Goal: Task Accomplishment & Management: Manage account settings

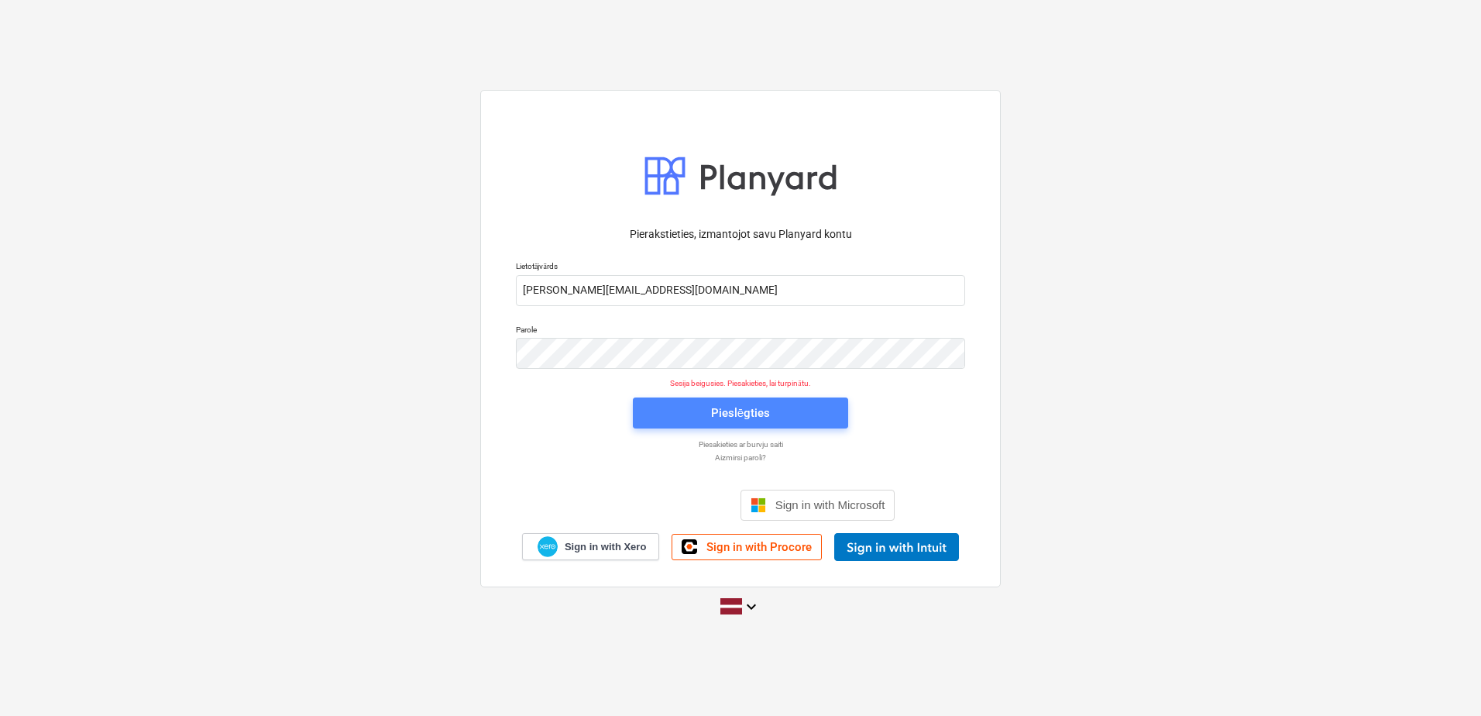
click at [755, 407] on div "Pieslēgties" at bounding box center [740, 413] width 59 height 20
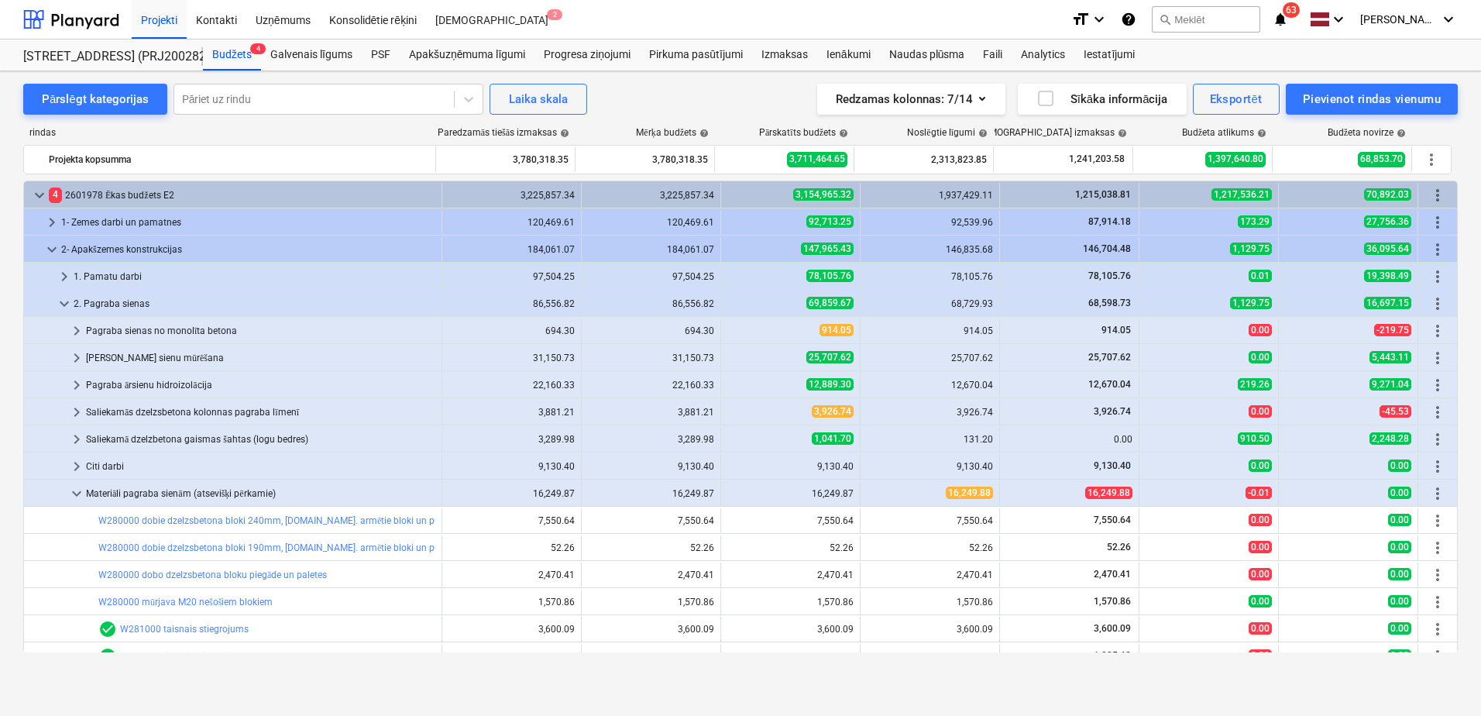
scroll to position [232, 0]
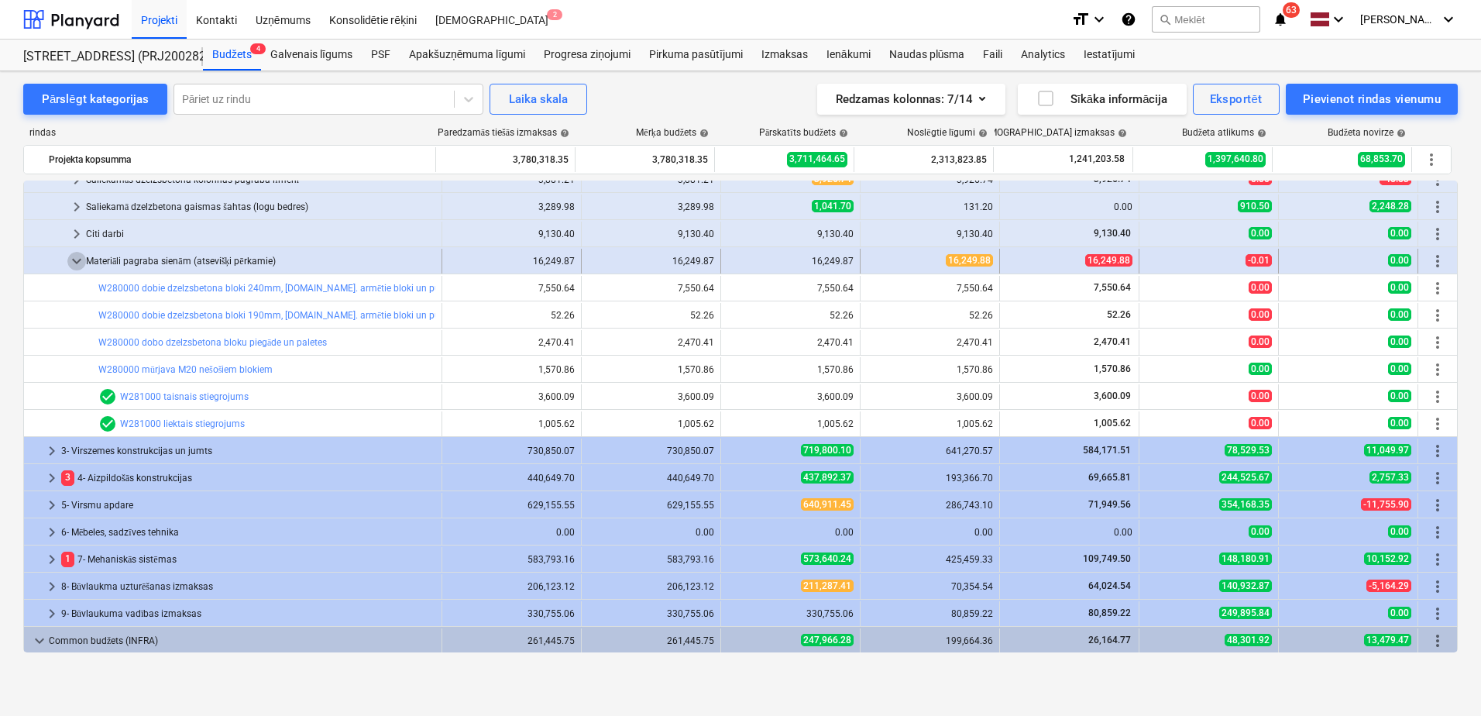
click at [83, 265] on span "keyboard_arrow_down" at bounding box center [76, 261] width 19 height 19
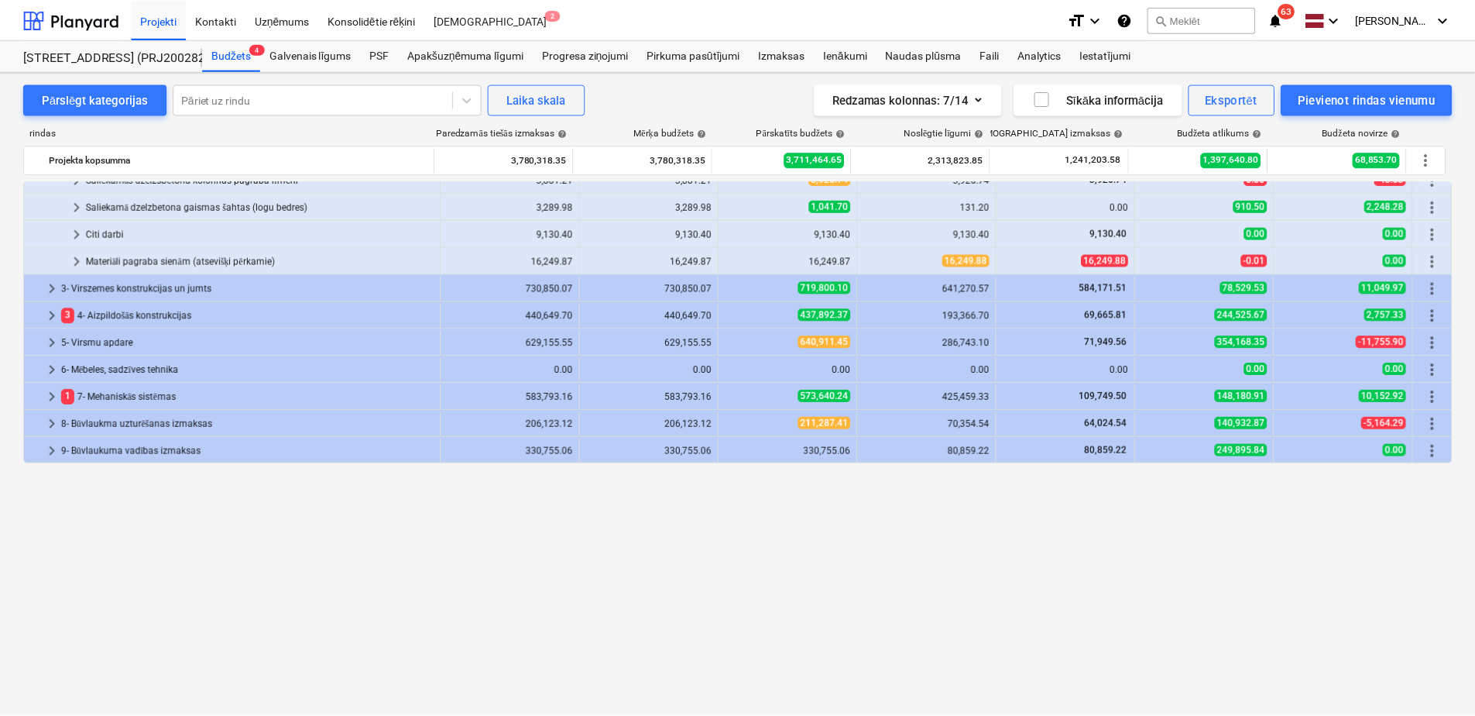
scroll to position [0, 0]
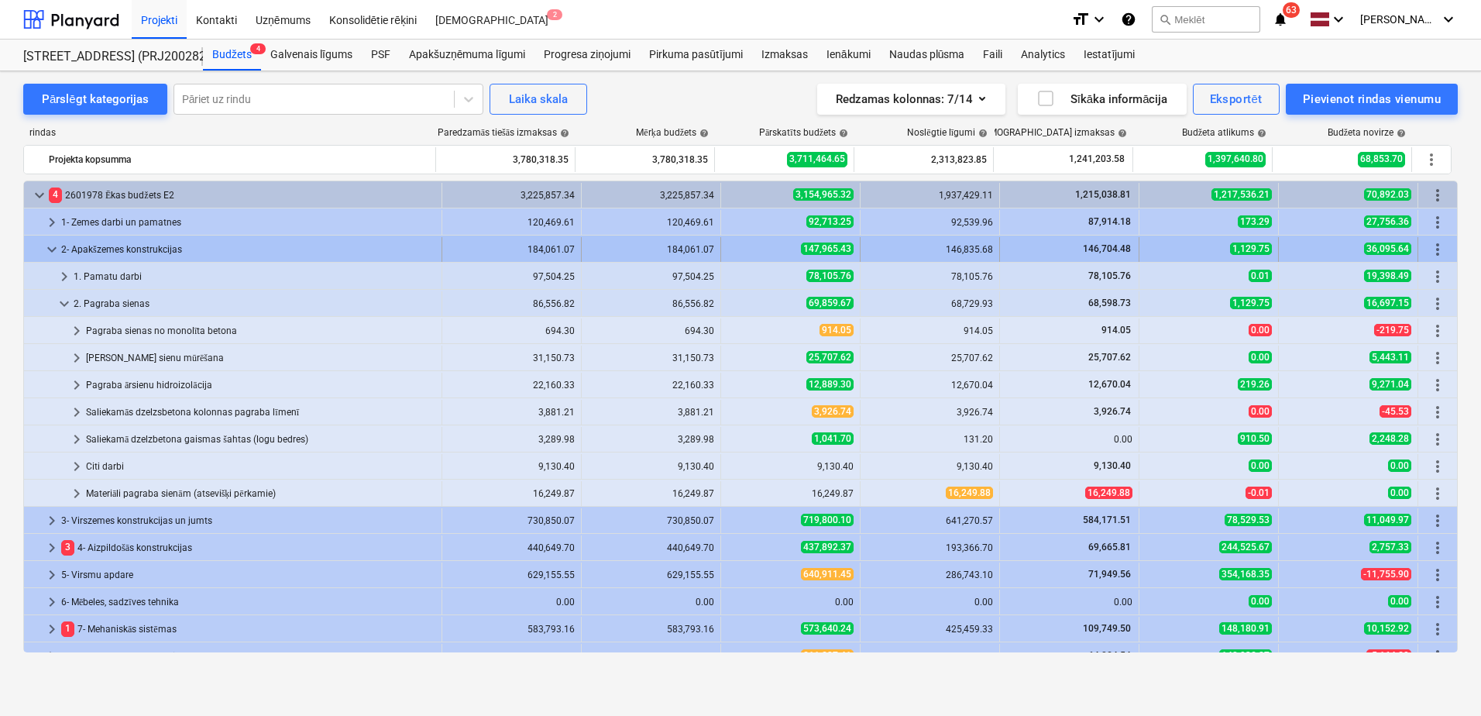
click at [50, 241] on span "keyboard_arrow_down" at bounding box center [52, 249] width 19 height 19
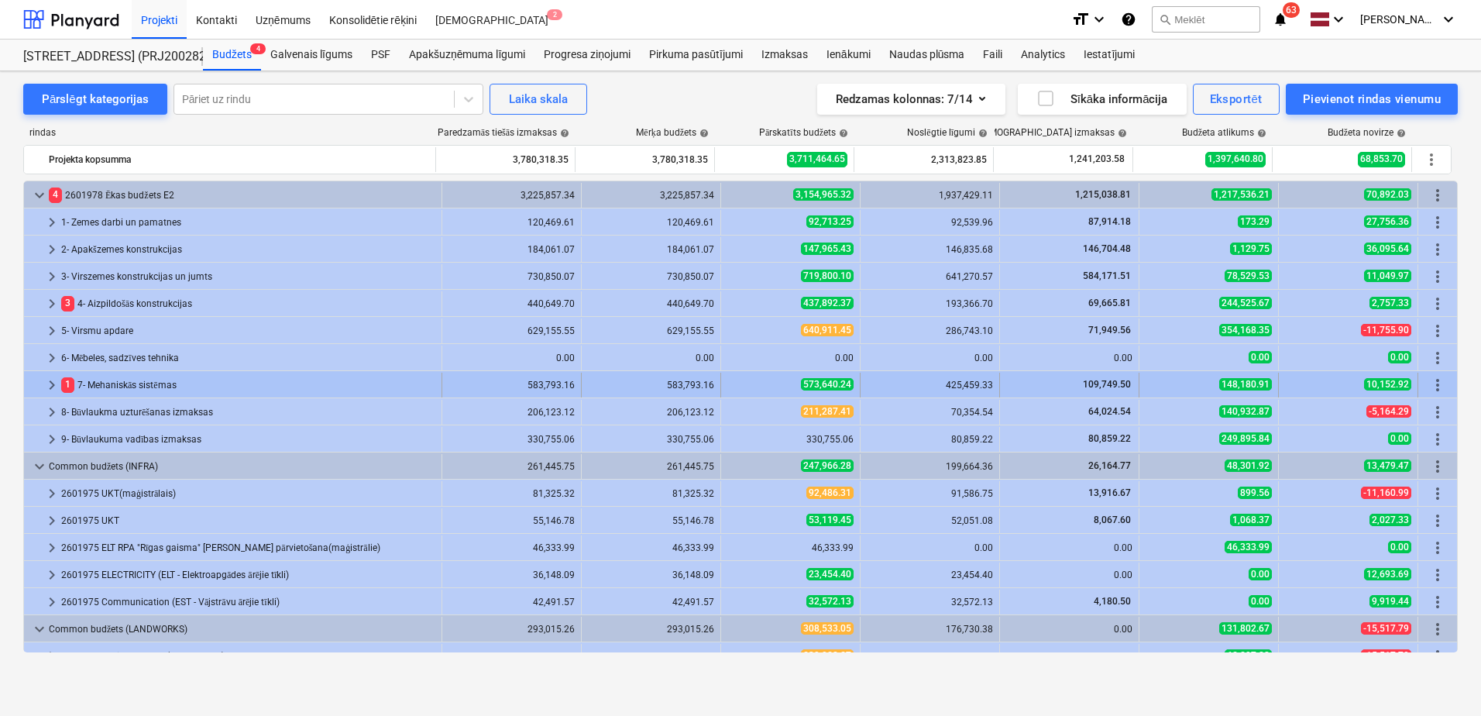
click at [101, 379] on div "1 7- Mehaniskās sistēmas" at bounding box center [248, 384] width 374 height 25
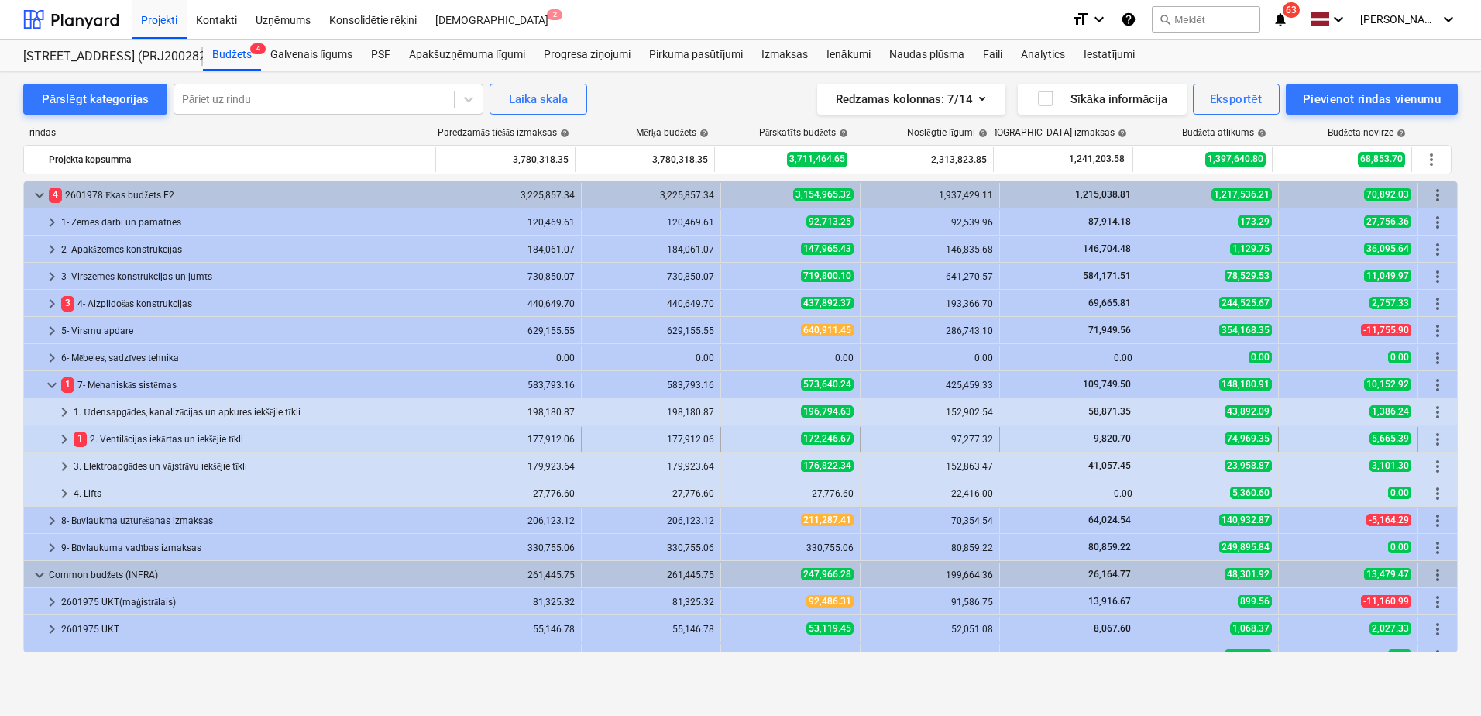
click at [161, 425] on div "keyboard_arrow_right 1 2. Ventilācijas iekārtas un iekšējie tīkli 177,912.06 17…" at bounding box center [740, 438] width 1433 height 26
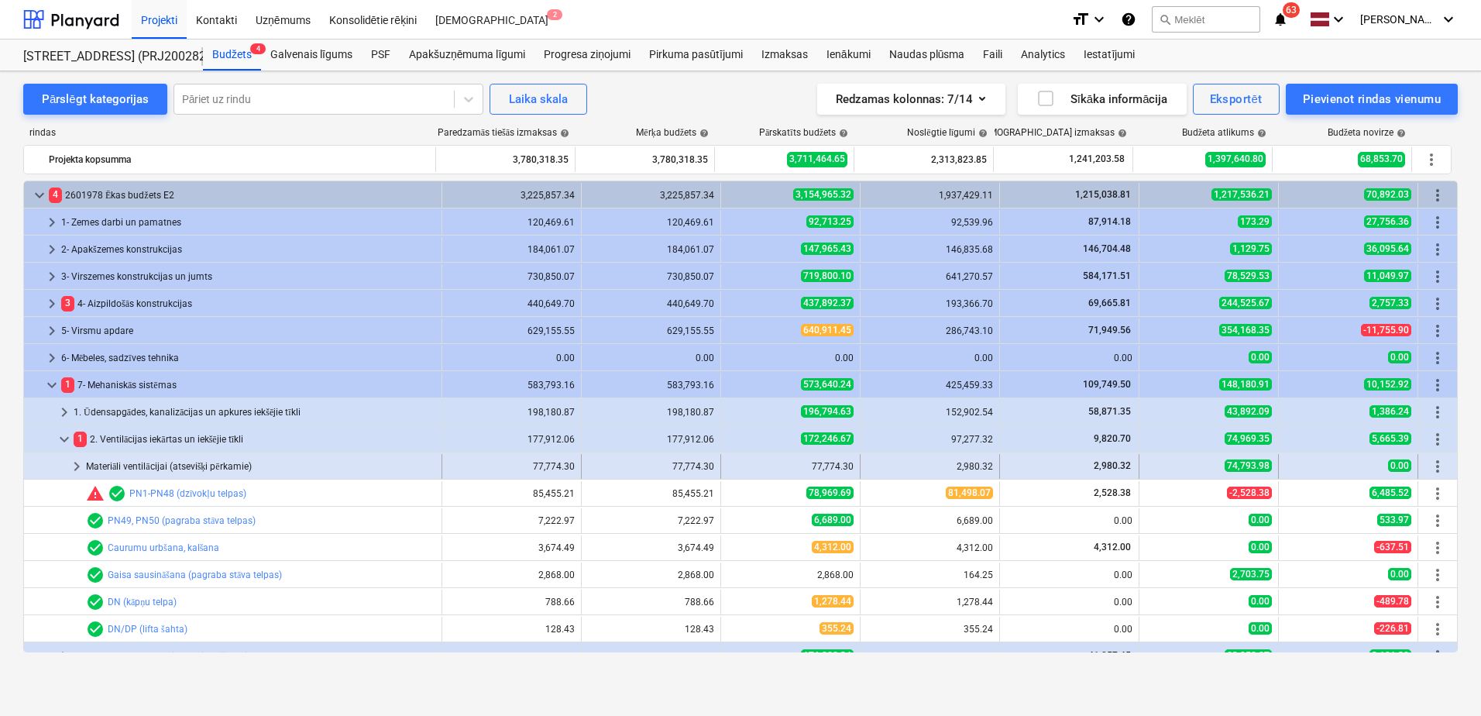
click at [90, 463] on div "Materiāli ventilācijai (atsevišķi pērkamie)" at bounding box center [260, 466] width 349 height 25
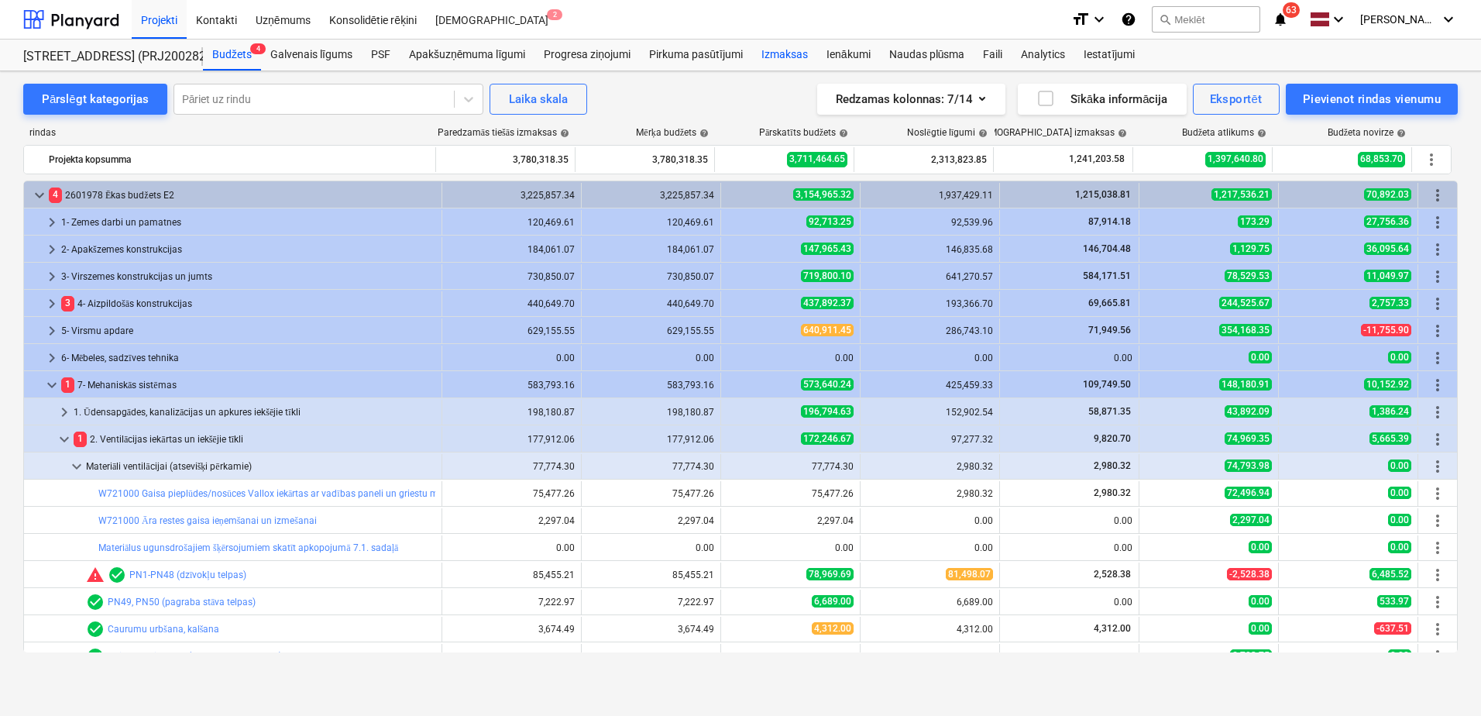
click at [777, 55] on div "Izmaksas" at bounding box center [784, 54] width 65 height 31
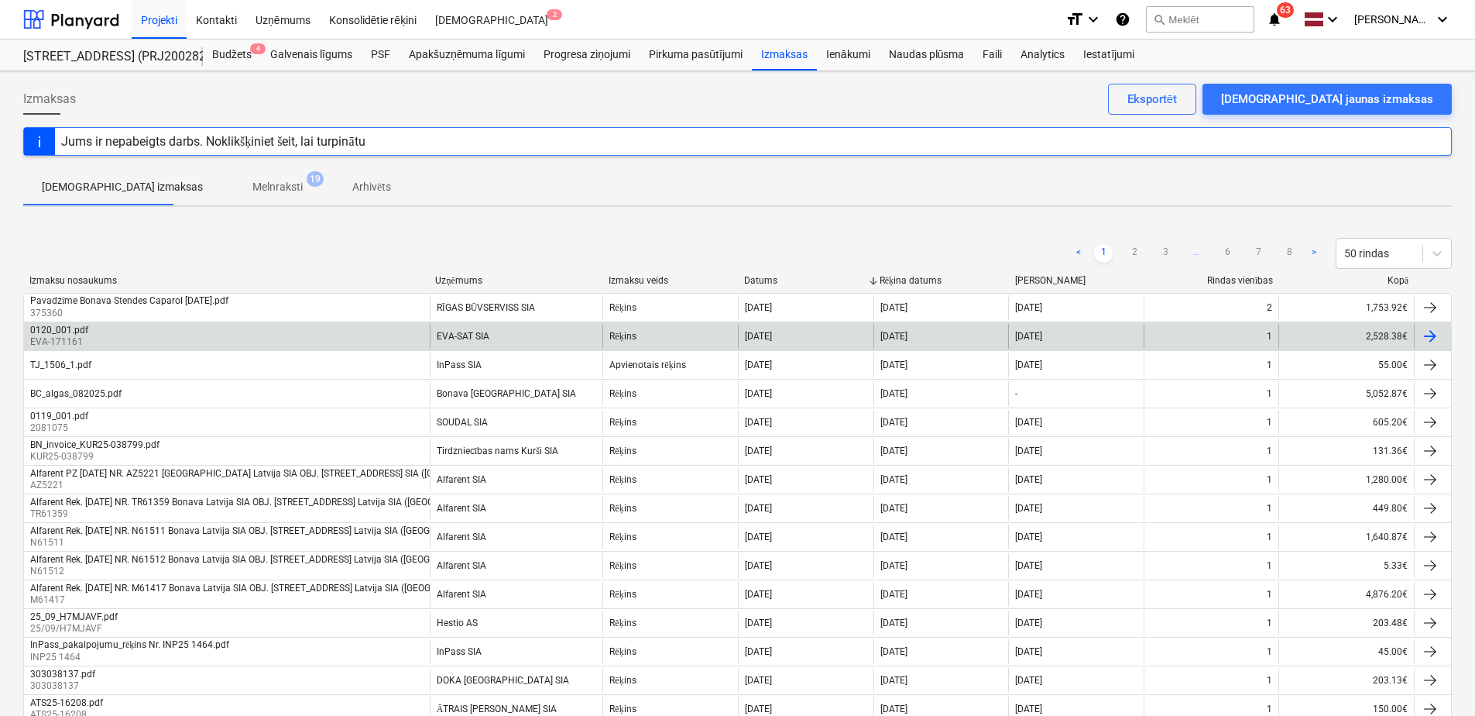
click at [263, 335] on div "0120_001.pdf EVA-171161" at bounding box center [227, 336] width 406 height 25
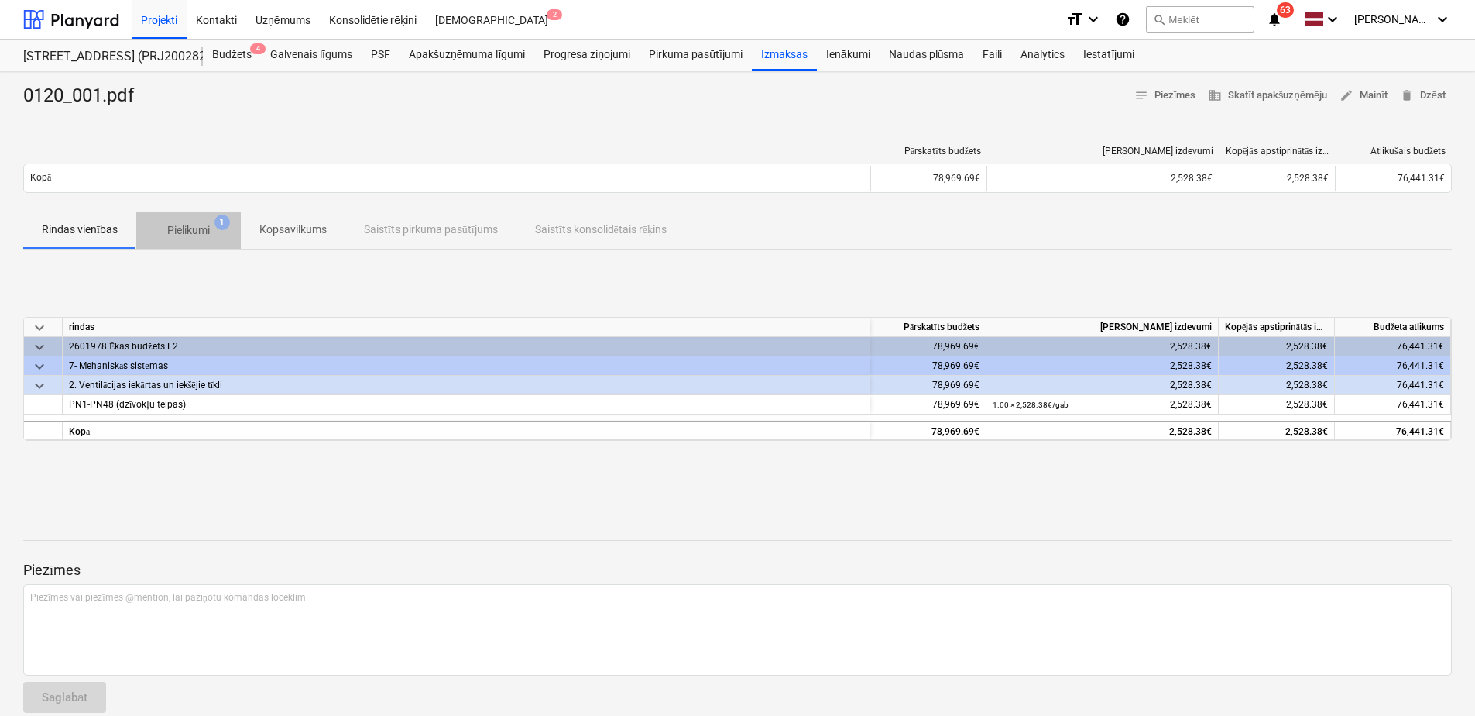
click at [191, 229] on p "Pielikumi" at bounding box center [188, 230] width 43 height 16
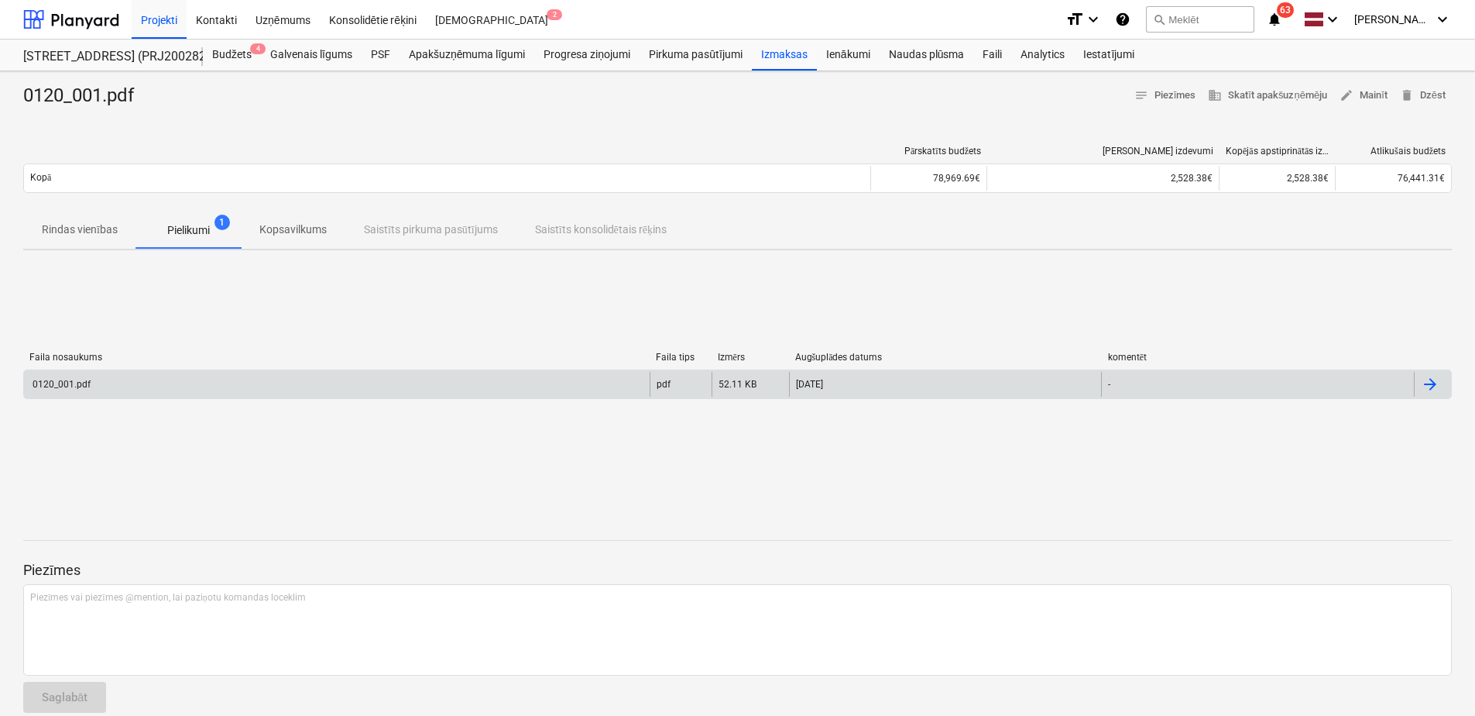
click at [122, 385] on div "0120_001.pdf" at bounding box center [337, 384] width 626 height 25
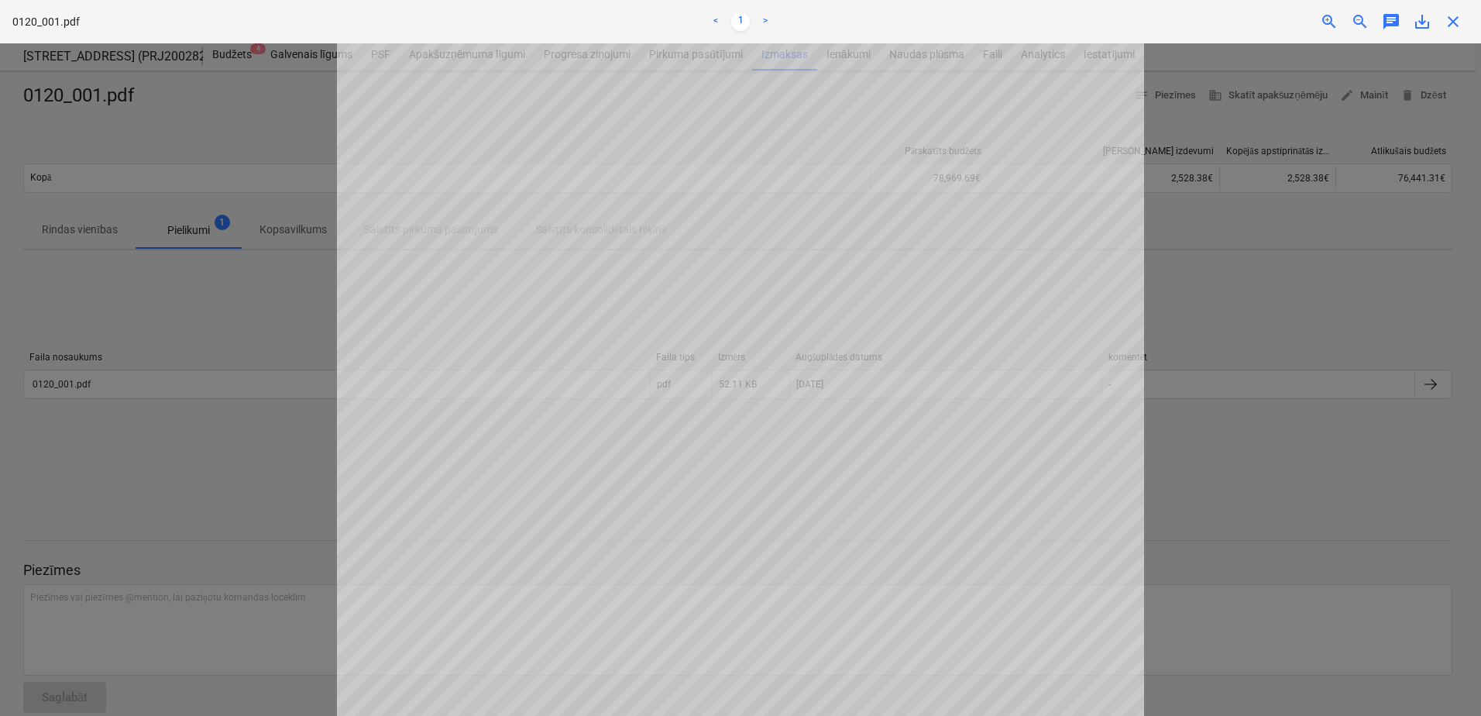
click at [1422, 18] on span "save_alt" at bounding box center [1422, 21] width 19 height 19
click at [207, 485] on div at bounding box center [740, 379] width 1481 height 672
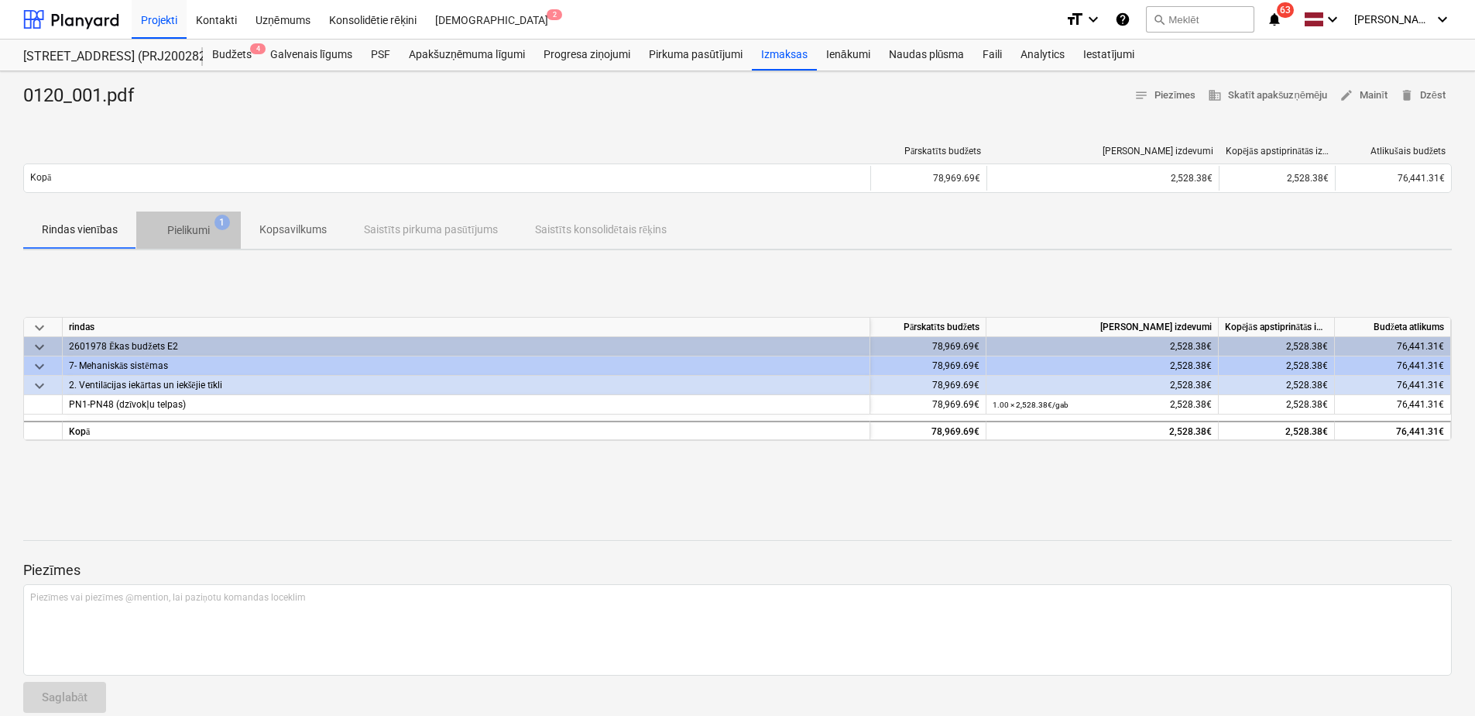
click at [177, 232] on p "Pielikumi" at bounding box center [188, 230] width 43 height 16
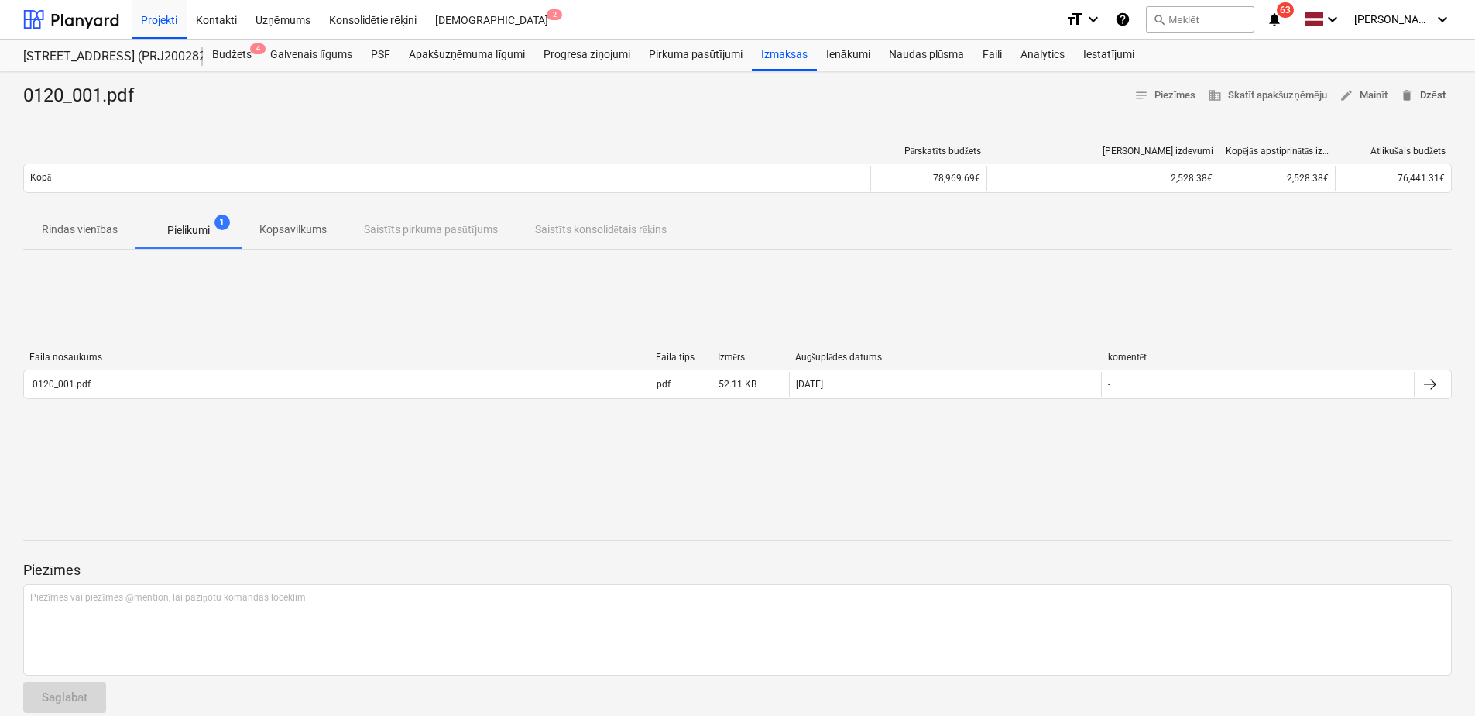
click at [1428, 91] on span "delete Dzēst" at bounding box center [1423, 96] width 46 height 18
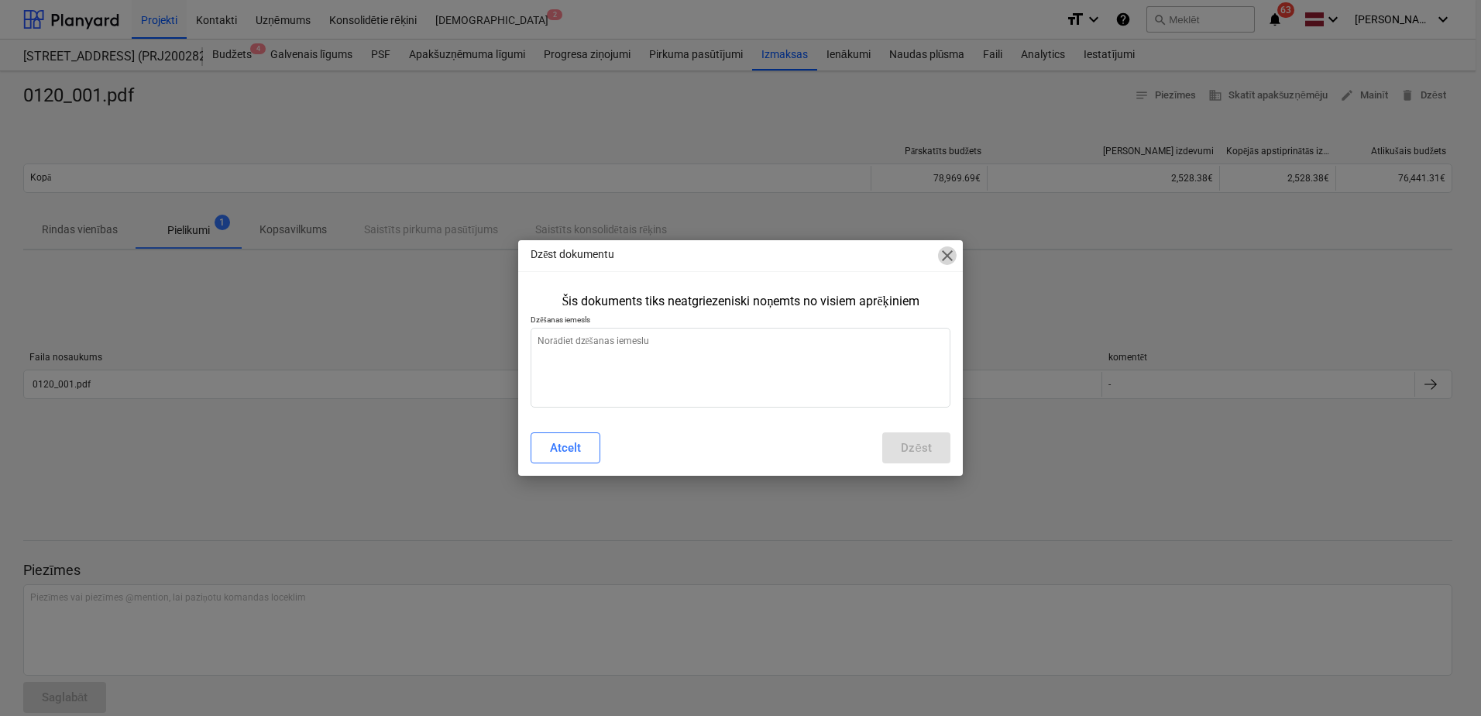
click at [953, 252] on span "close" at bounding box center [947, 255] width 19 height 19
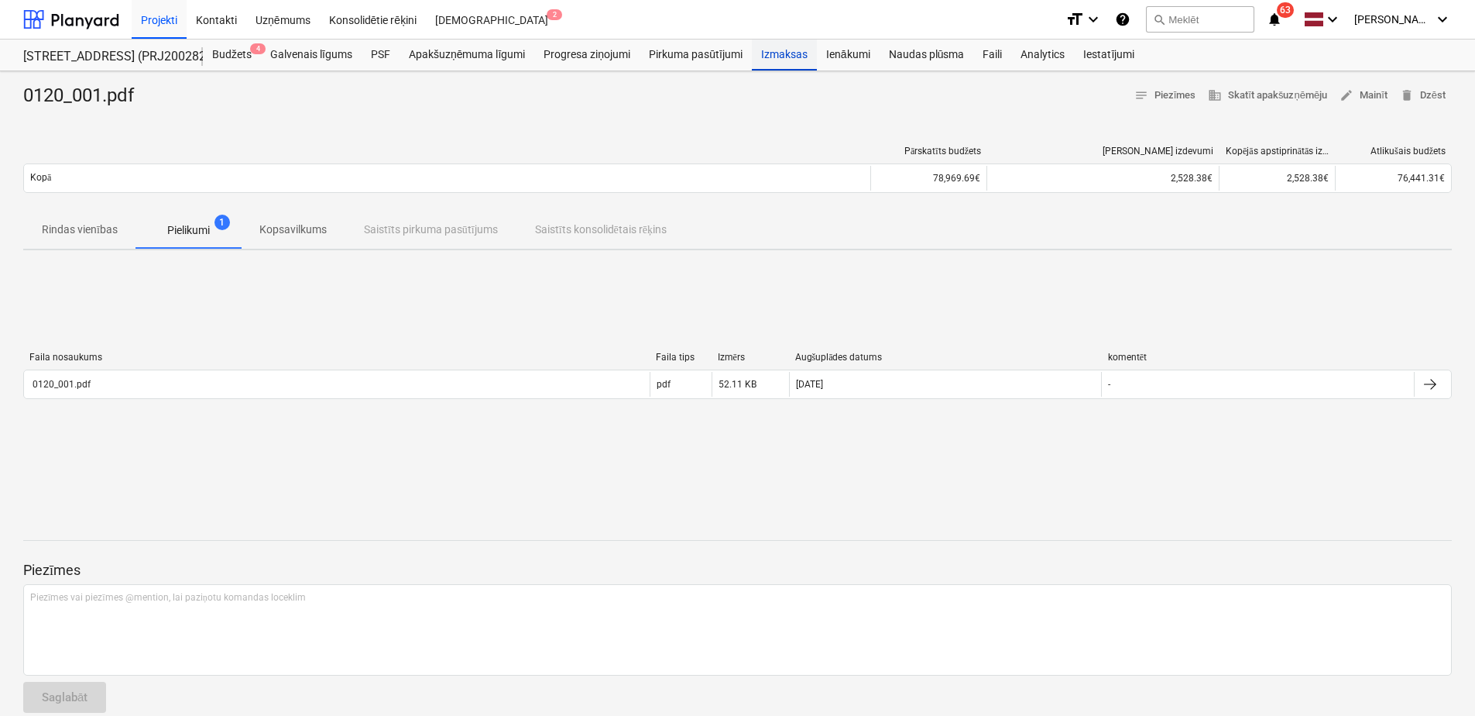
click at [766, 53] on div "Izmaksas" at bounding box center [784, 54] width 65 height 31
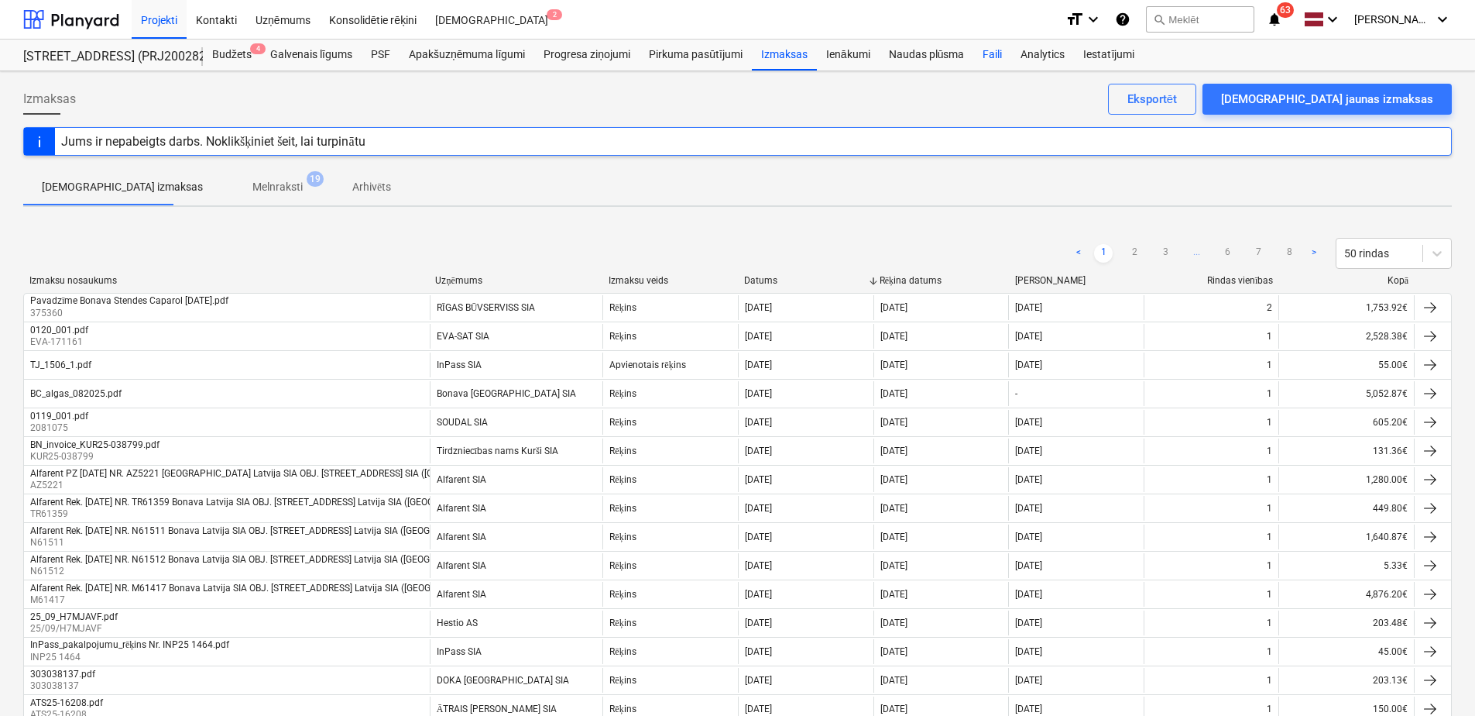
click at [983, 53] on div "Faili" at bounding box center [992, 54] width 38 height 31
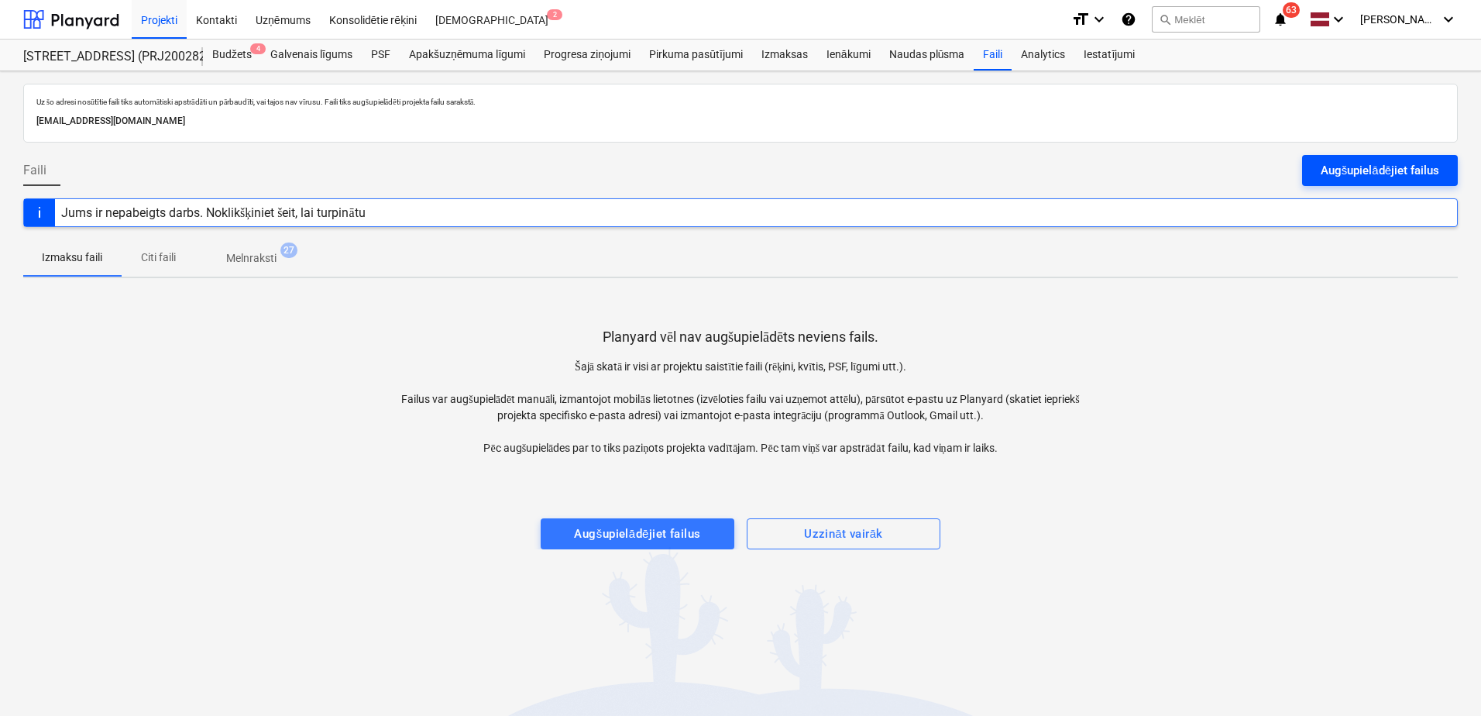
click at [1355, 171] on div "Augšupielādējiet failus" at bounding box center [1379, 170] width 118 height 20
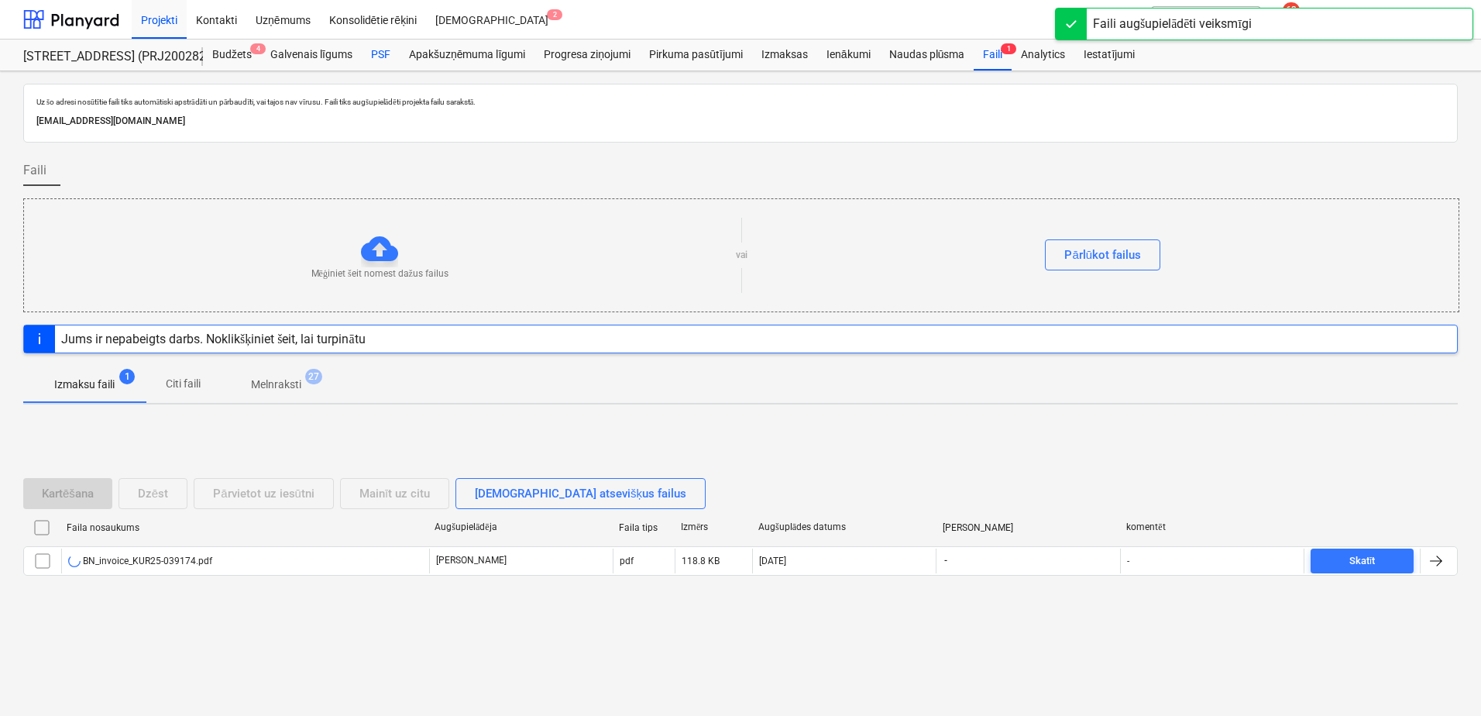
click at [378, 57] on div "PSF" at bounding box center [381, 54] width 38 height 31
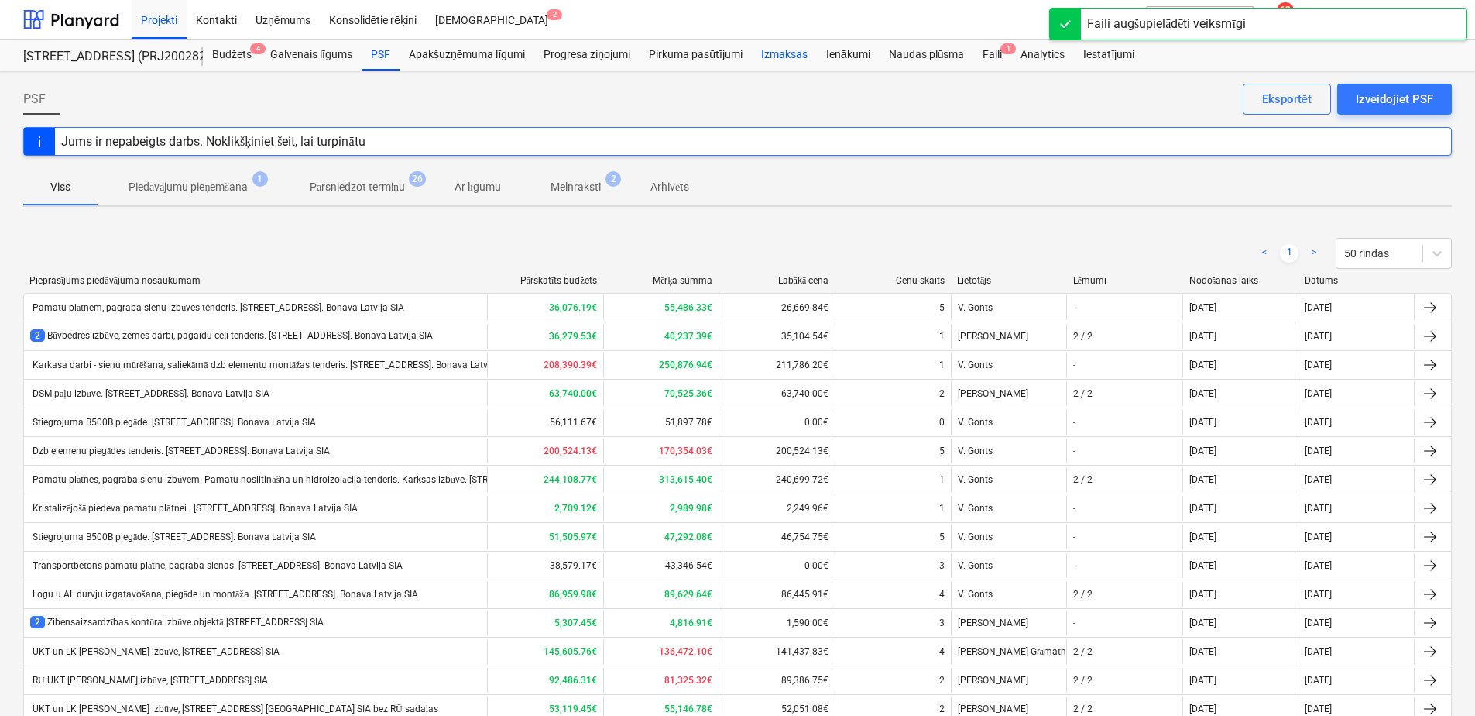
click at [784, 59] on div "Izmaksas" at bounding box center [784, 54] width 65 height 31
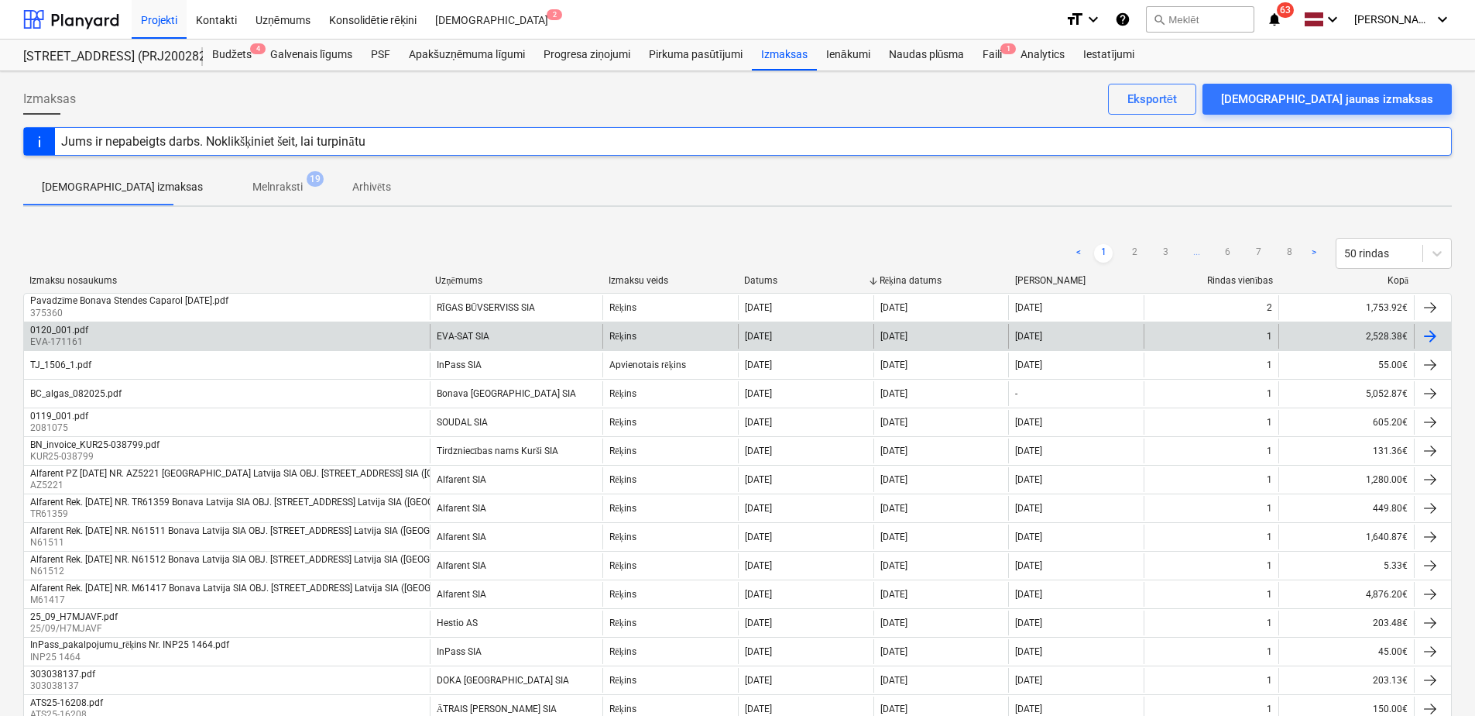
click at [667, 331] on div "Rēķins" at bounding box center [670, 336] width 136 height 25
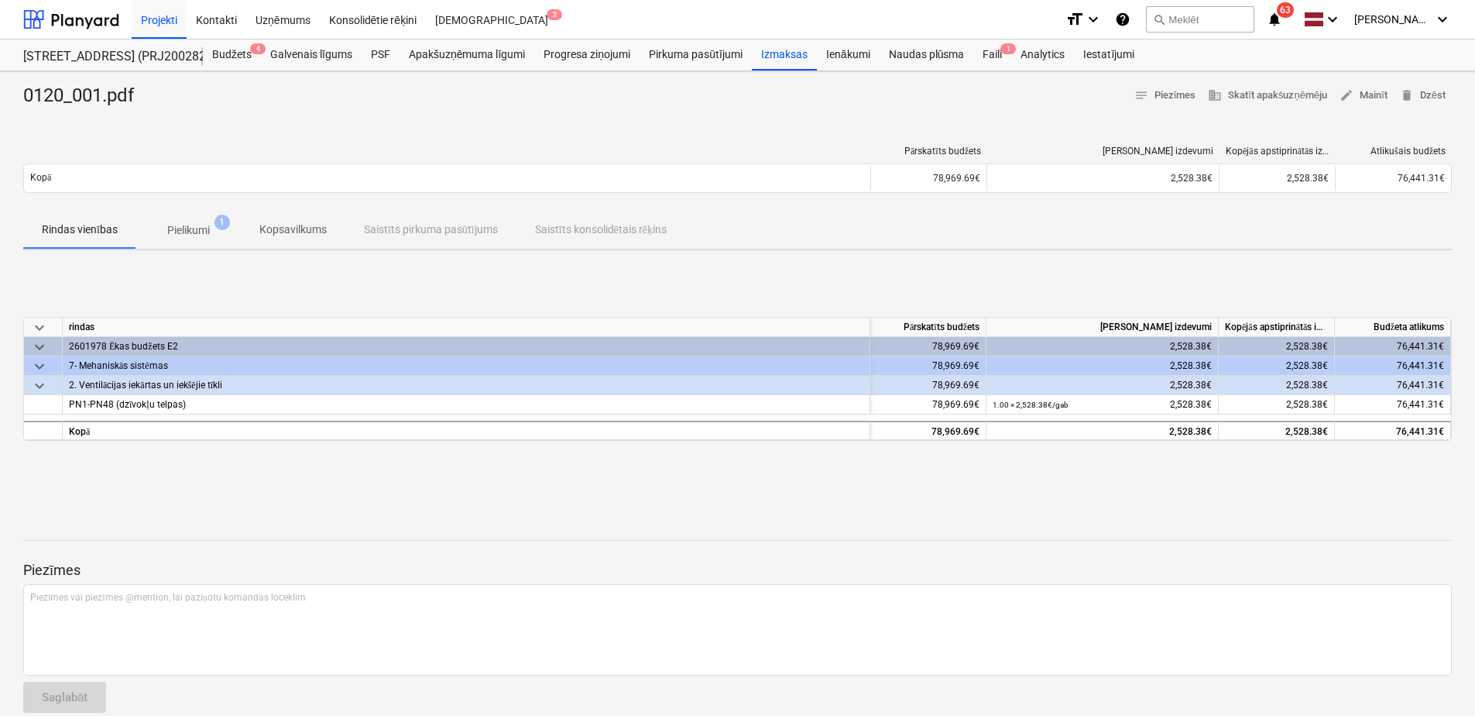
click at [170, 235] on p "Pielikumi" at bounding box center [188, 230] width 43 height 16
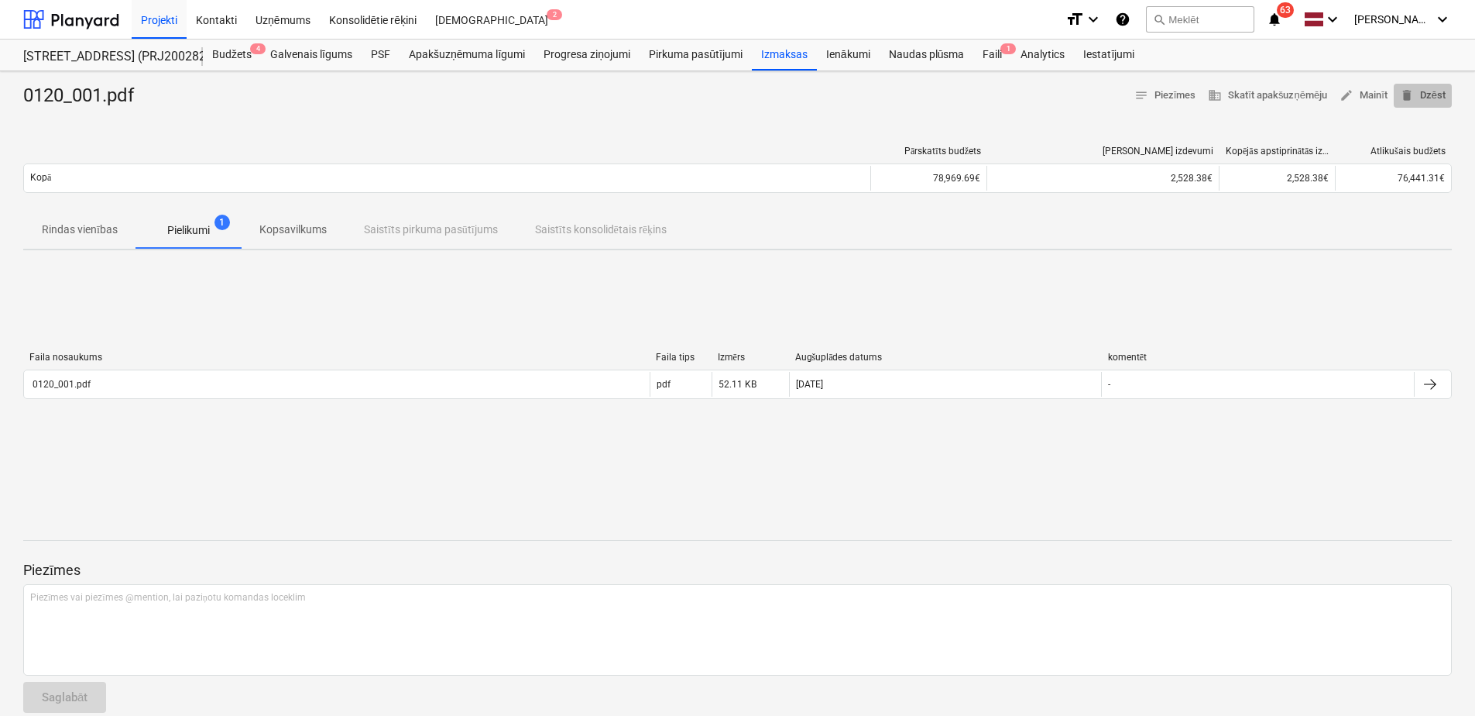
click at [1423, 90] on span "delete Dzēst" at bounding box center [1423, 96] width 46 height 18
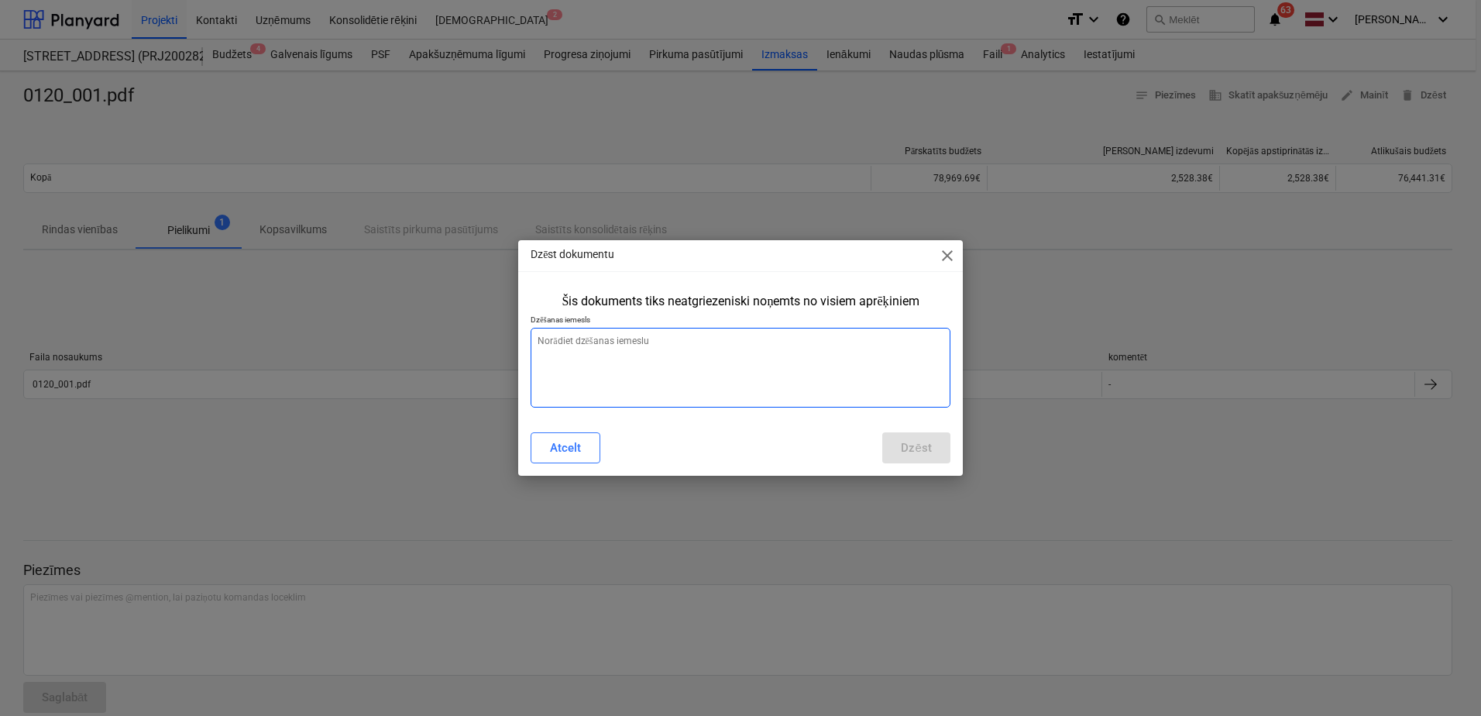
click at [578, 368] on textarea at bounding box center [740, 368] width 420 height 80
type textarea "x"
type textarea "N"
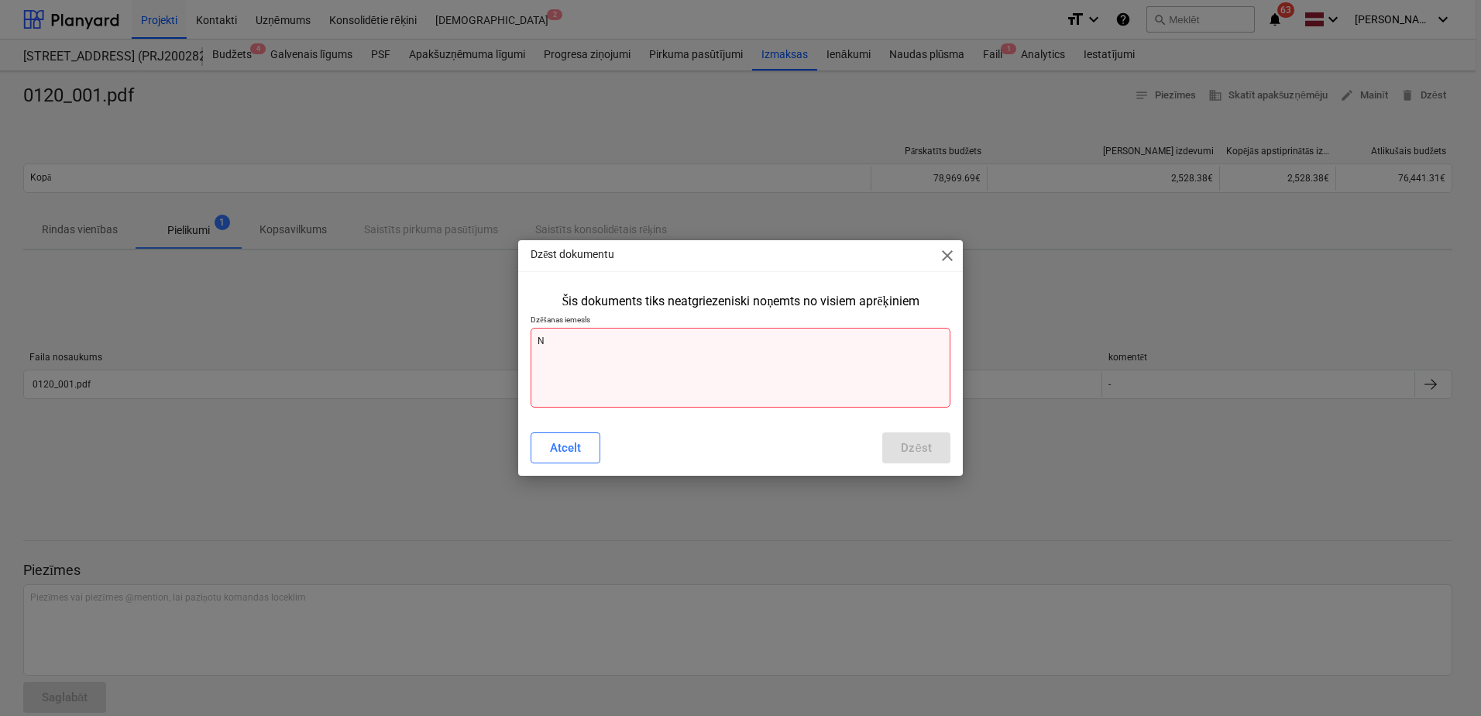
type textarea "x"
type textarea "P"
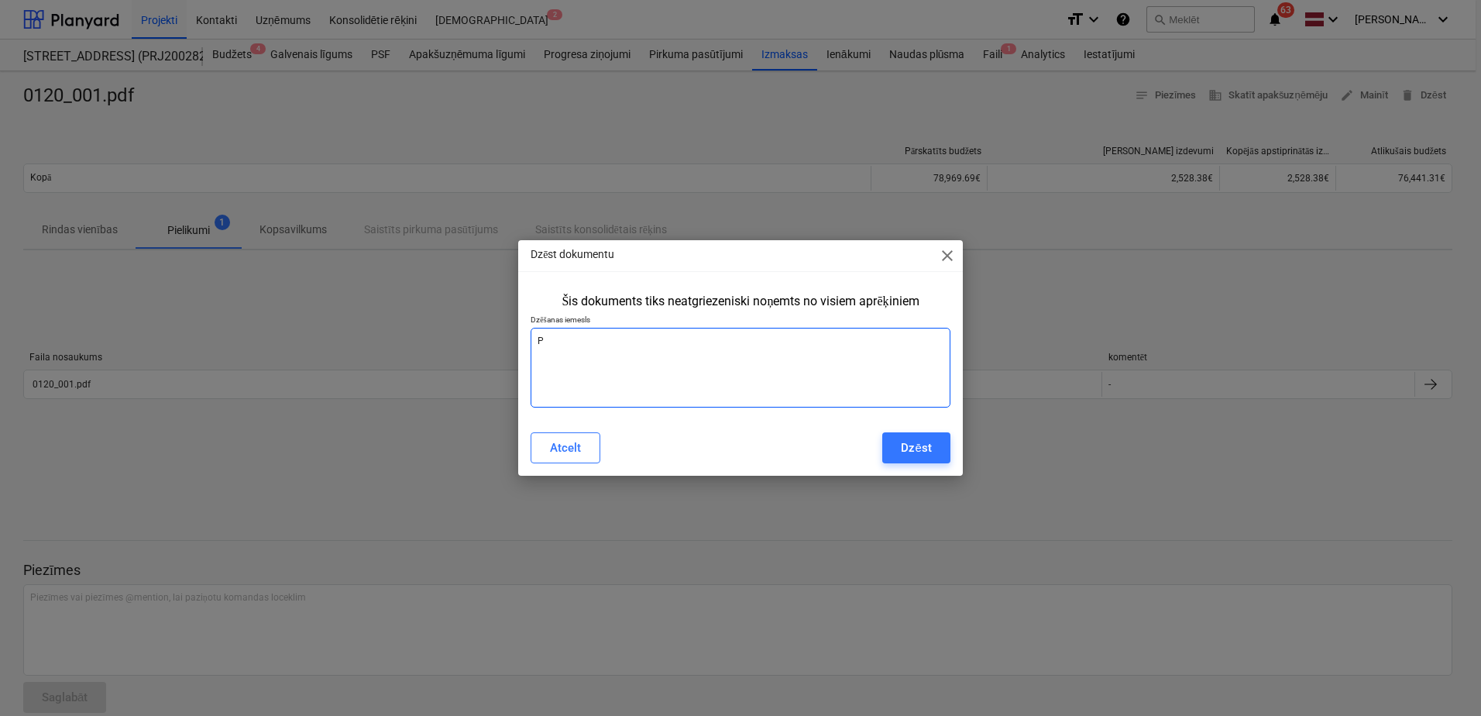
type textarea "x"
type textarea "Pi"
type textarea "x"
type textarea "Pie"
type textarea "x"
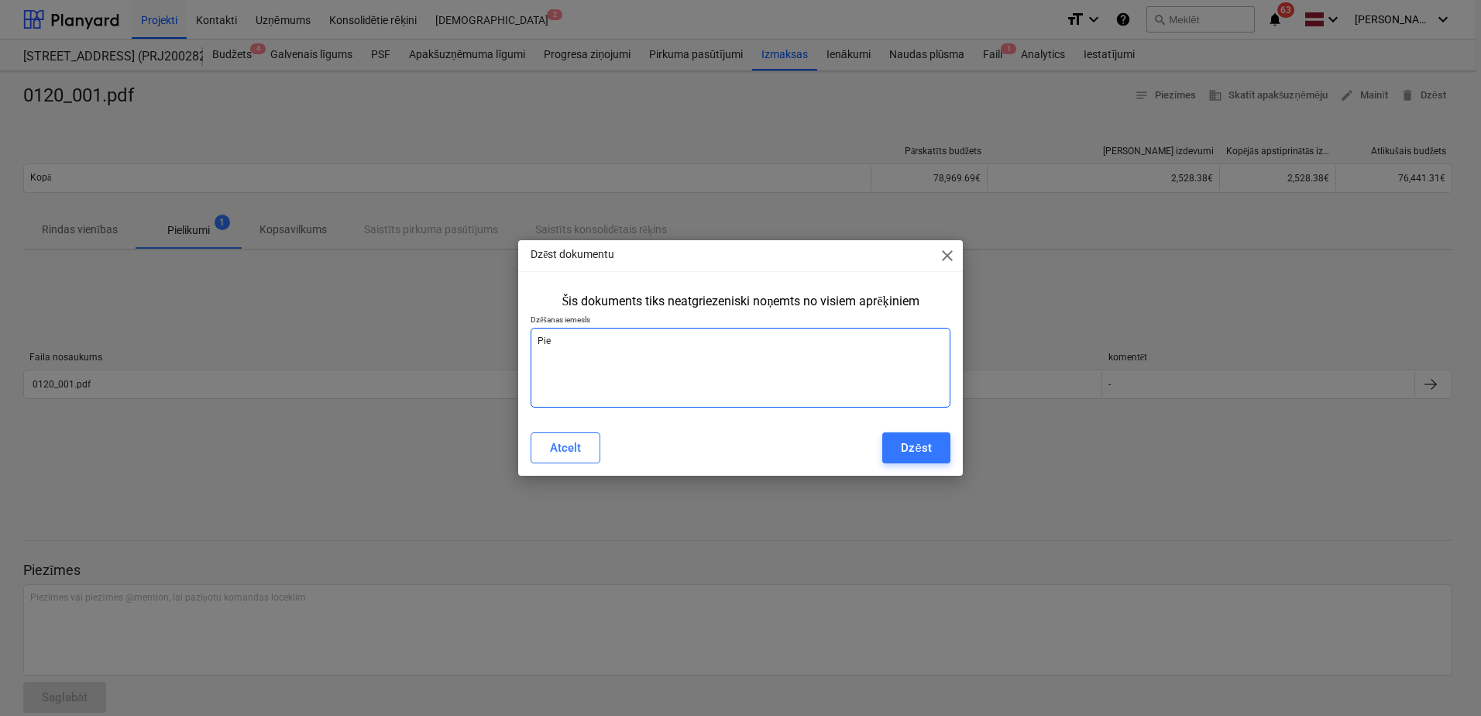
type textarea "Piev"
type textarea "x"
type textarea "Pievi"
type textarea "x"
type textarea "Pievie"
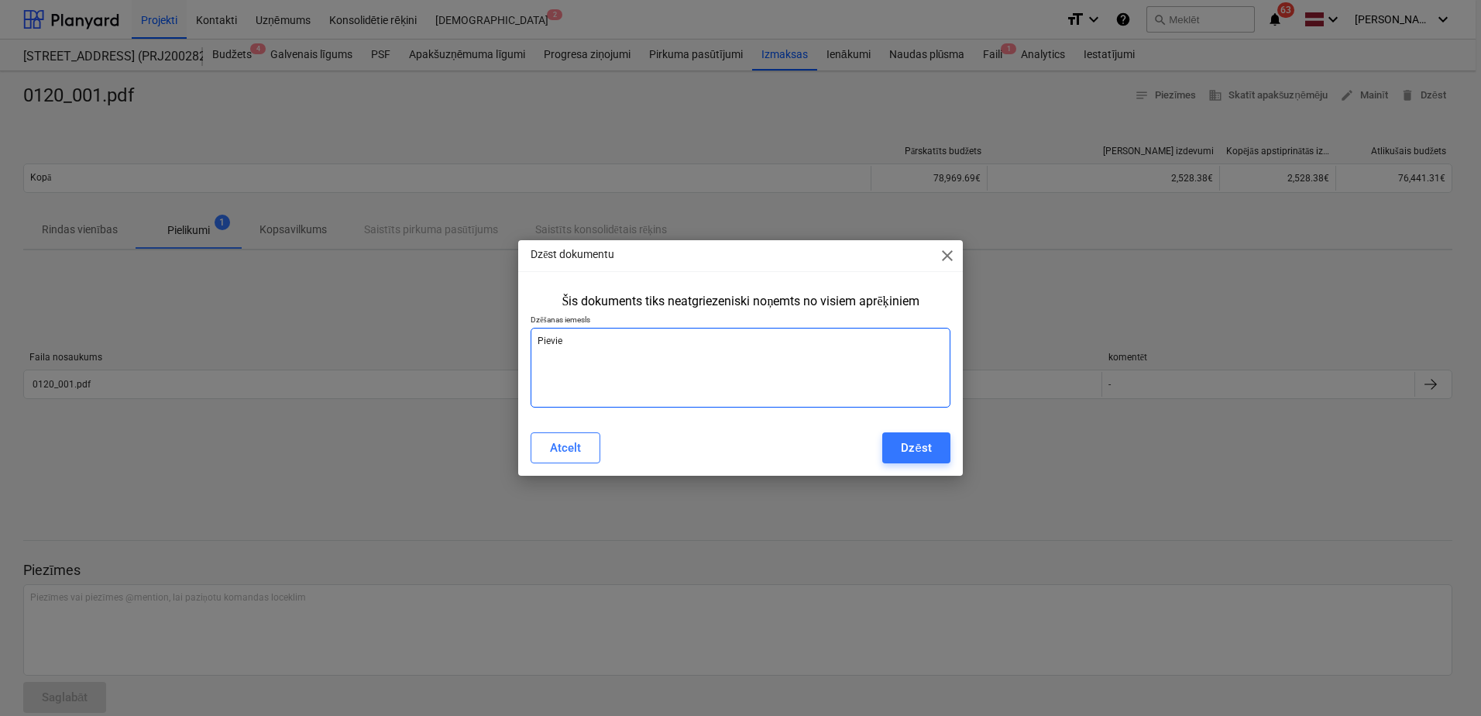
type textarea "x"
type textarea "Pievien"
type textarea "x"
type textarea "Pievieno"
type textarea "x"
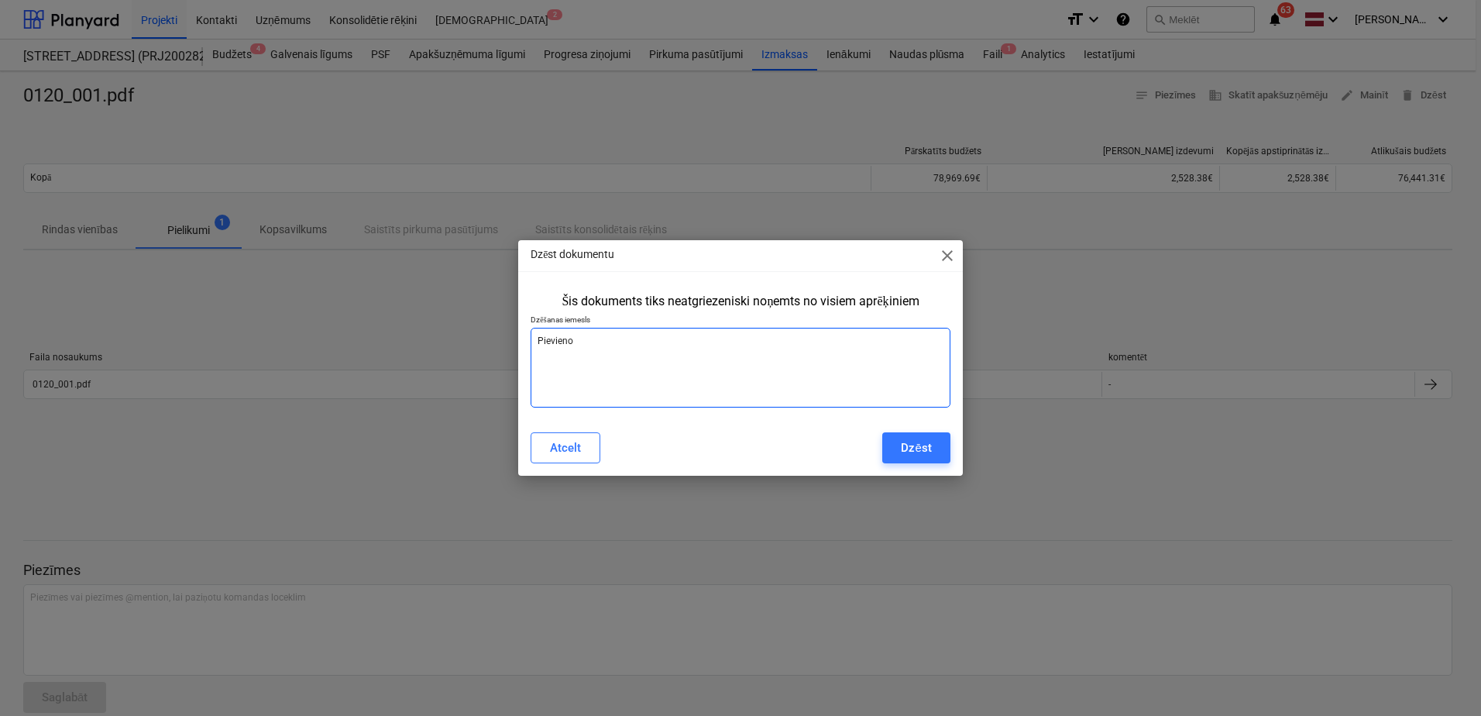
type textarea "Pievienot"
type textarea "x"
type textarea "Pievienots"
type textarea "x"
type textarea "Pievienots p"
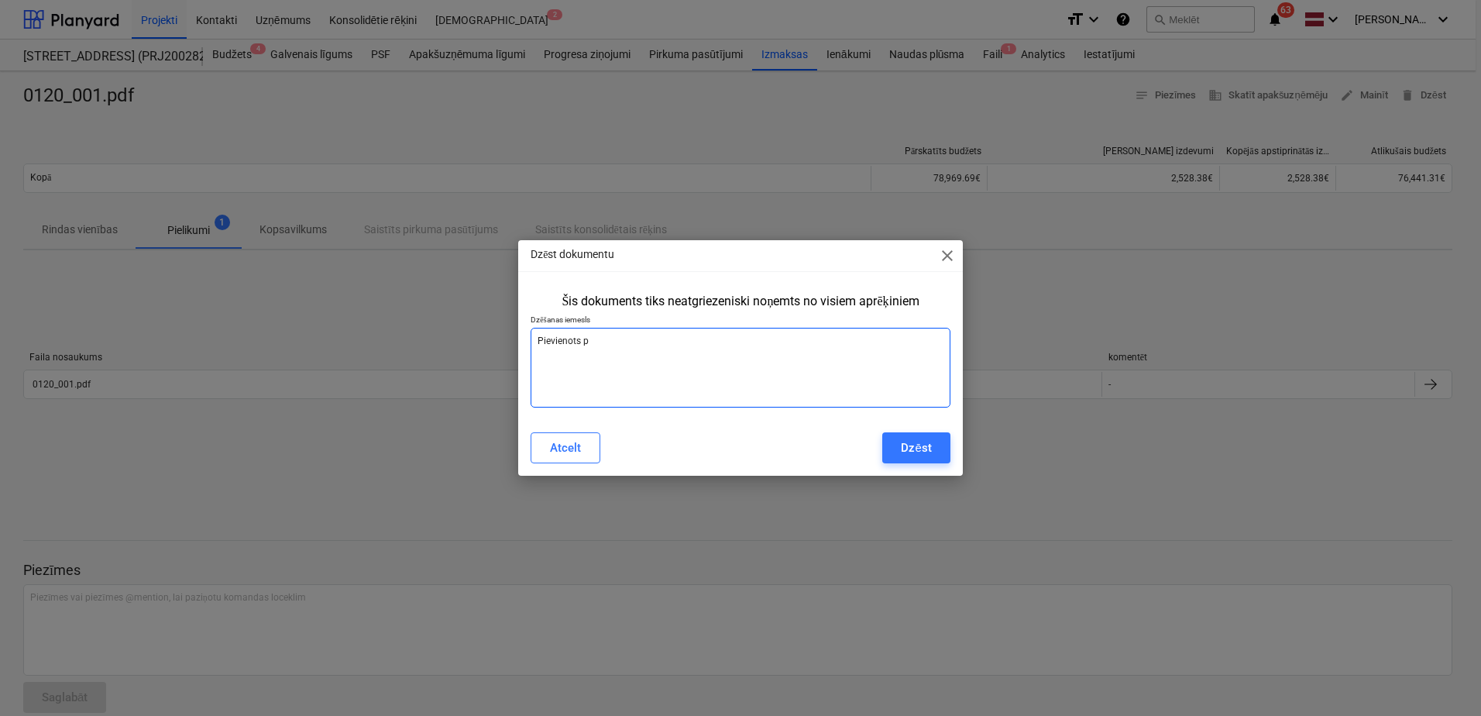
type textarea "x"
type textarea "Pievienots p["
type textarea "x"
type textarea "Pievienots p[i"
type textarea "x"
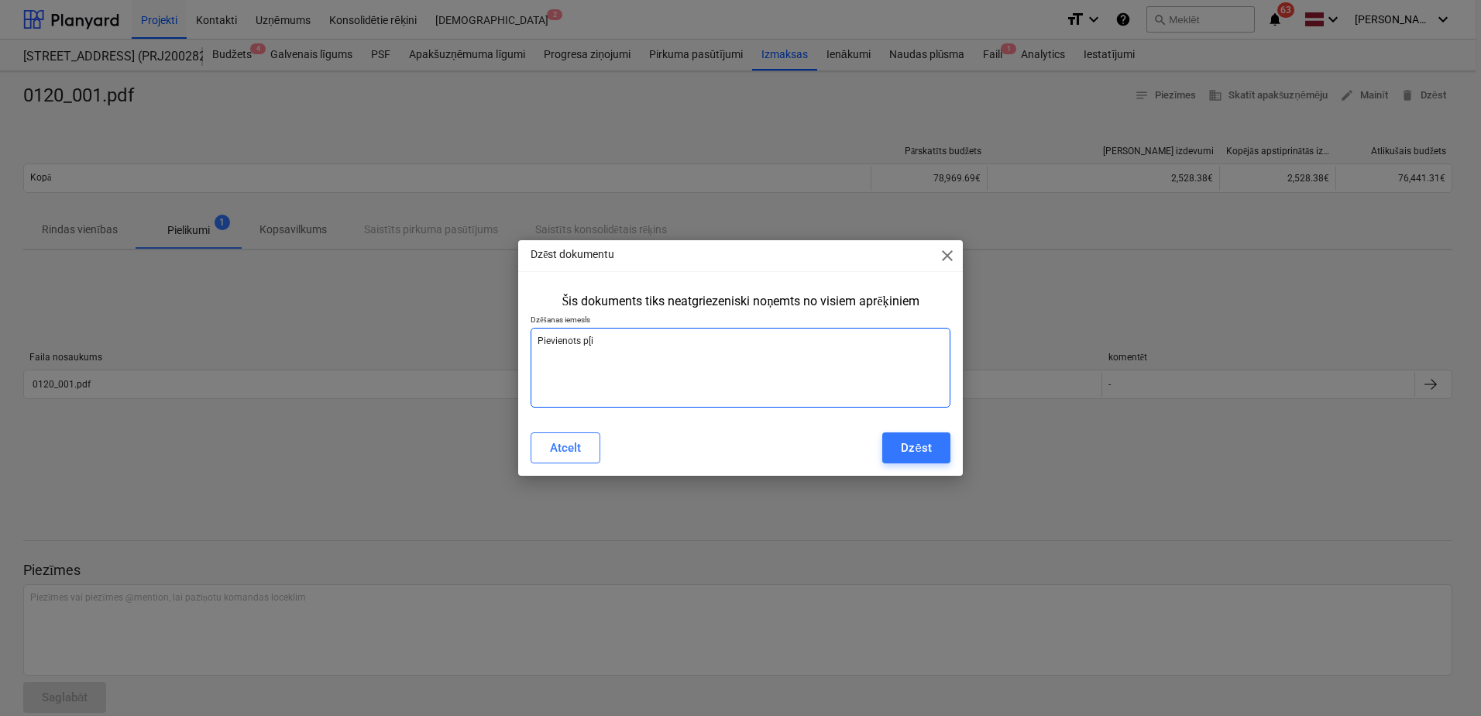
type textarea "Pievienots p["
type textarea "x"
type textarea "Pievienots p"
type textarea "x"
type textarea "Pievienots pi"
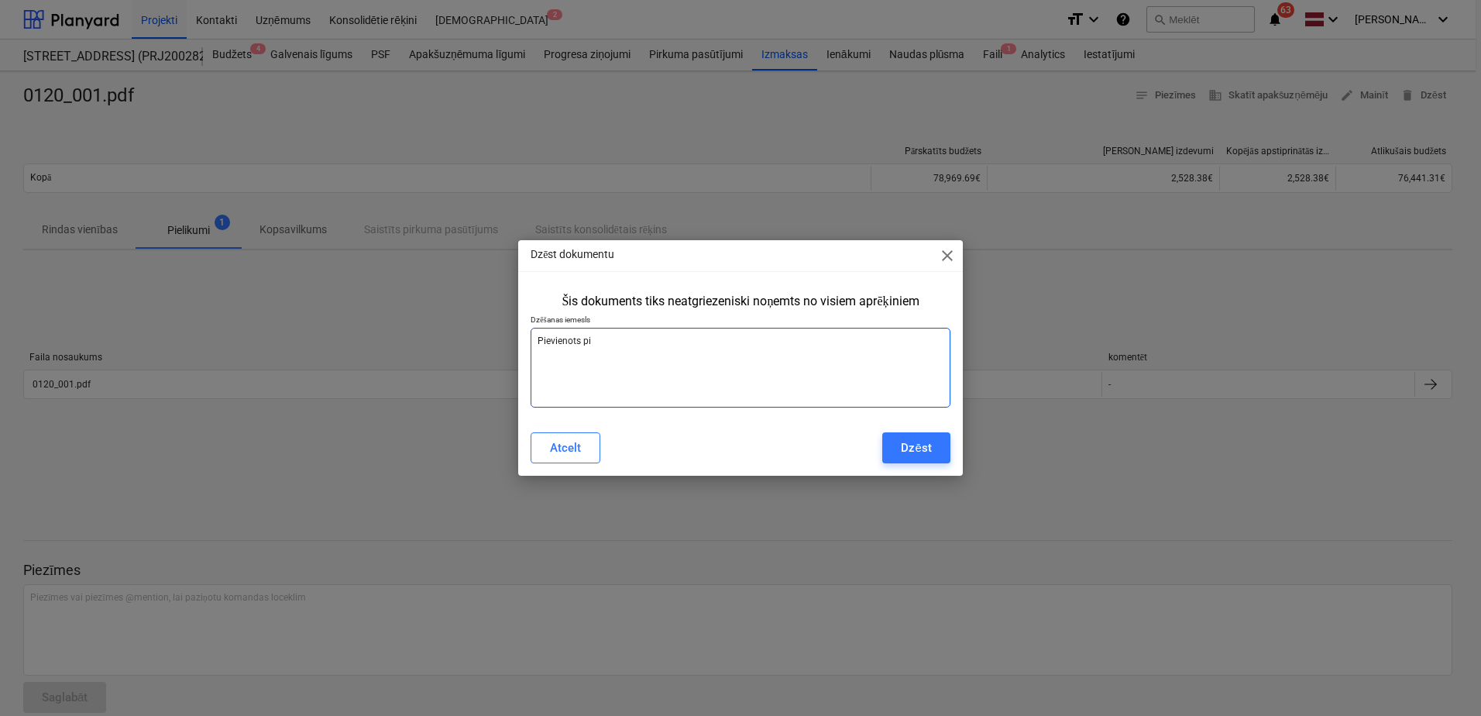
type textarea "x"
type textarea "Pievienots pie"
type textarea "x"
type textarea "Pievienots pie"
type textarea "x"
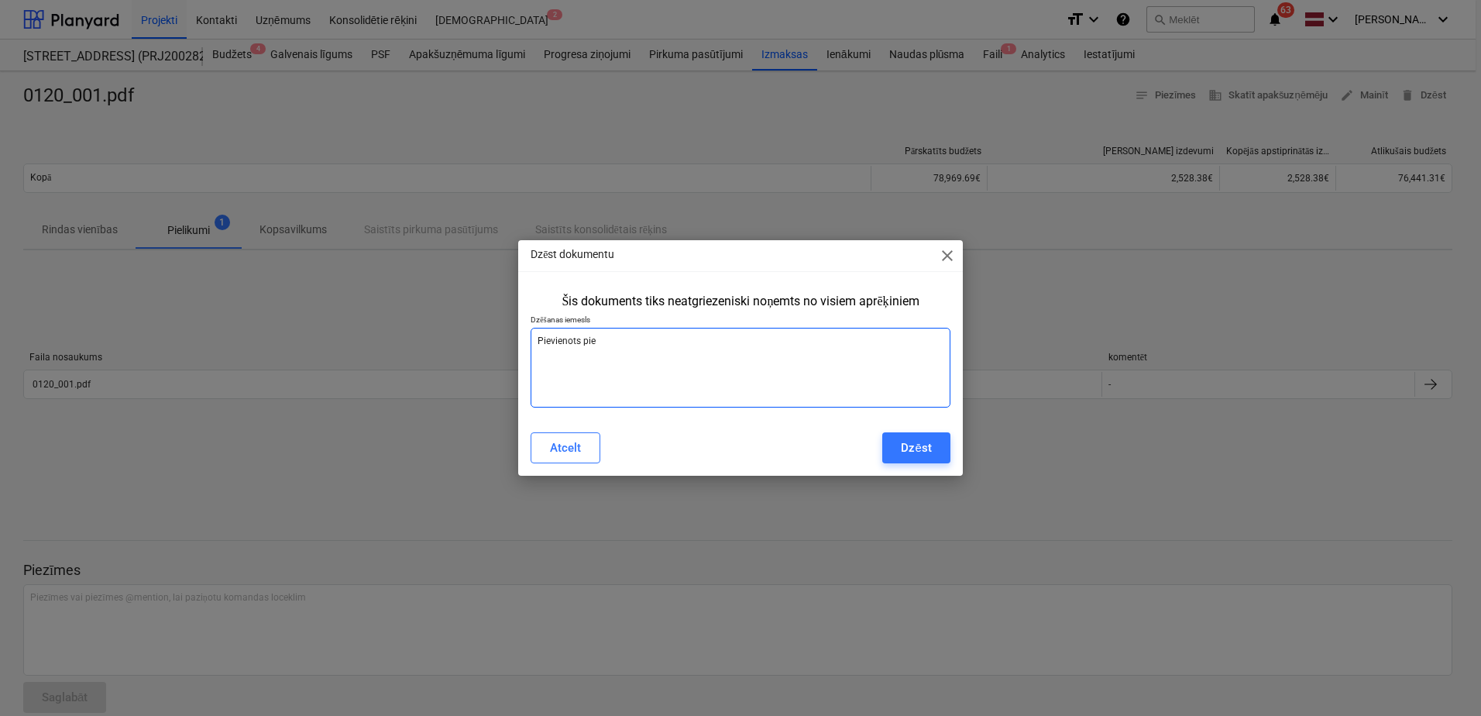
type textarea "Pievienots pie n"
type textarea "x"
type textarea "Pievienots pie ne"
type textarea "x"
type textarea "Pievienots pie nep"
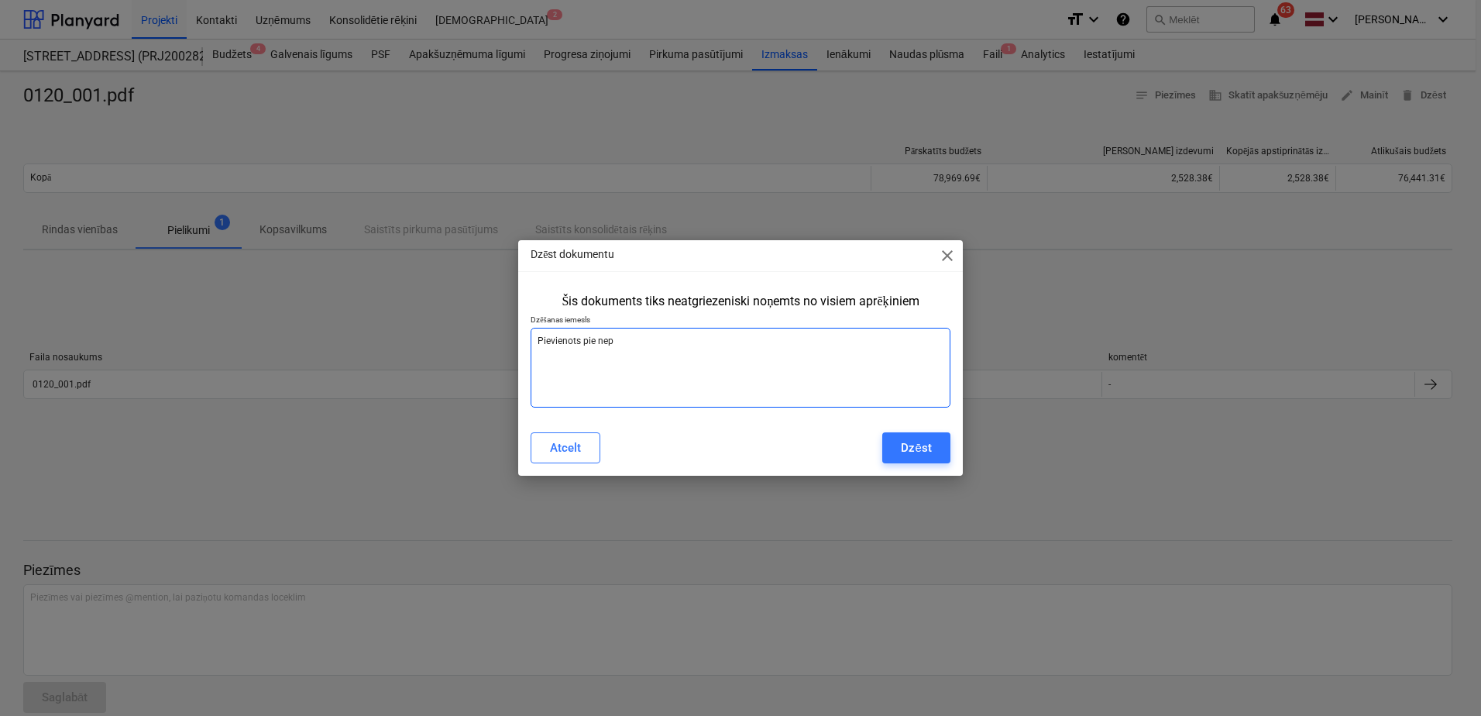
type textarea "x"
type textarea "Pievienots pie nepa"
type textarea "x"
type textarea "Pievienots pie nepar"
type textarea "x"
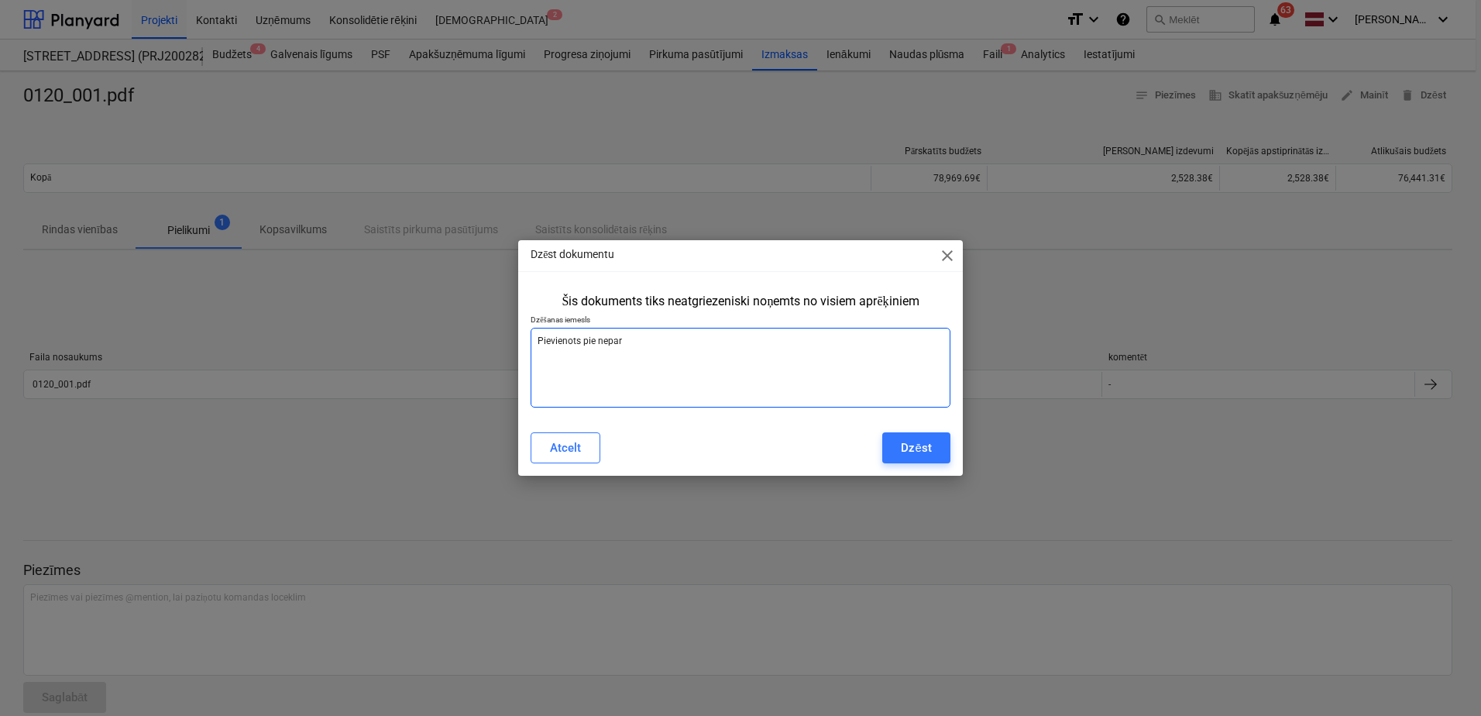
type textarea "Pievienots pie nepare"
type textarea "x"
type textarea "Pievienots pie neparei"
type textarea "x"
type textarea "Pievienots pie nepareiz"
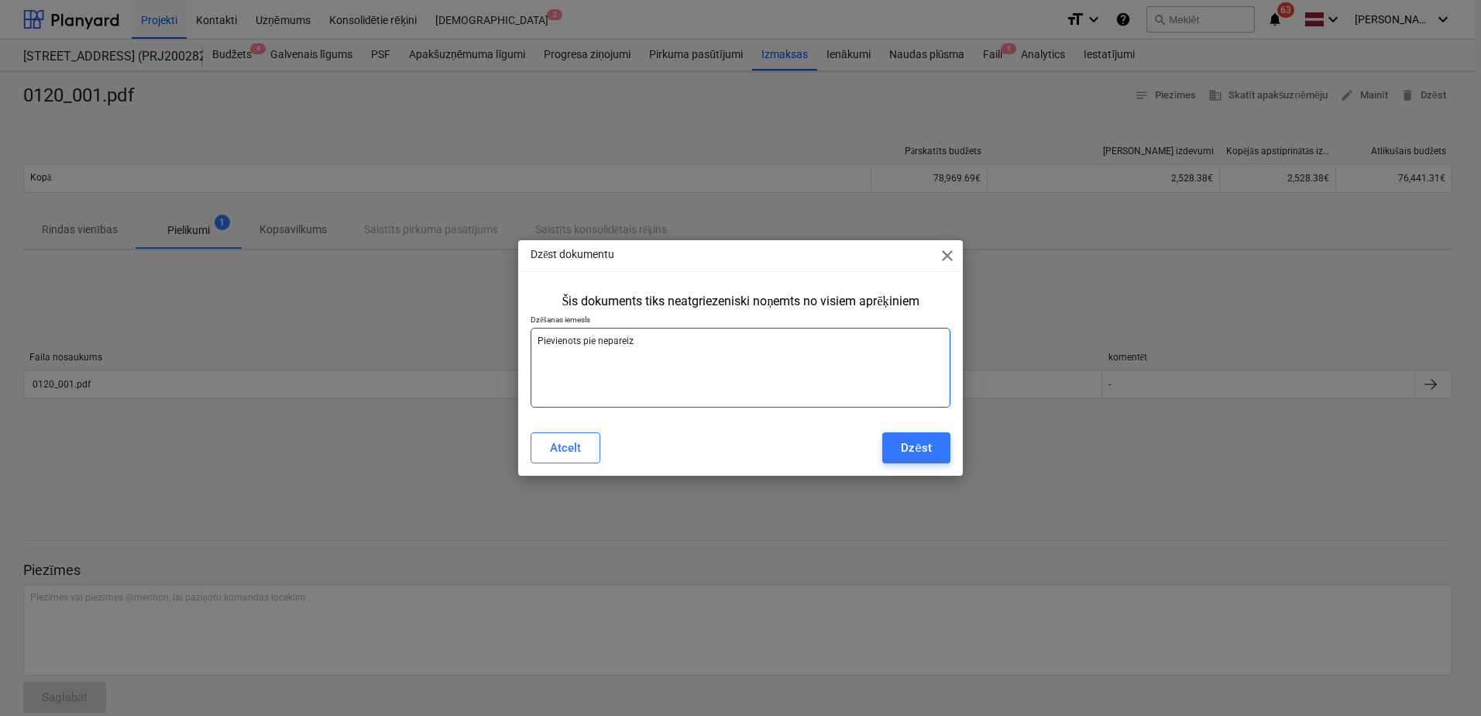
type textarea "x"
type textarea "Pievienots pie nepareizā"
type textarea "x"
type textarea "Pievienots pie nepareizās"
type textarea "x"
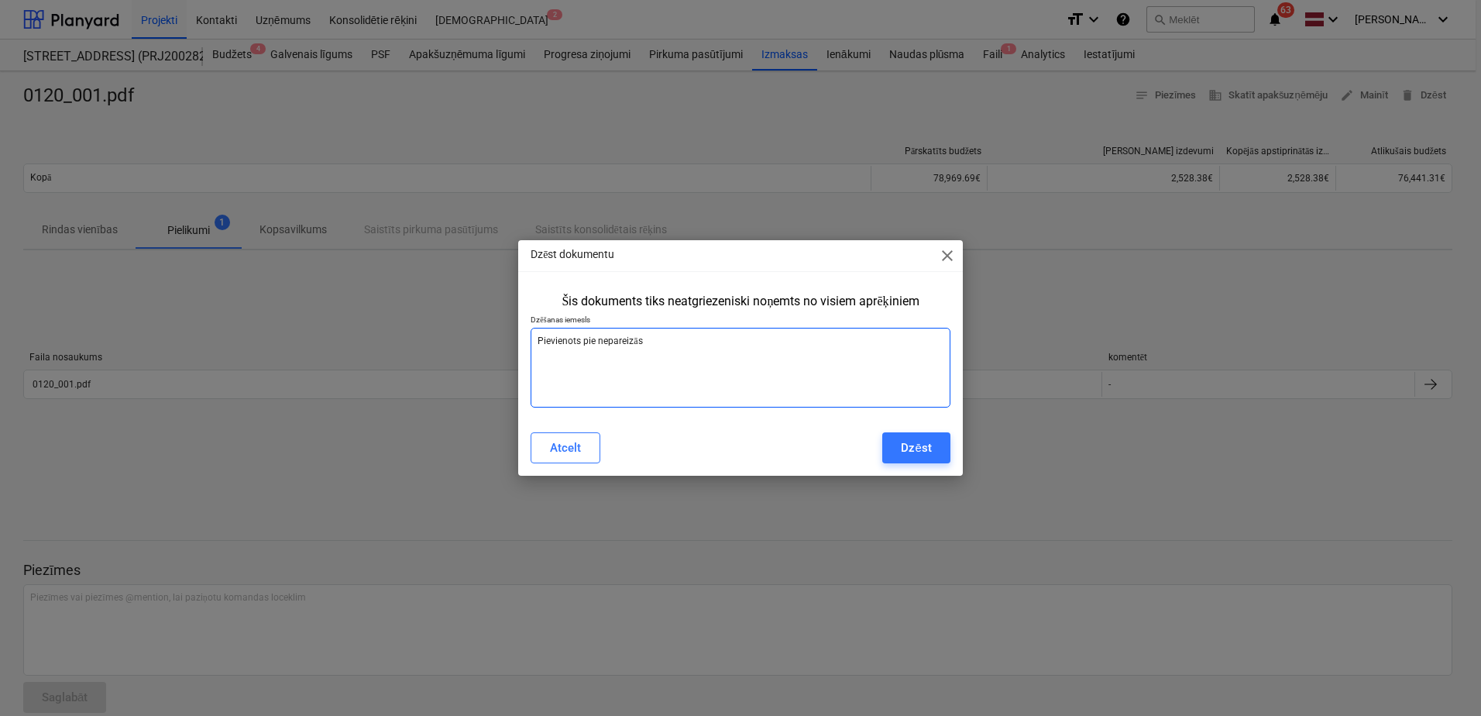
type textarea "Pievienots pie nepareizās"
type textarea "x"
type textarea "Pievienots pie nepareizās r"
type textarea "x"
type textarea "Pievienots pie nepareizās ri"
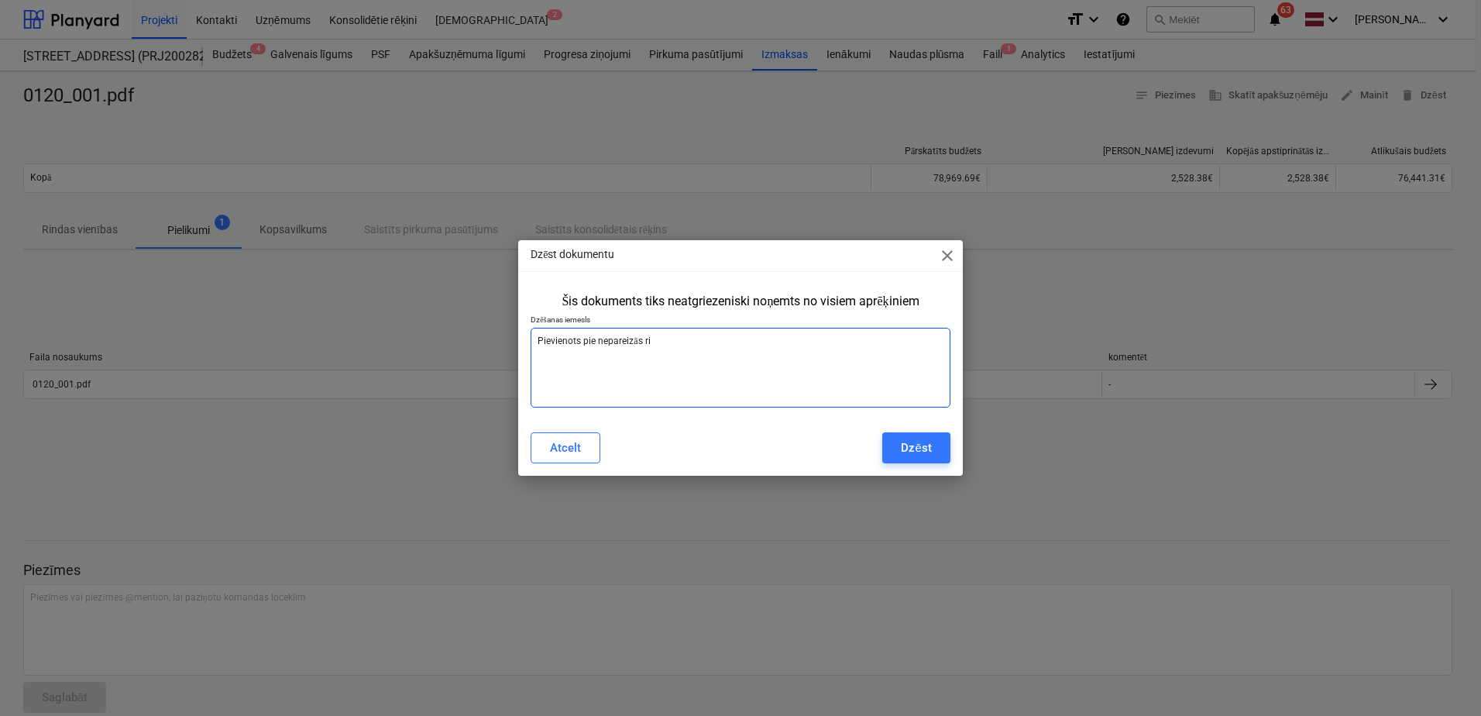
type textarea "x"
type textarea "Pievienots pie nepareizās rin"
type textarea "x"
type textarea "Pievienots pie nepareizās rind"
type textarea "x"
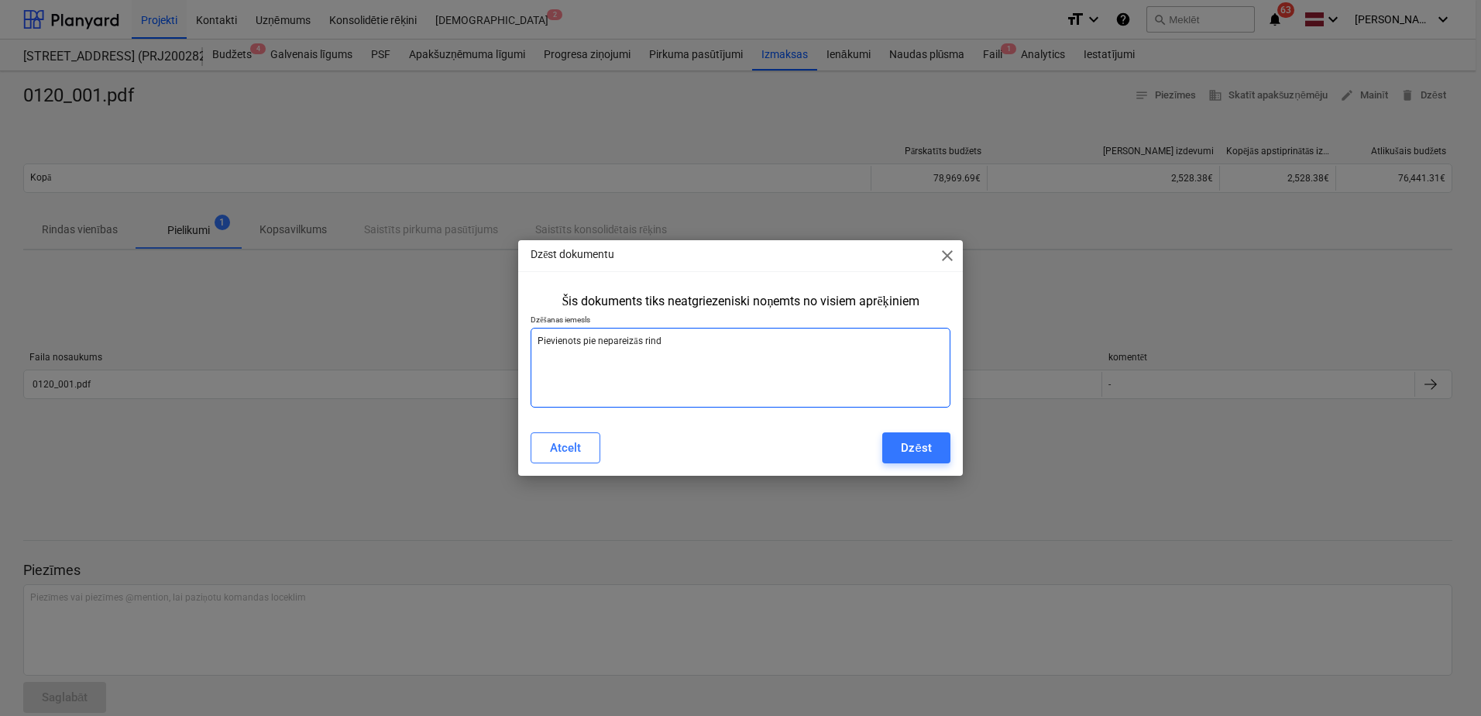
type textarea "Pievienots pie nepareizās [PERSON_NAME]"
type textarea "x"
type textarea "Pievienots pie nepareizās rindas"
click at [909, 452] on div "Dzēst" at bounding box center [916, 448] width 30 height 20
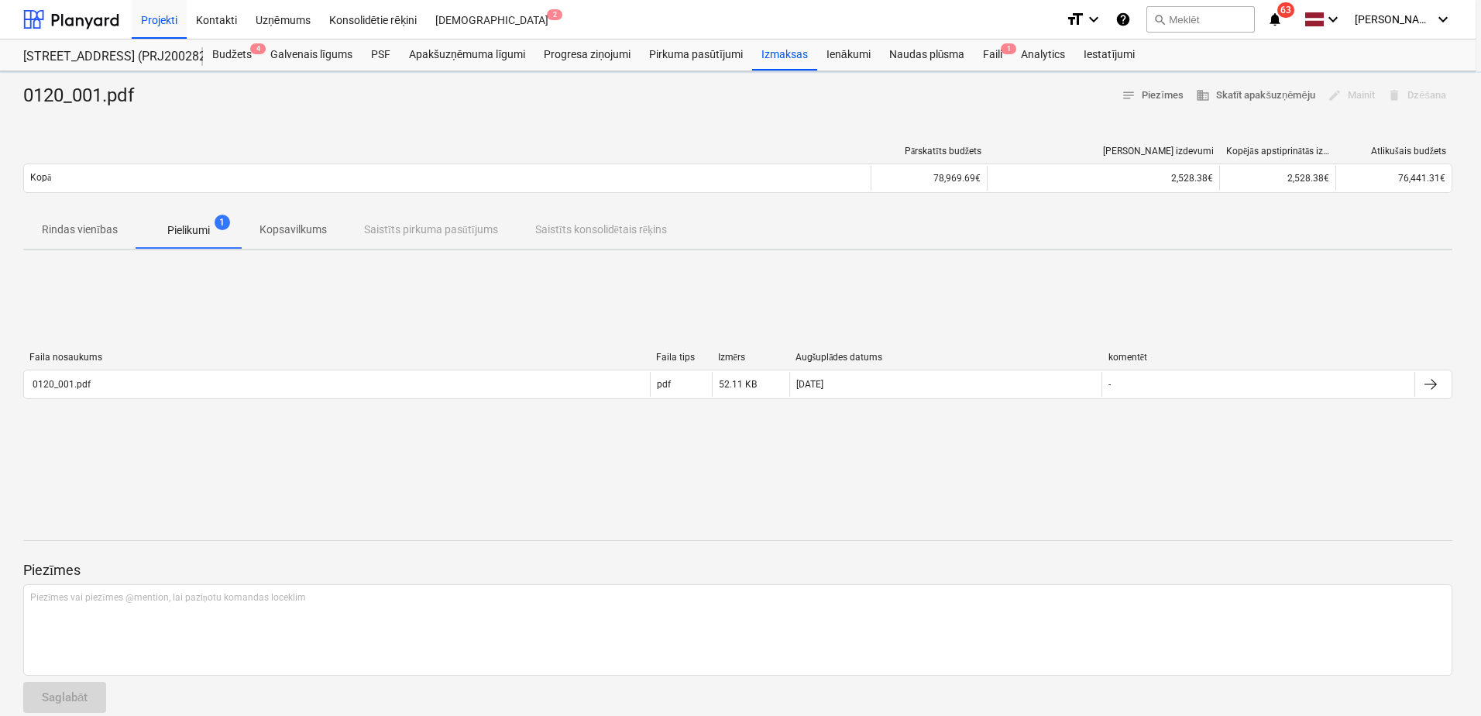
type textarea "x"
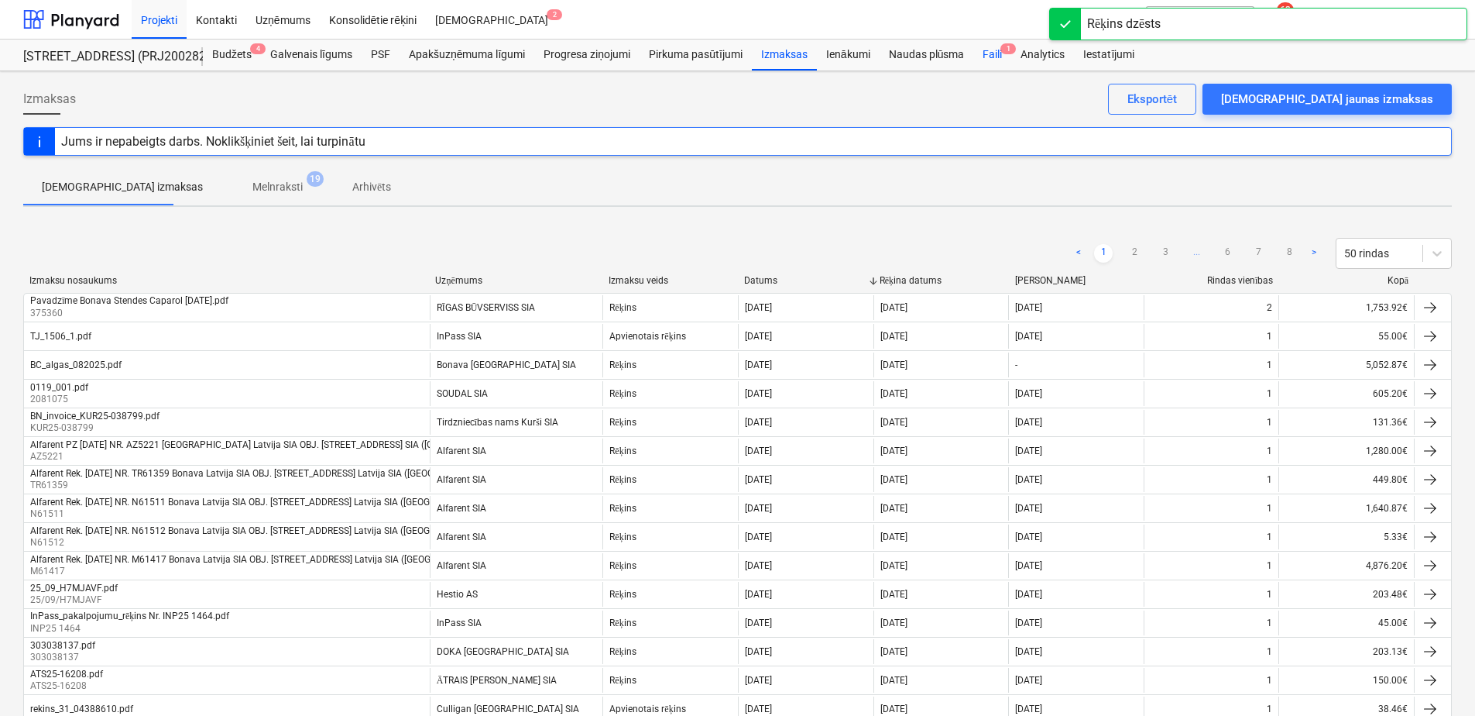
click at [979, 50] on div "Faili 1" at bounding box center [992, 54] width 38 height 31
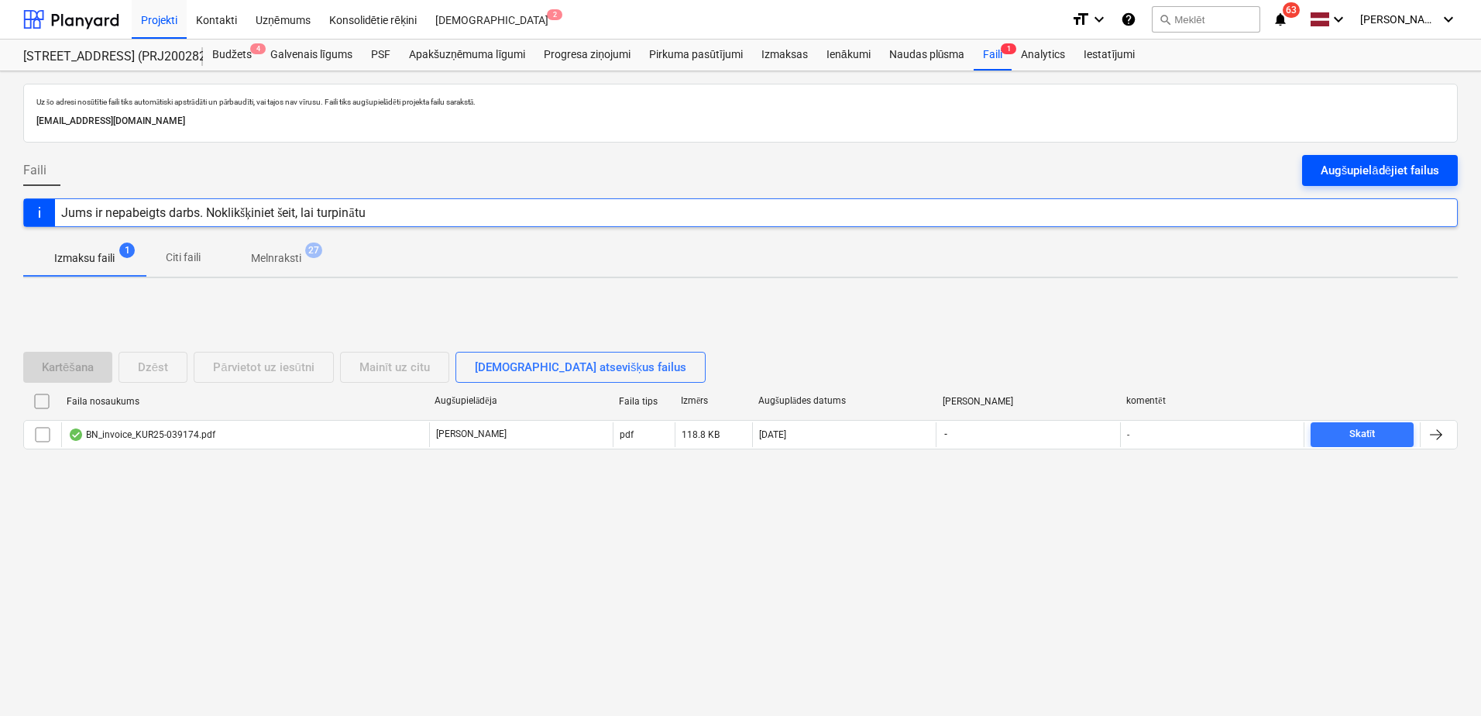
click at [1386, 168] on div "Augšupielādējiet failus" at bounding box center [1379, 170] width 118 height 20
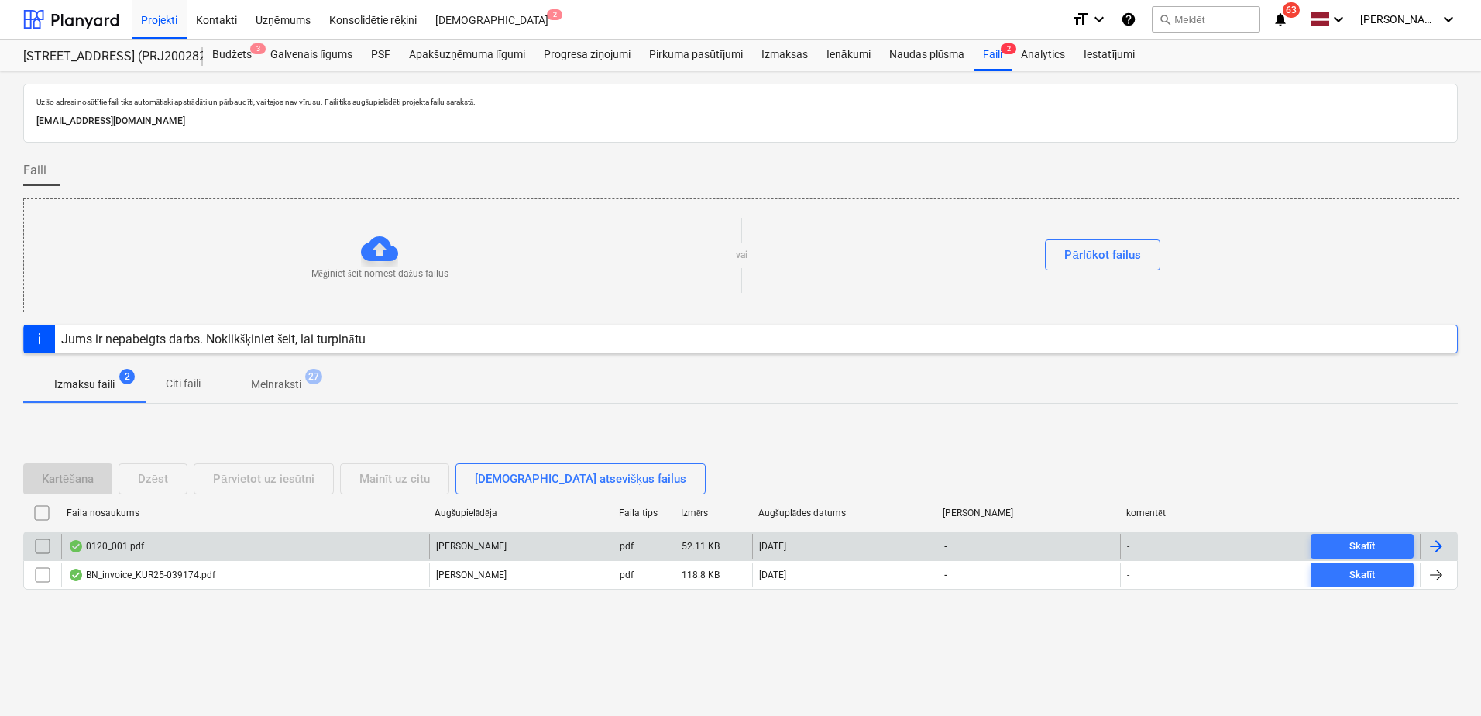
click at [300, 547] on div "0120_001.pdf" at bounding box center [245, 546] width 368 height 25
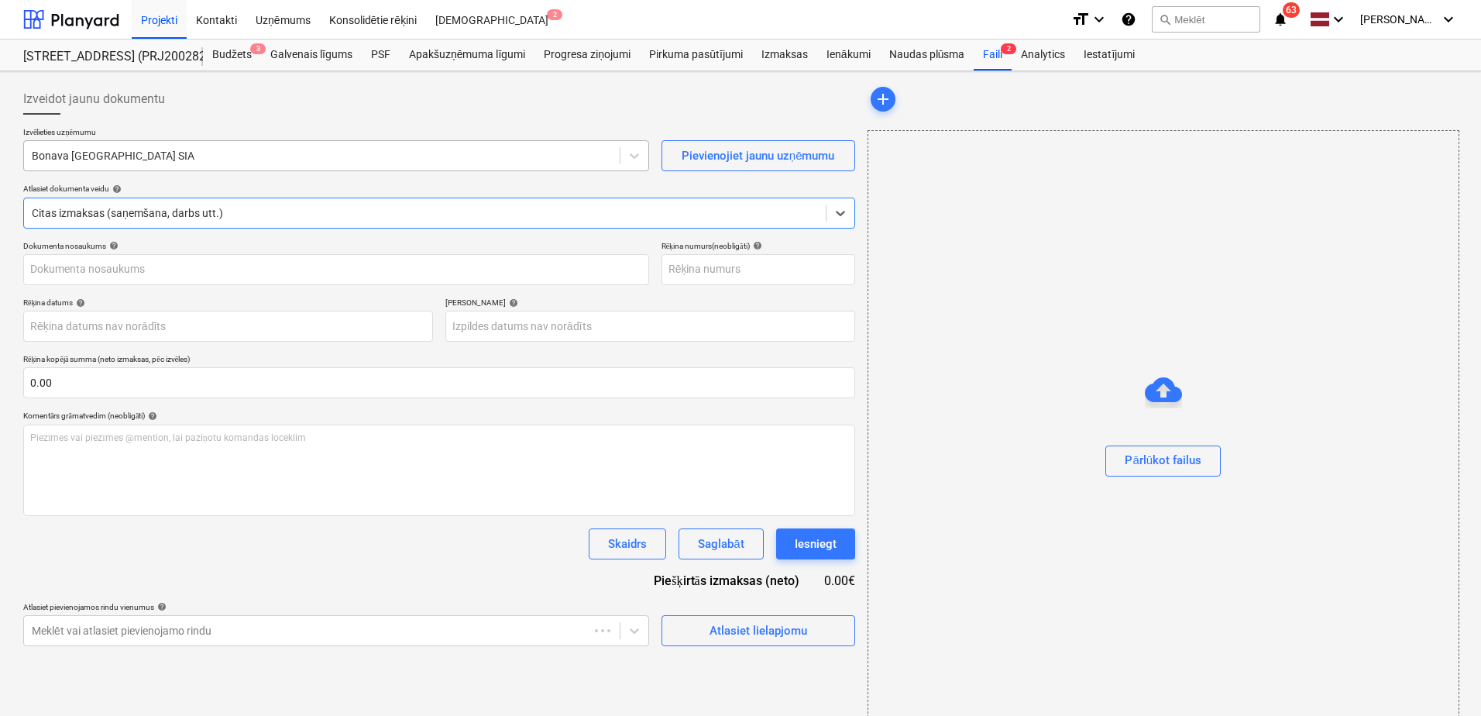
type input "0120_001.pdf"
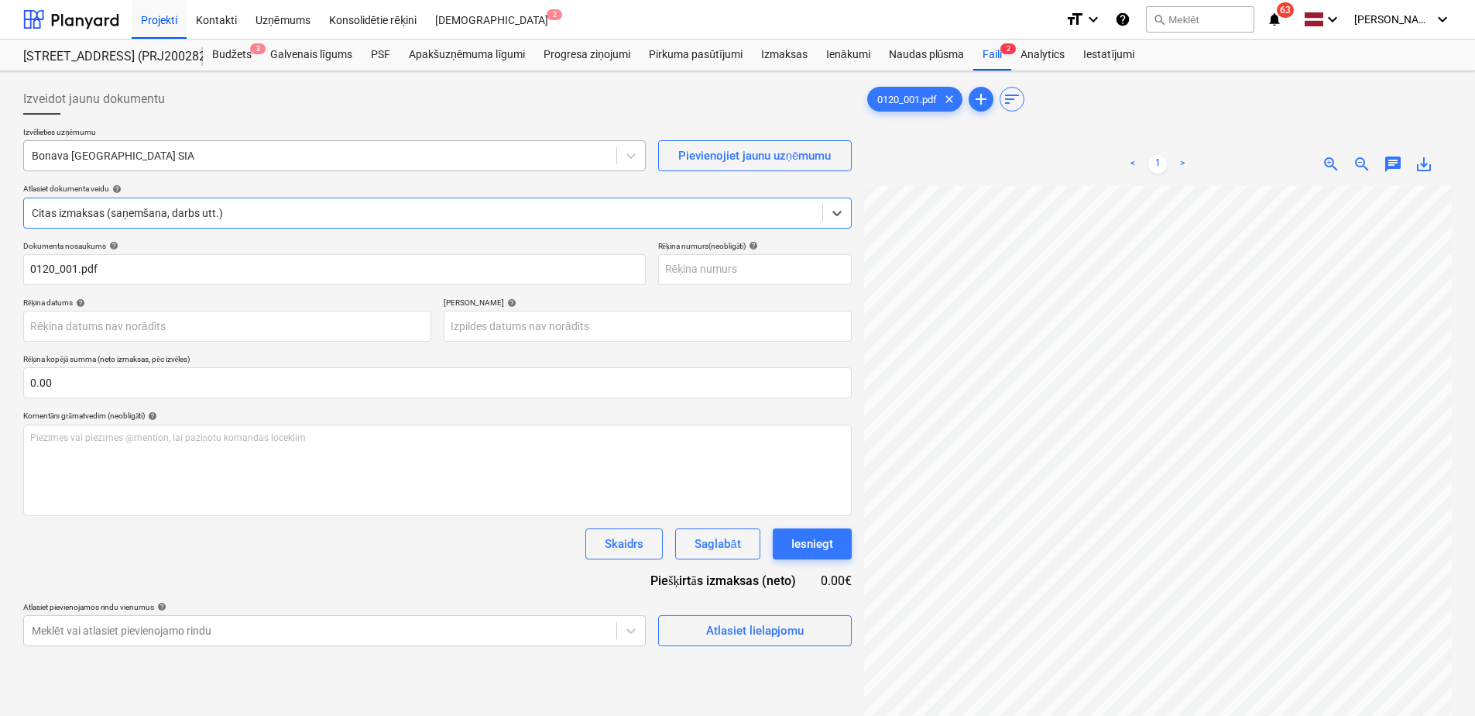
click at [197, 146] on div "Bonava [GEOGRAPHIC_DATA] SIA" at bounding box center [320, 156] width 592 height 22
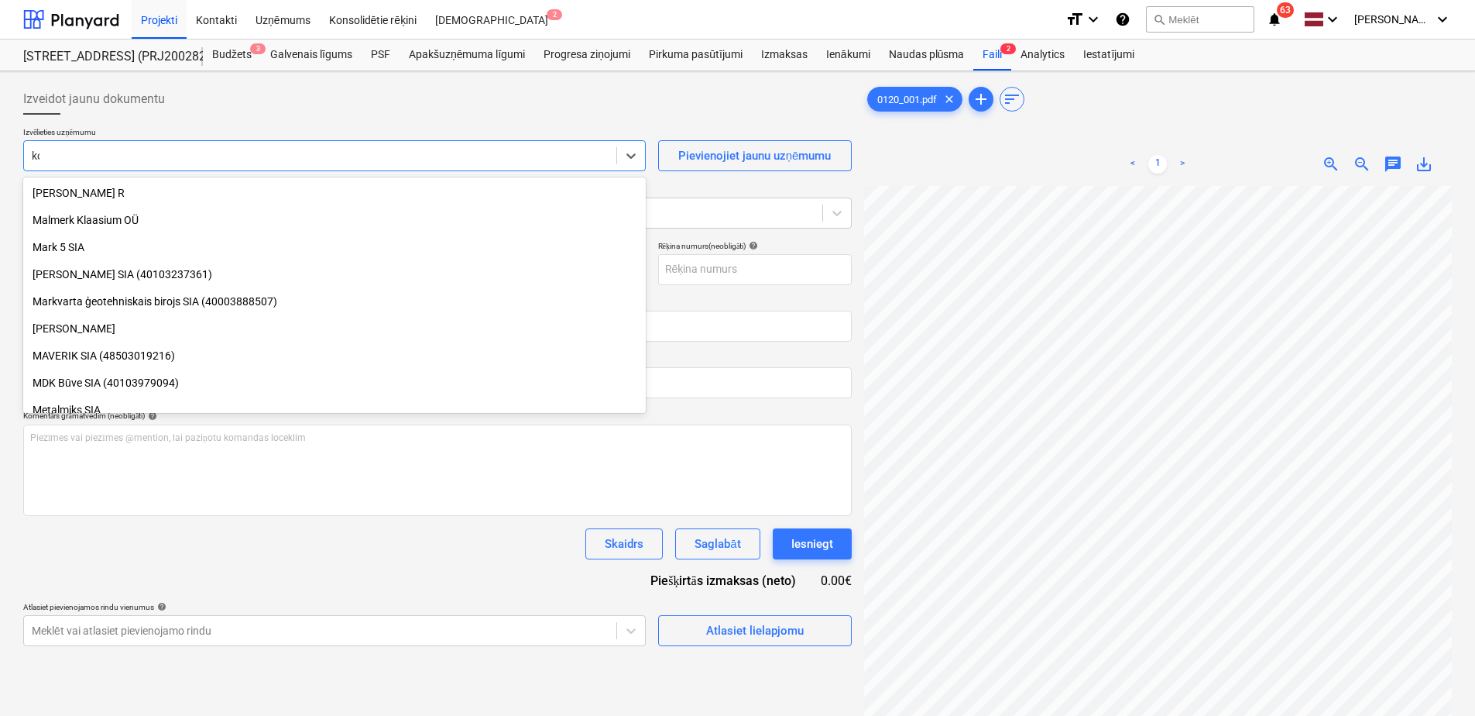
scroll to position [581, 0]
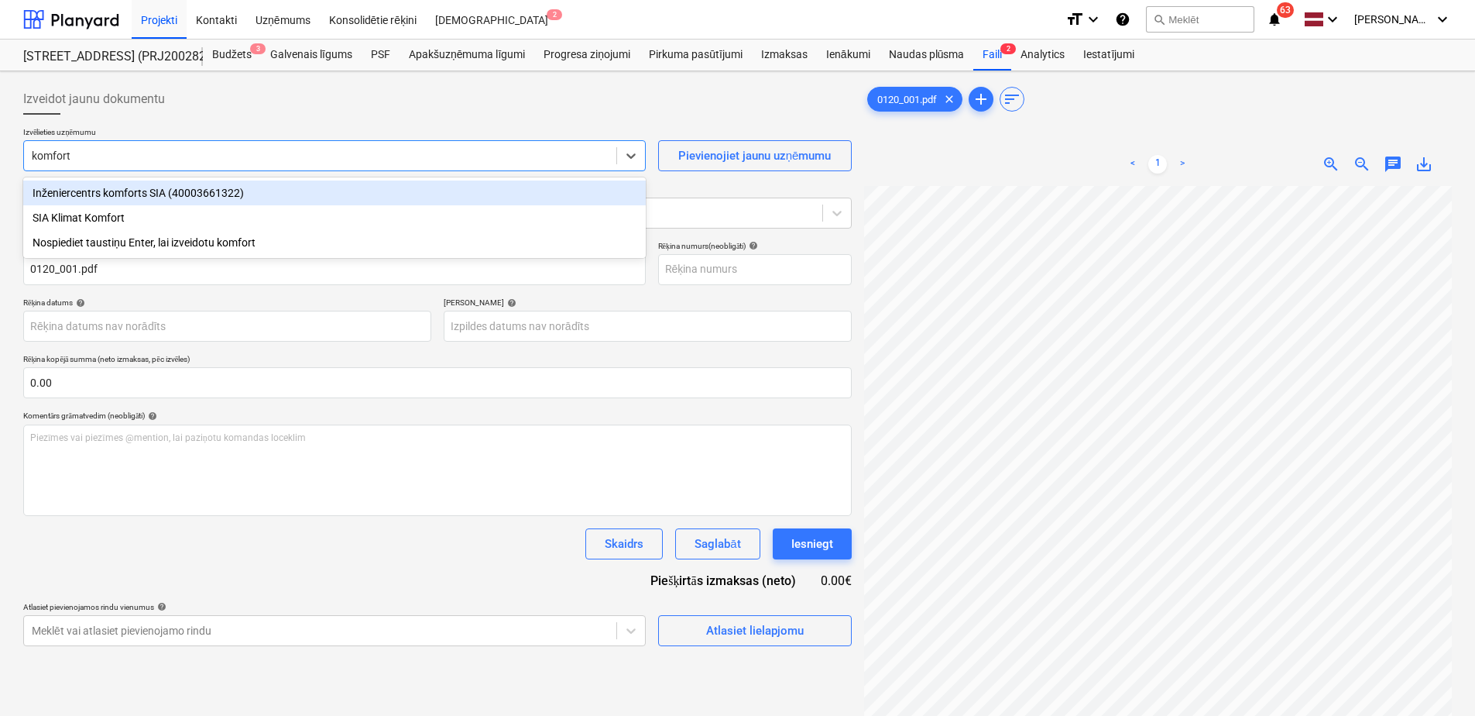
type input "komforts"
click at [117, 197] on div "Inženiercentrs komforts SIA (40003661322)" at bounding box center [334, 192] width 623 height 25
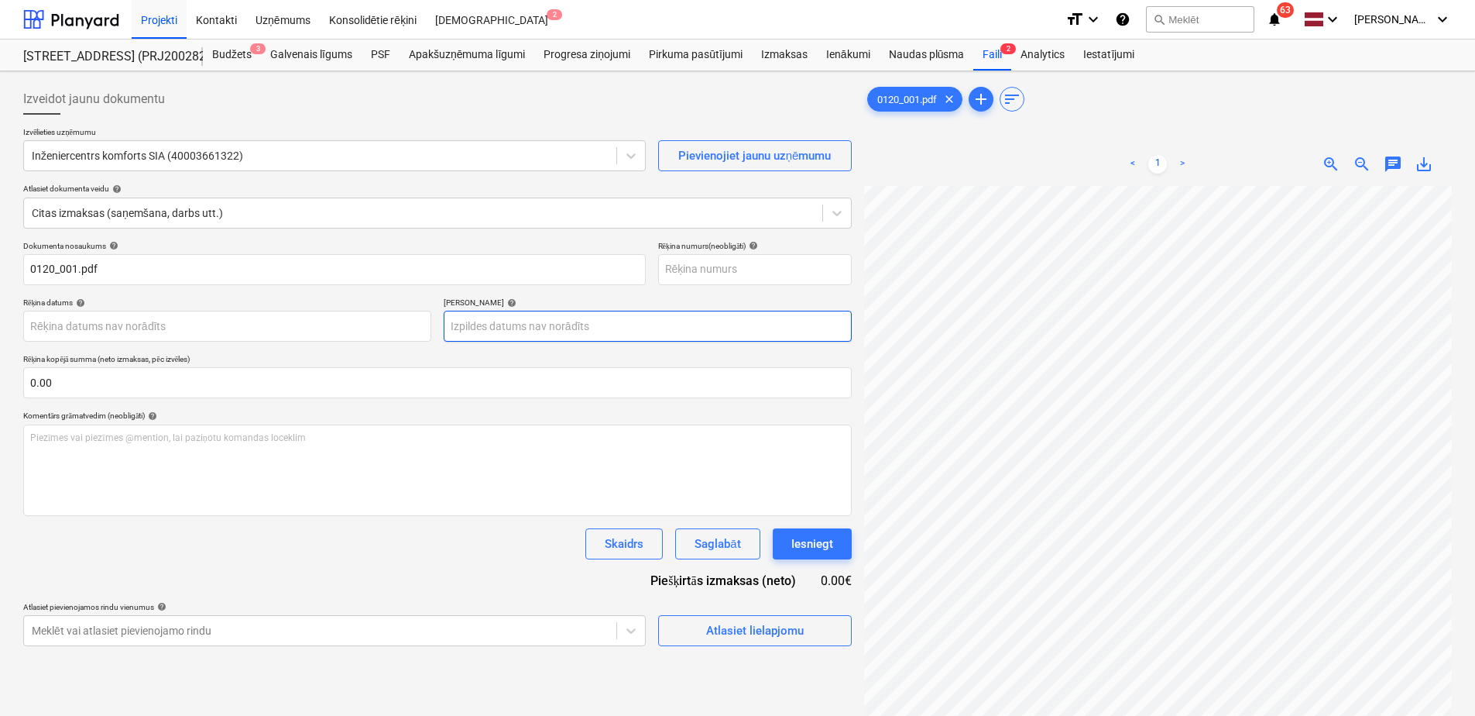
scroll to position [0, 149]
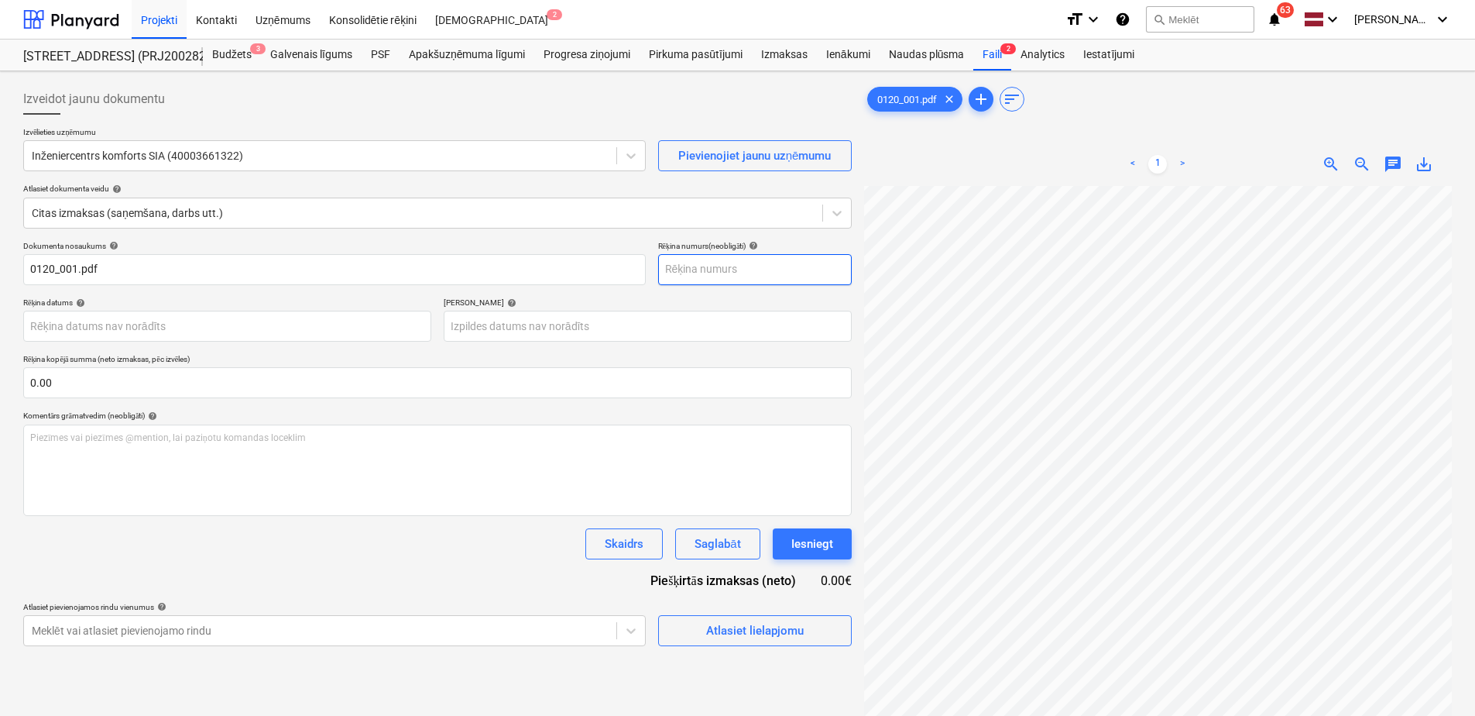
click at [659, 263] on input "text" at bounding box center [755, 269] width 194 height 31
type input "4"
type input "EVA-171161"
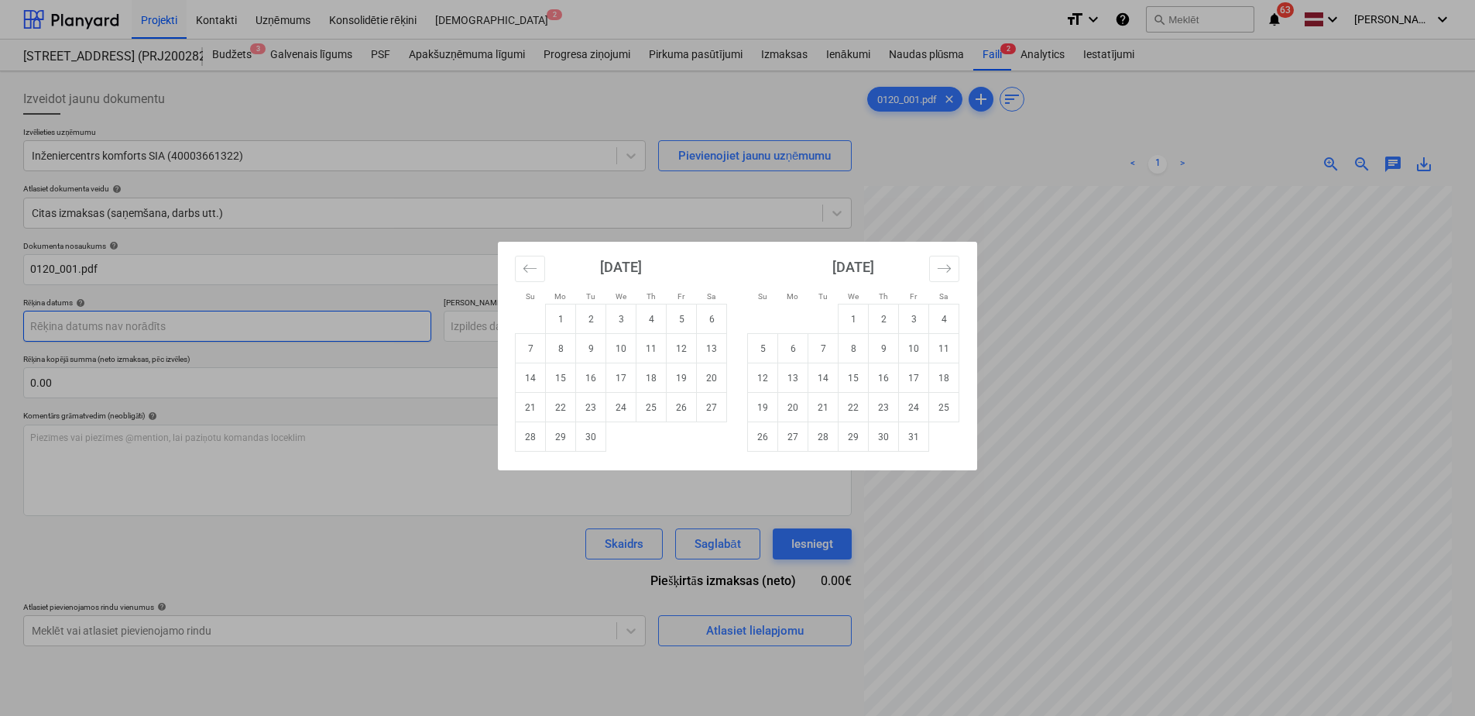
click at [201, 334] on body "Projekti Kontakti Uzņēmums Konsolidētie rēķini Iesūtne 2 format_size keyboard_a…" at bounding box center [737, 358] width 1475 height 716
click at [659, 310] on td "4" at bounding box center [652, 318] width 30 height 29
type input "[DATE]"
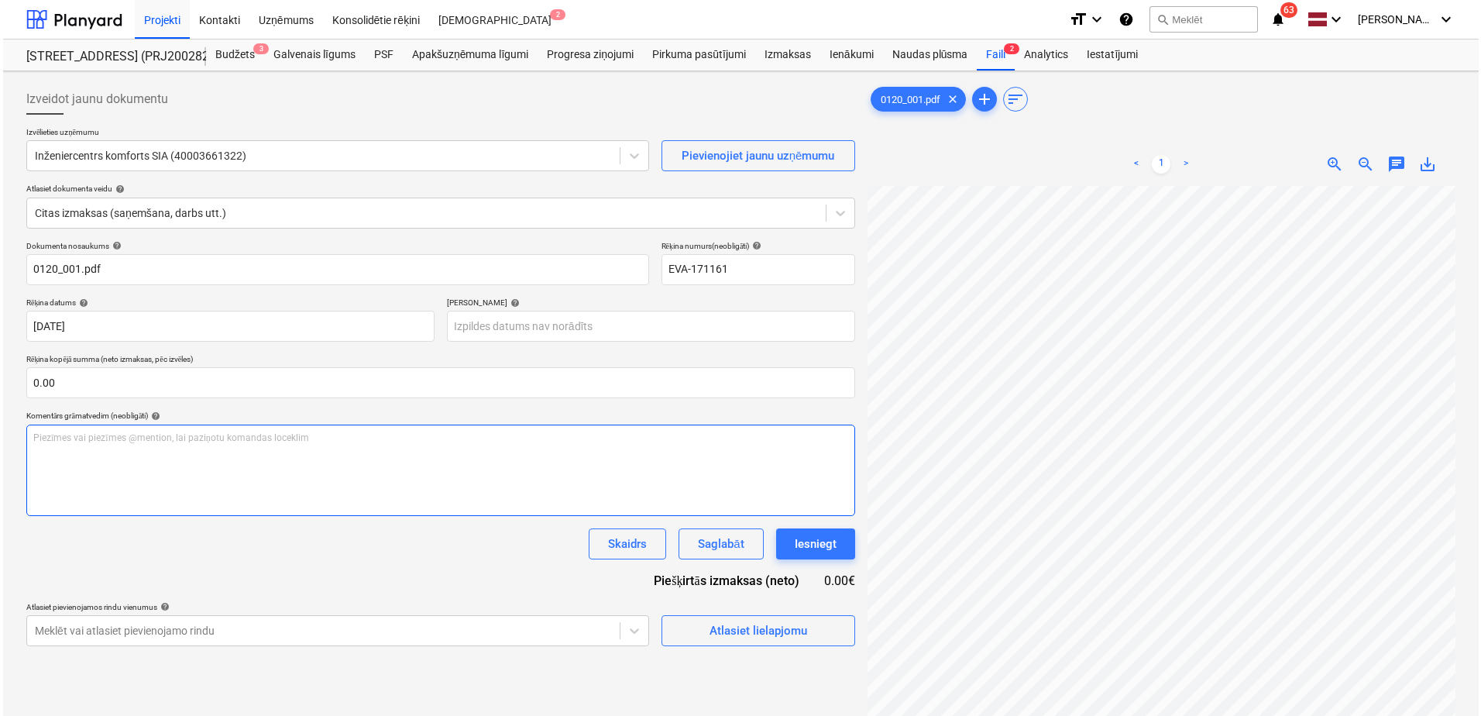
scroll to position [121, 228]
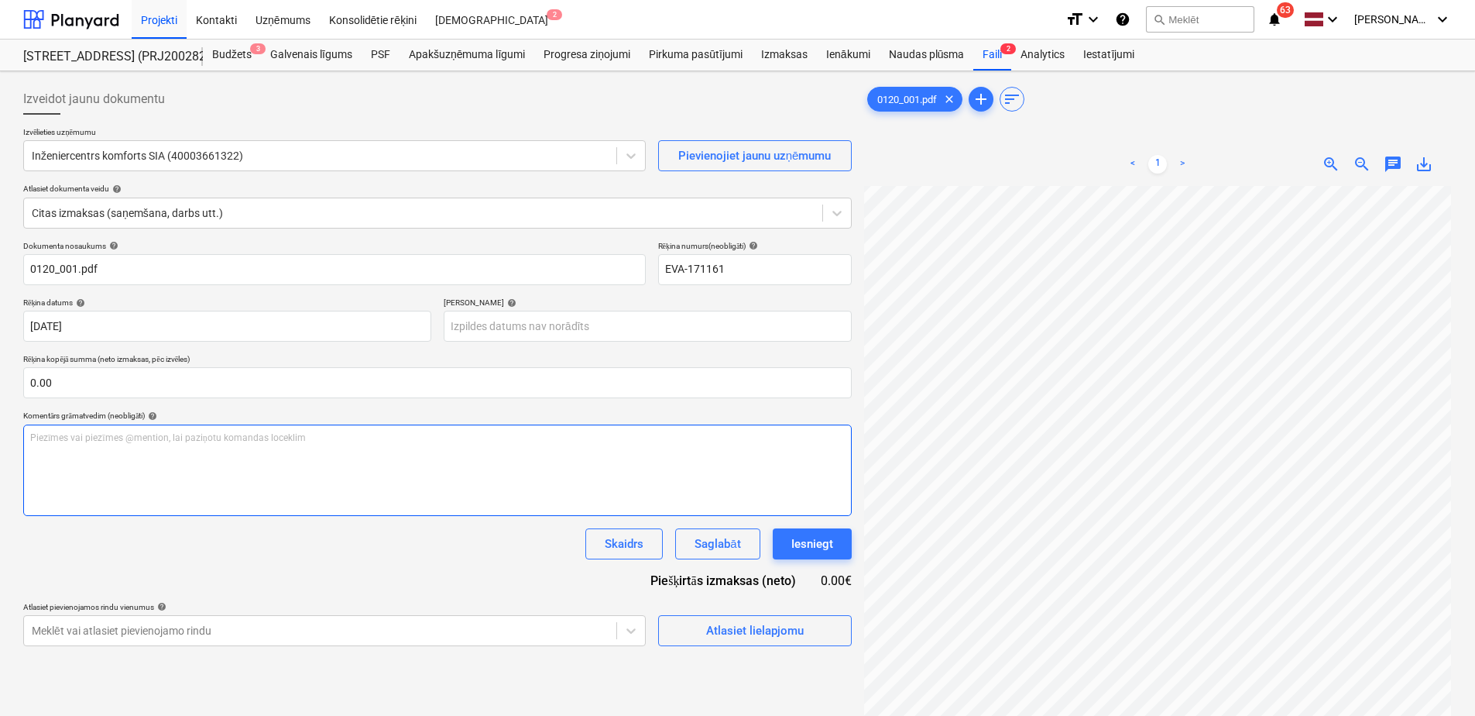
click at [822, 506] on div "Izveidot jaunu dokumentu Izvēlieties uzņēmumu Inženiercentrs komforts SIA (4000…" at bounding box center [737, 470] width 1441 height 787
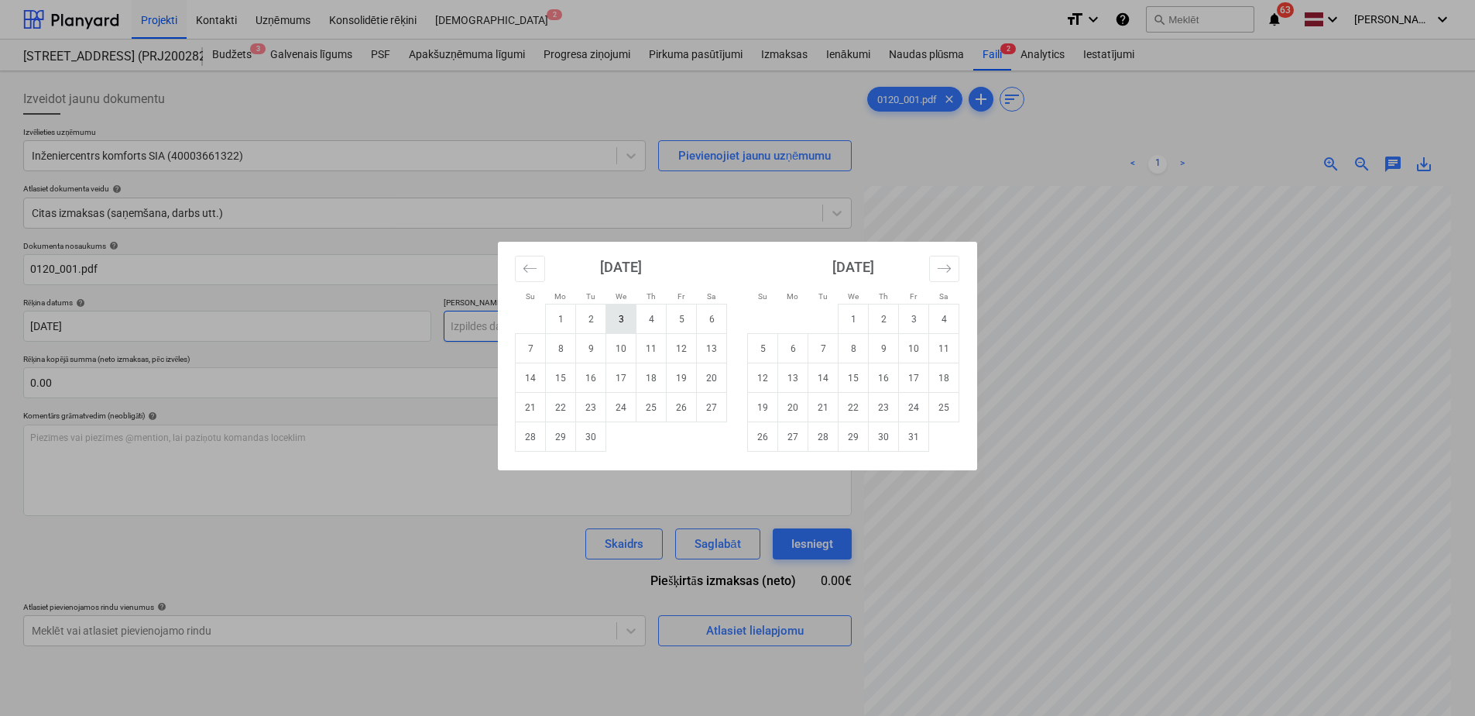
click at [627, 323] on body "Projekti Kontakti Uzņēmums Konsolidētie rēķini Iesūtne 2 format_size keyboard_a…" at bounding box center [737, 358] width 1475 height 716
click at [949, 314] on td "4" at bounding box center [944, 318] width 30 height 29
type input "[DATE]"
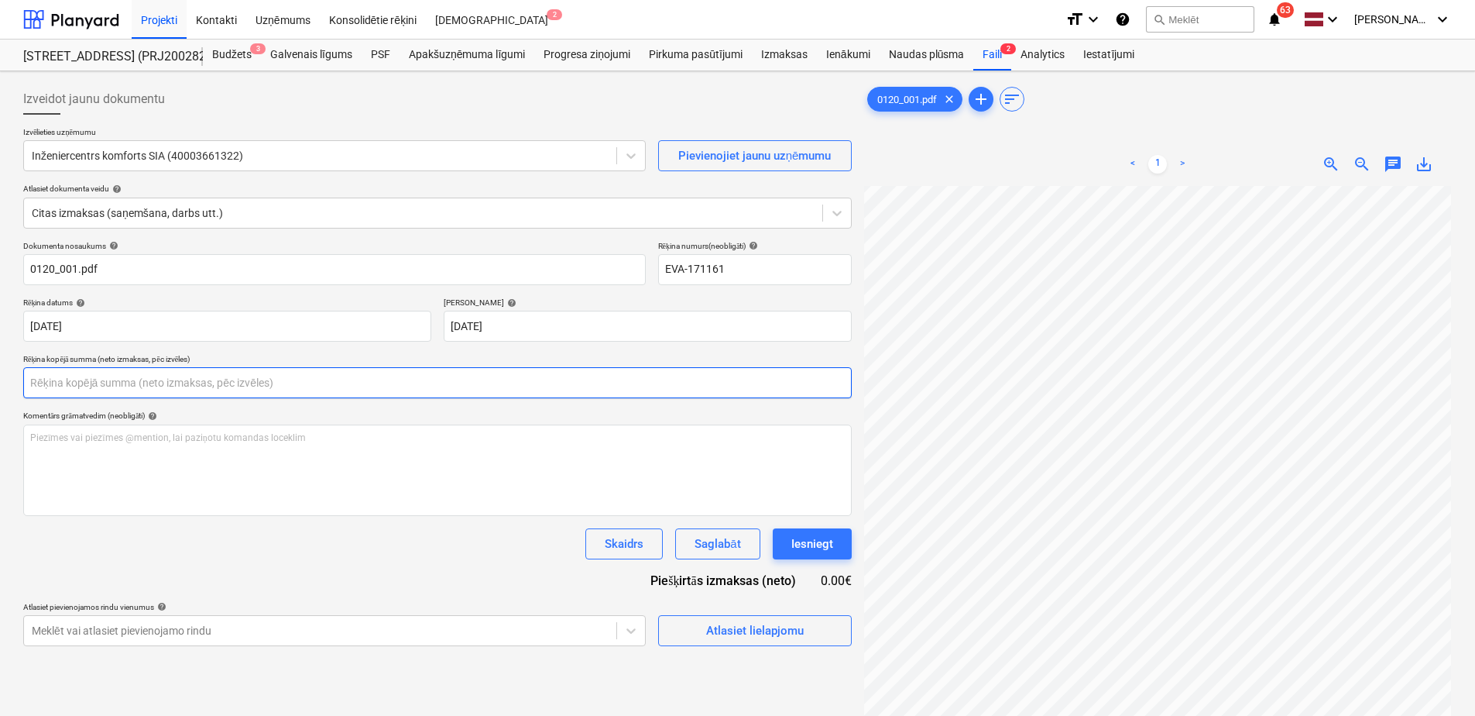
click at [273, 376] on input "text" at bounding box center [437, 382] width 829 height 31
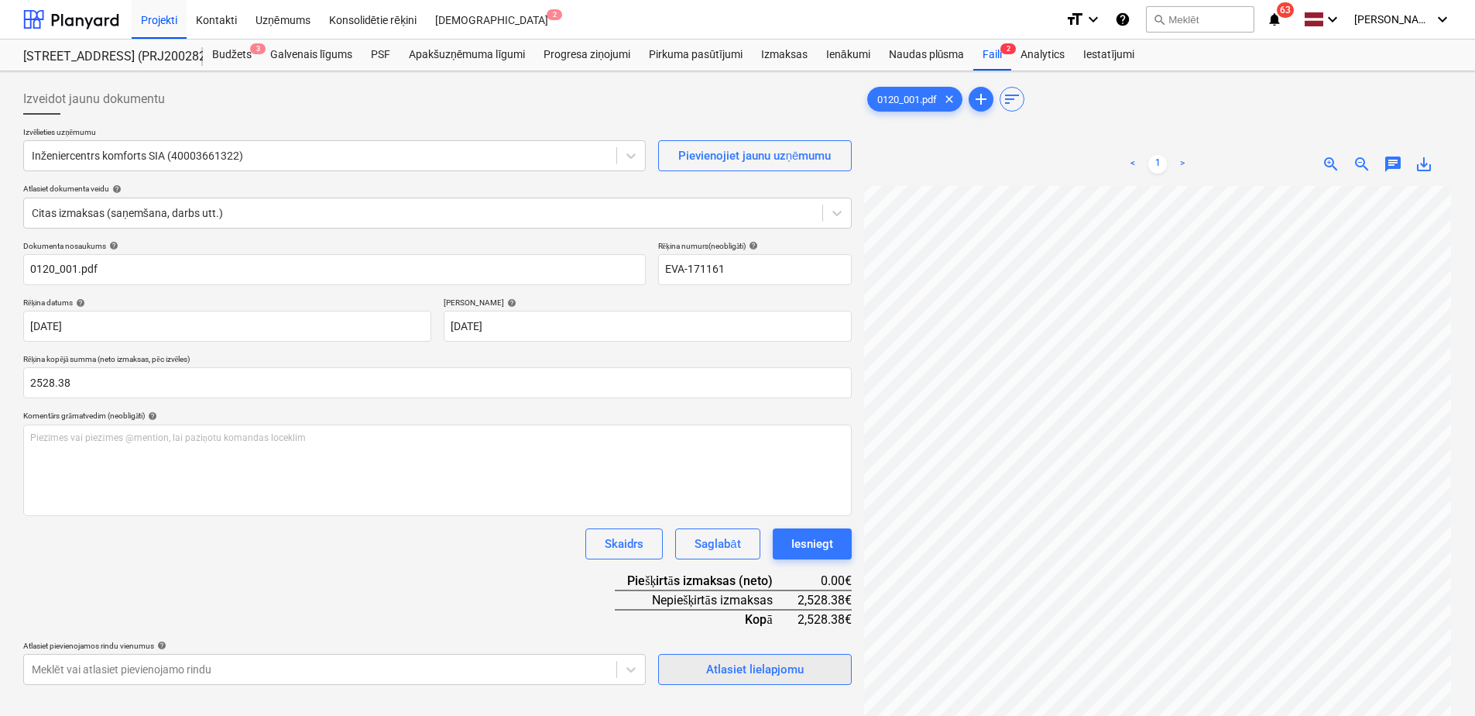
type input "2,528.38"
click at [751, 671] on div "Atlasiet lielapjomu" at bounding box center [755, 669] width 98 height 20
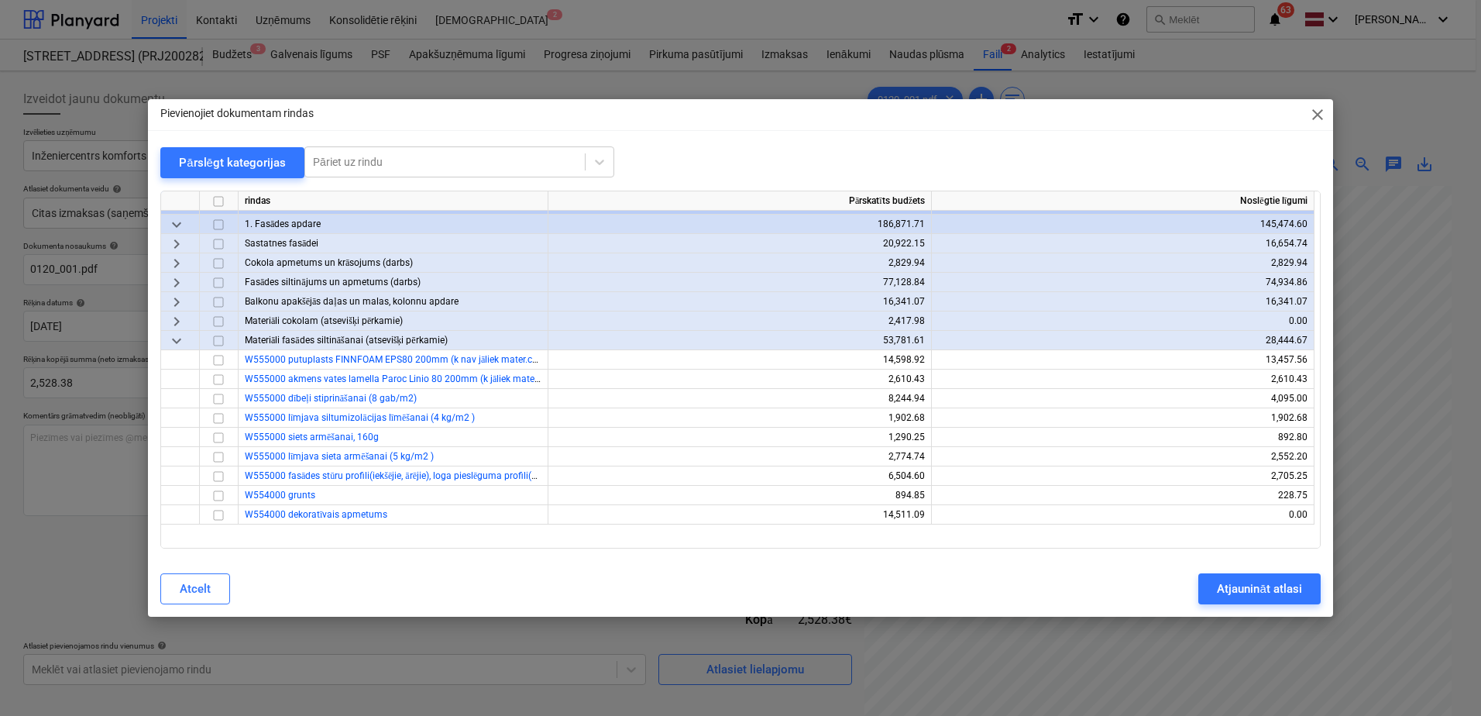
scroll to position [0, 0]
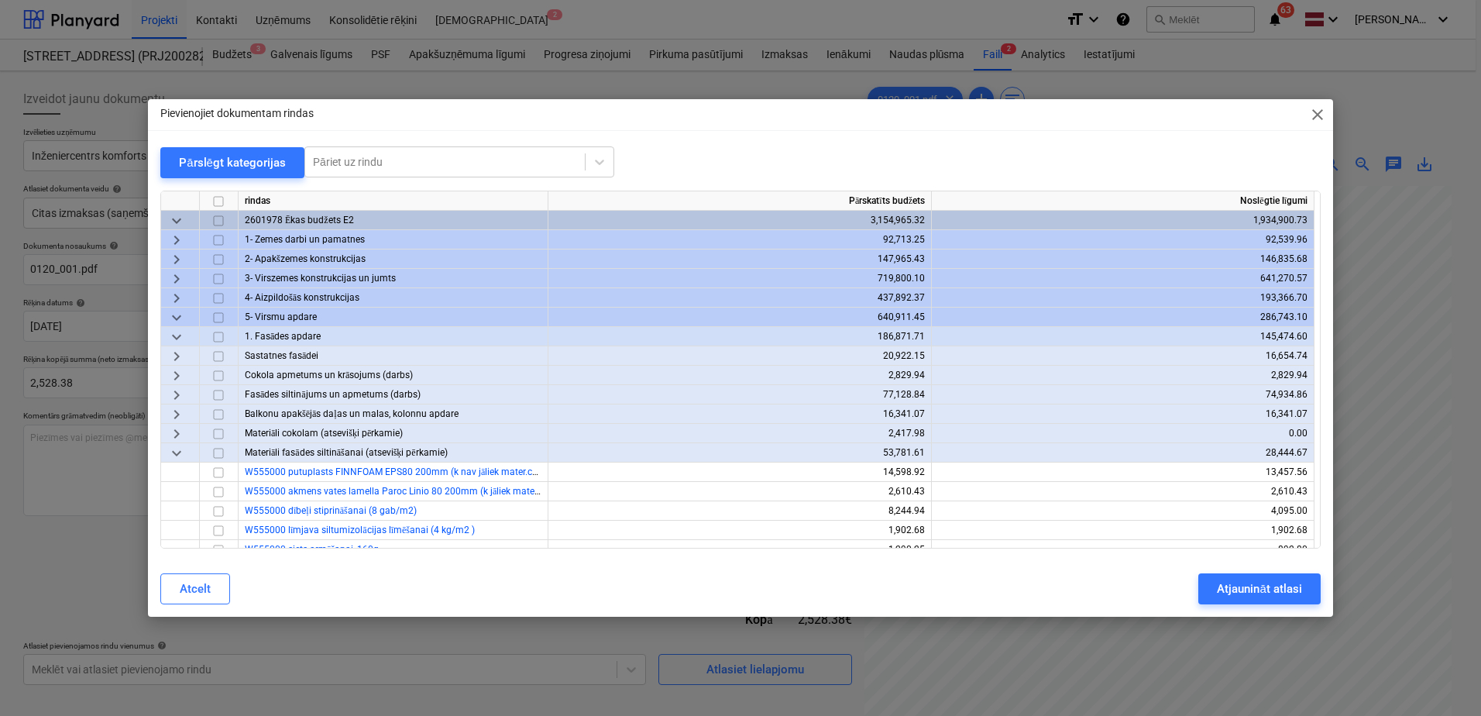
click at [174, 318] on span "keyboard_arrow_down" at bounding box center [176, 317] width 19 height 19
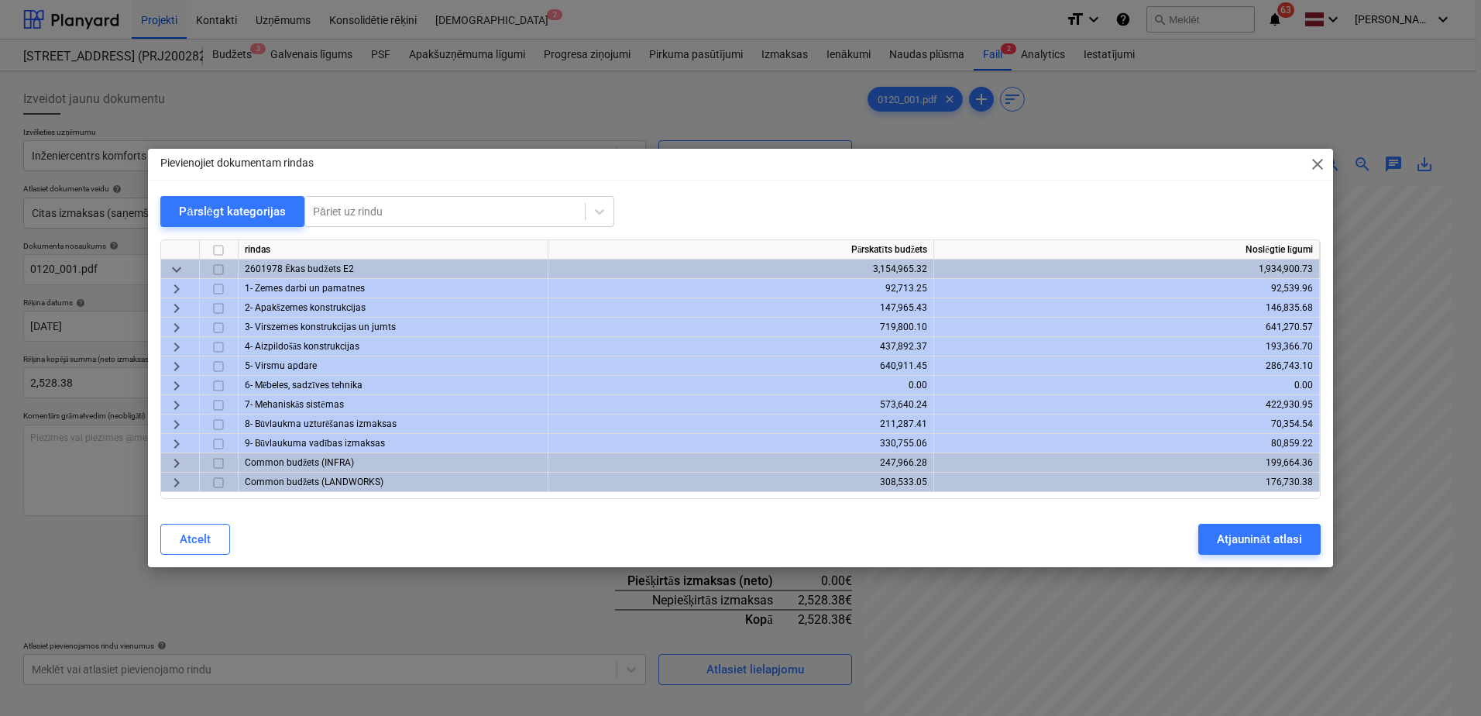
click at [177, 403] on span "keyboard_arrow_right" at bounding box center [176, 405] width 19 height 19
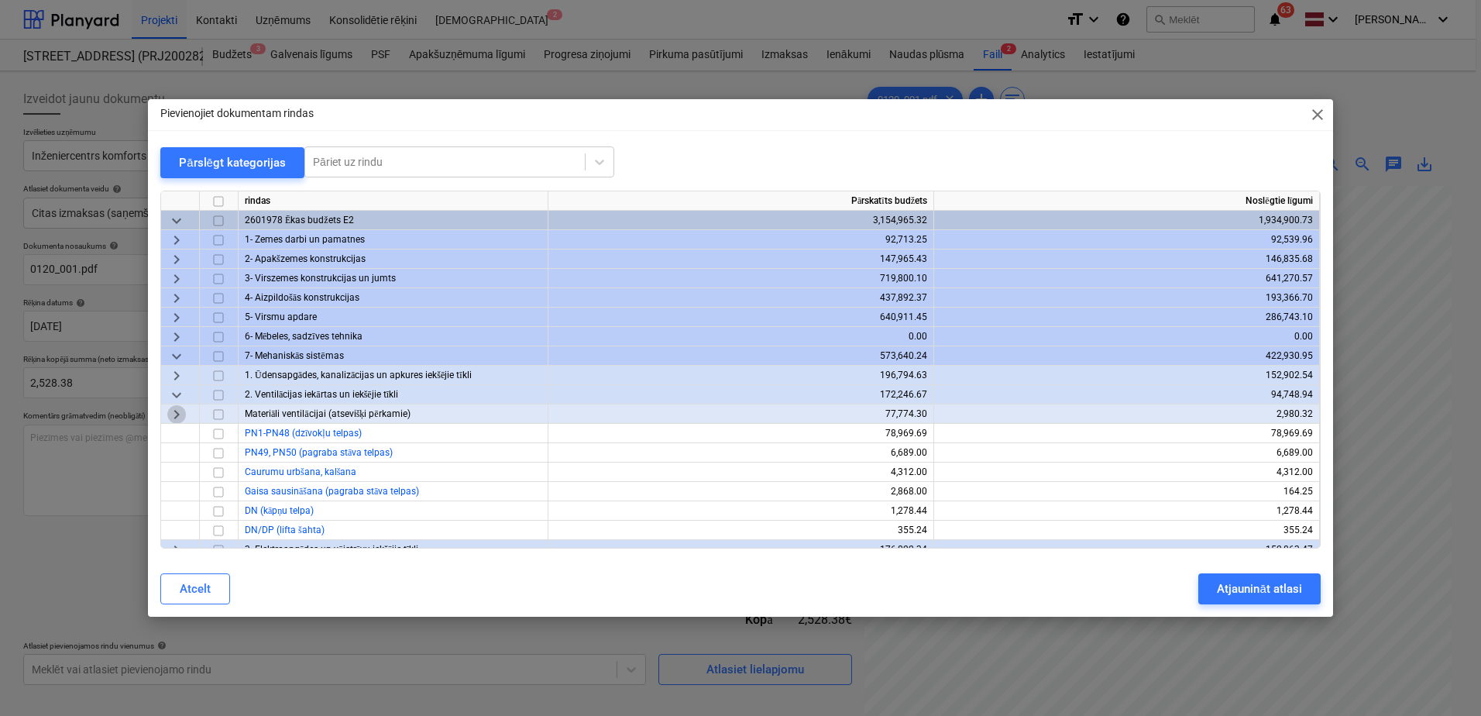
click at [175, 412] on span "keyboard_arrow_right" at bounding box center [176, 414] width 19 height 19
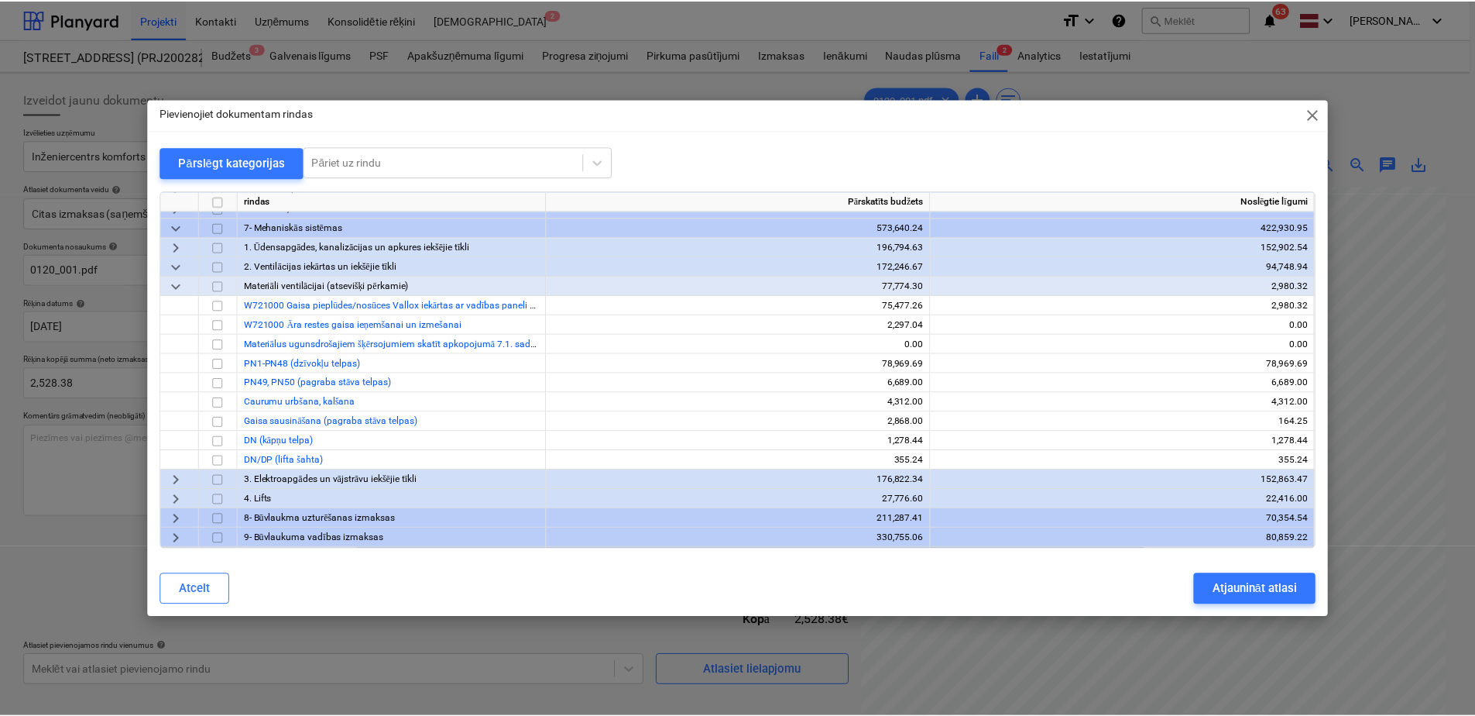
scroll to position [155, 0]
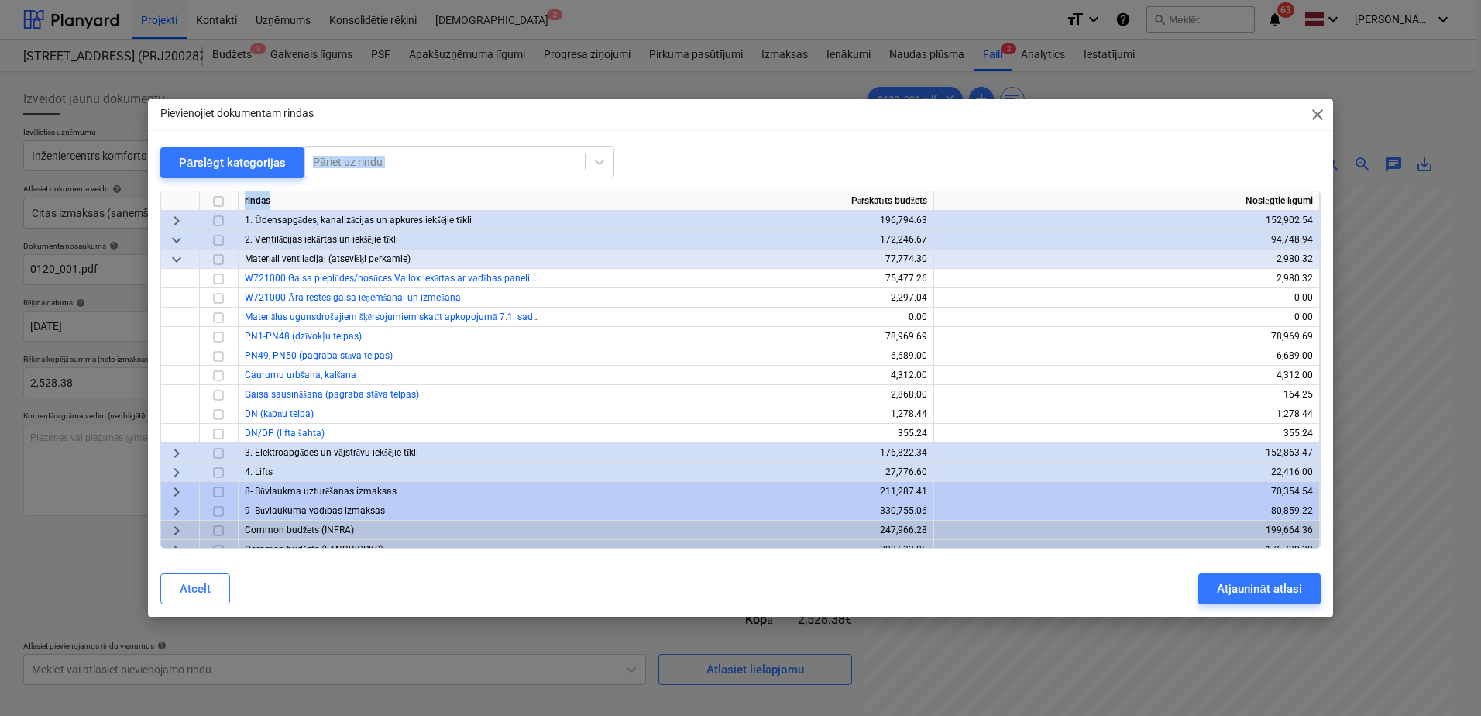
drag, startPoint x: 541, startPoint y: 112, endPoint x: 528, endPoint y: 205, distance: 93.9
click at [528, 205] on div "Pievienojiet dokumentam rindas close Pārslēgt kategorijas Pāriet uz rindu rinda…" at bounding box center [740, 357] width 1185 height 517
click at [1316, 118] on span "close" at bounding box center [1317, 114] width 19 height 19
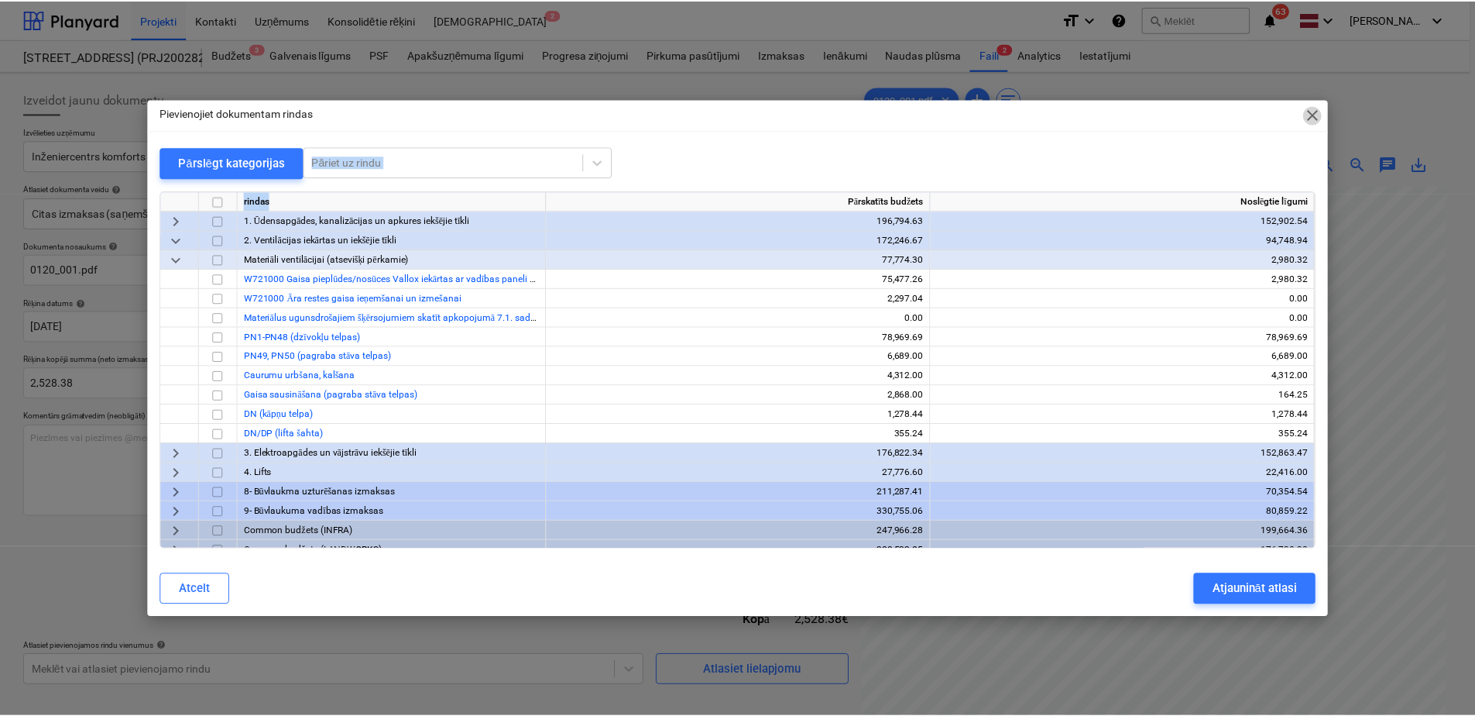
scroll to position [121, 225]
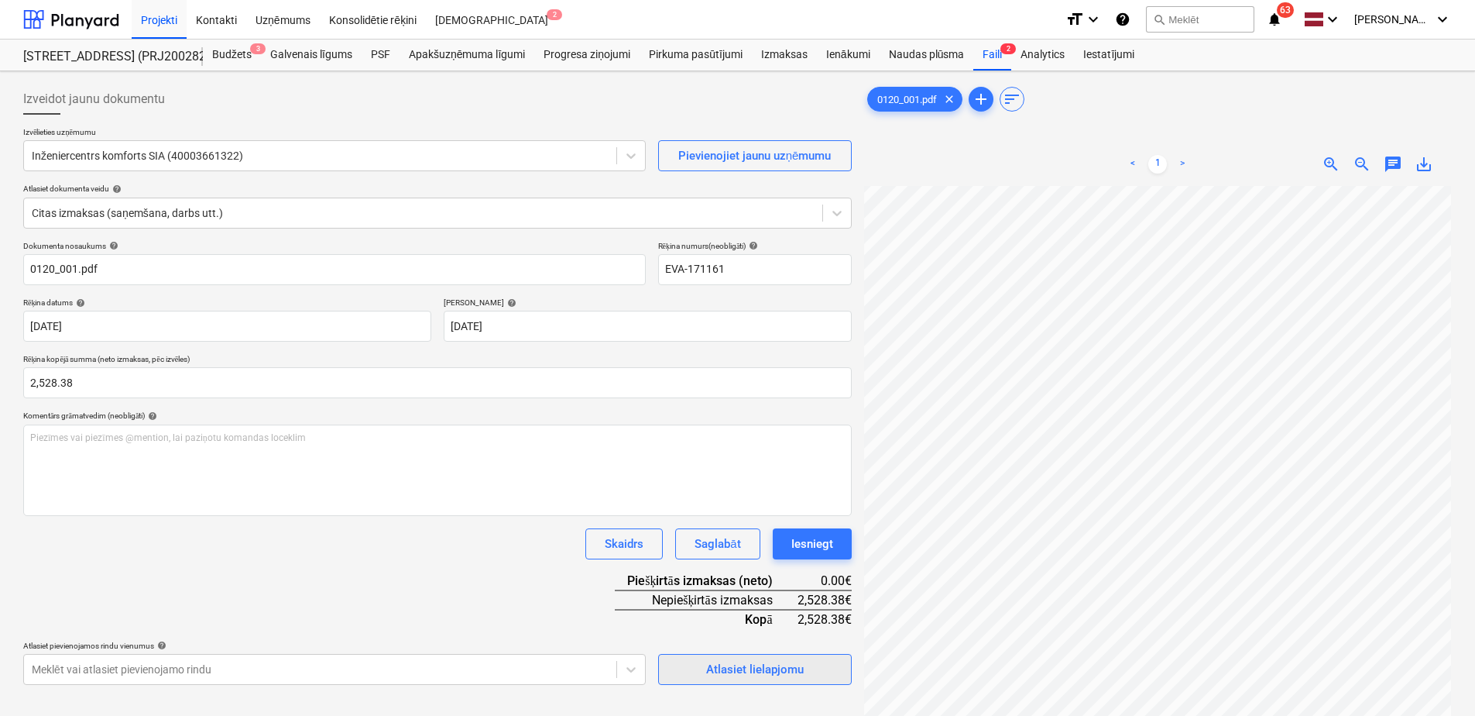
click at [727, 678] on div "Atlasiet lielapjomu" at bounding box center [755, 669] width 98 height 20
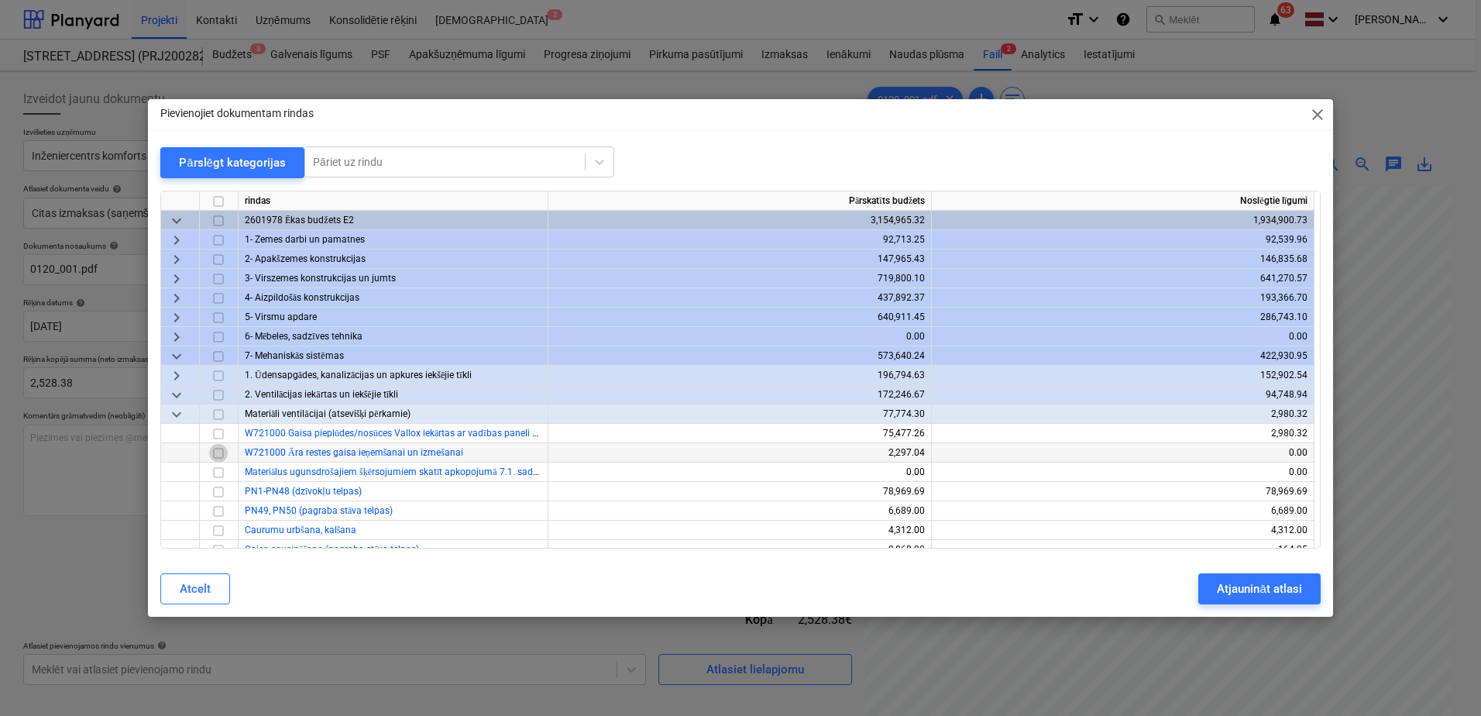
click at [218, 452] on input "checkbox" at bounding box center [218, 453] width 19 height 19
click at [1268, 589] on div "Atjaunināt atlasi" at bounding box center [1259, 588] width 84 height 20
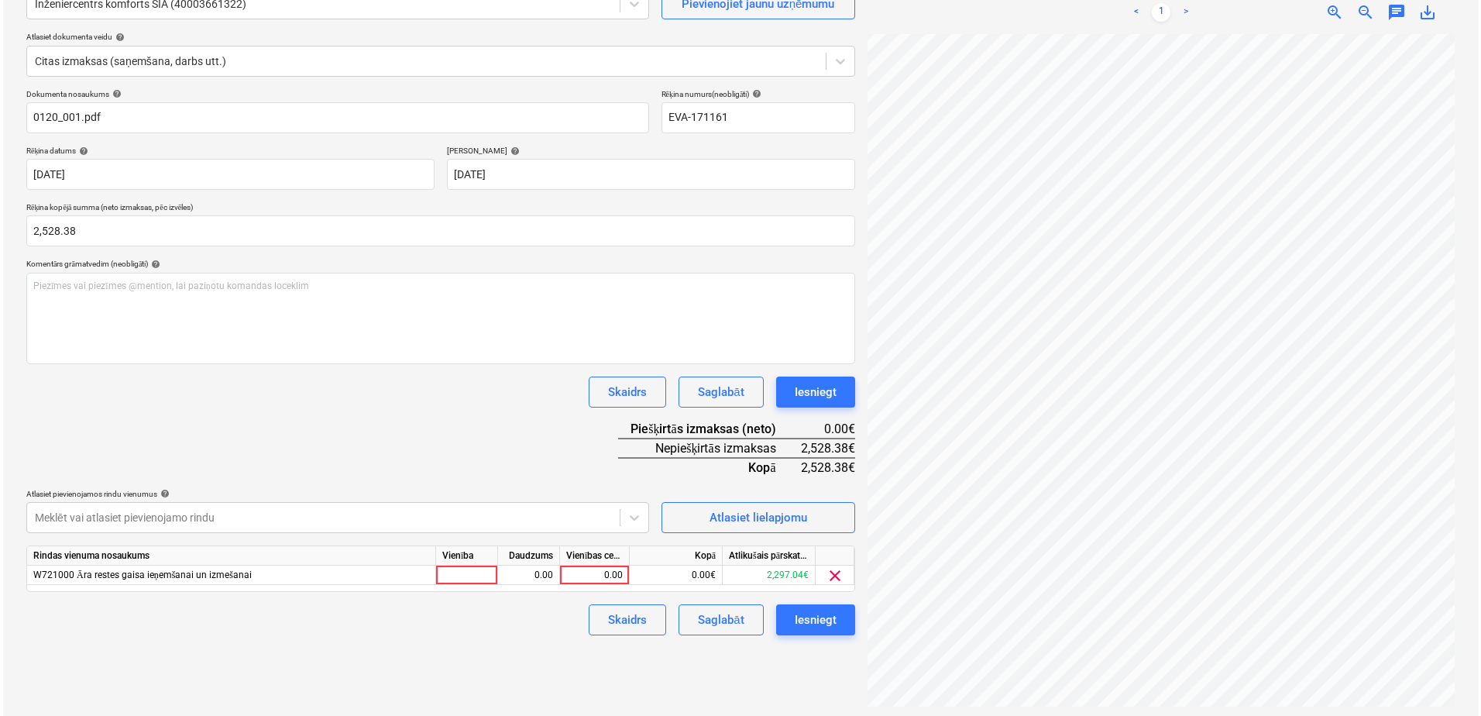
scroll to position [155, 0]
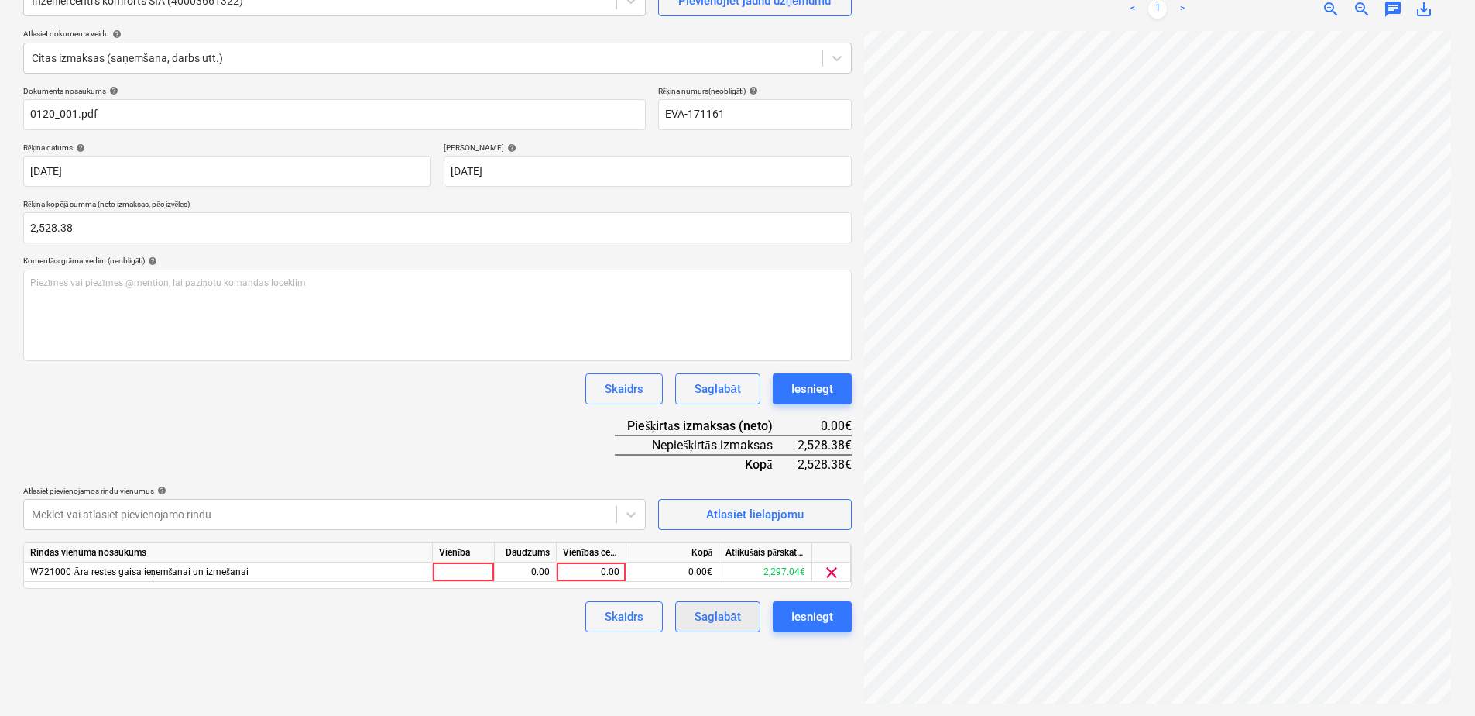
drag, startPoint x: 570, startPoint y: 570, endPoint x: 678, endPoint y: 605, distance: 113.9
click at [570, 572] on div "0.00" at bounding box center [591, 571] width 57 height 19
type input "2528.38"
click at [427, 626] on div "Skaidrs Saglabāt Iesniegt" at bounding box center [437, 616] width 829 height 31
click at [807, 616] on div "Iesniegt" at bounding box center [812, 616] width 42 height 20
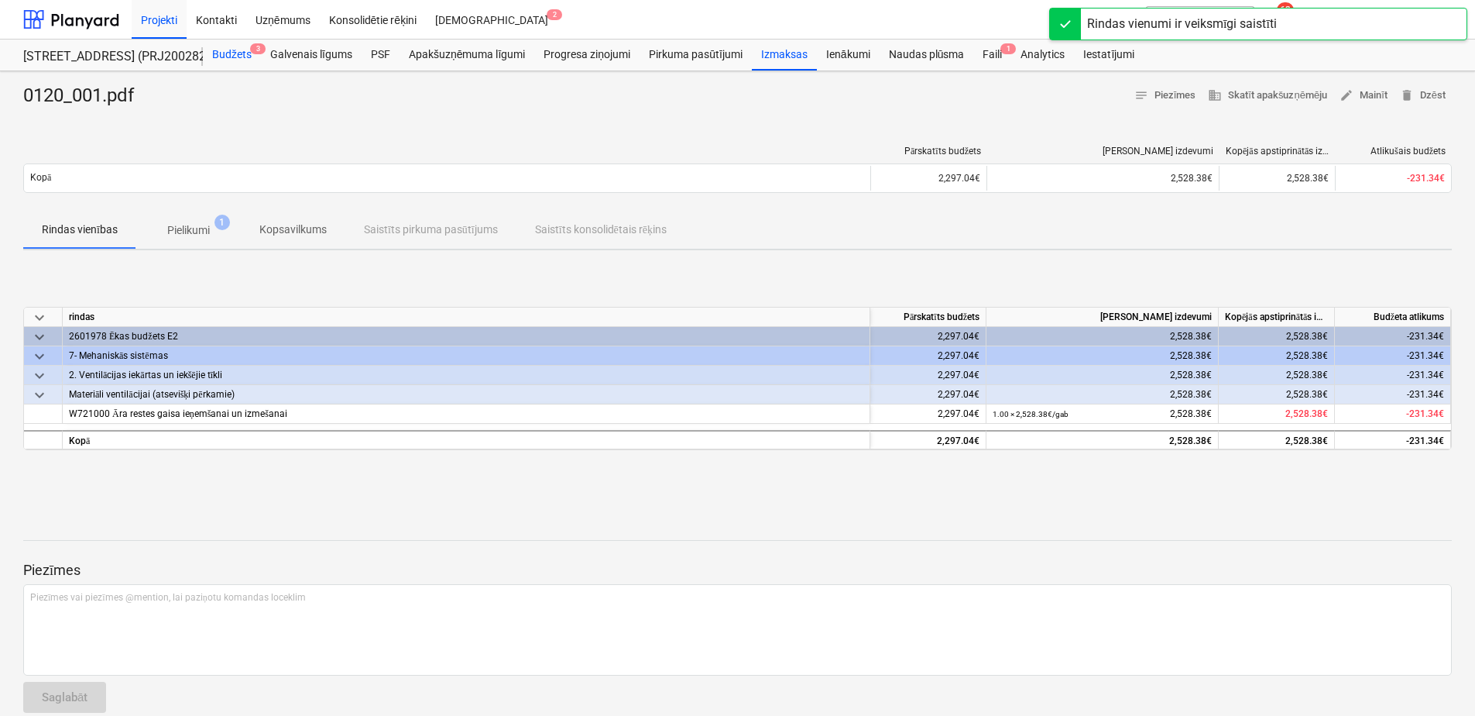
click at [223, 56] on div "Budžets 3" at bounding box center [232, 54] width 58 height 31
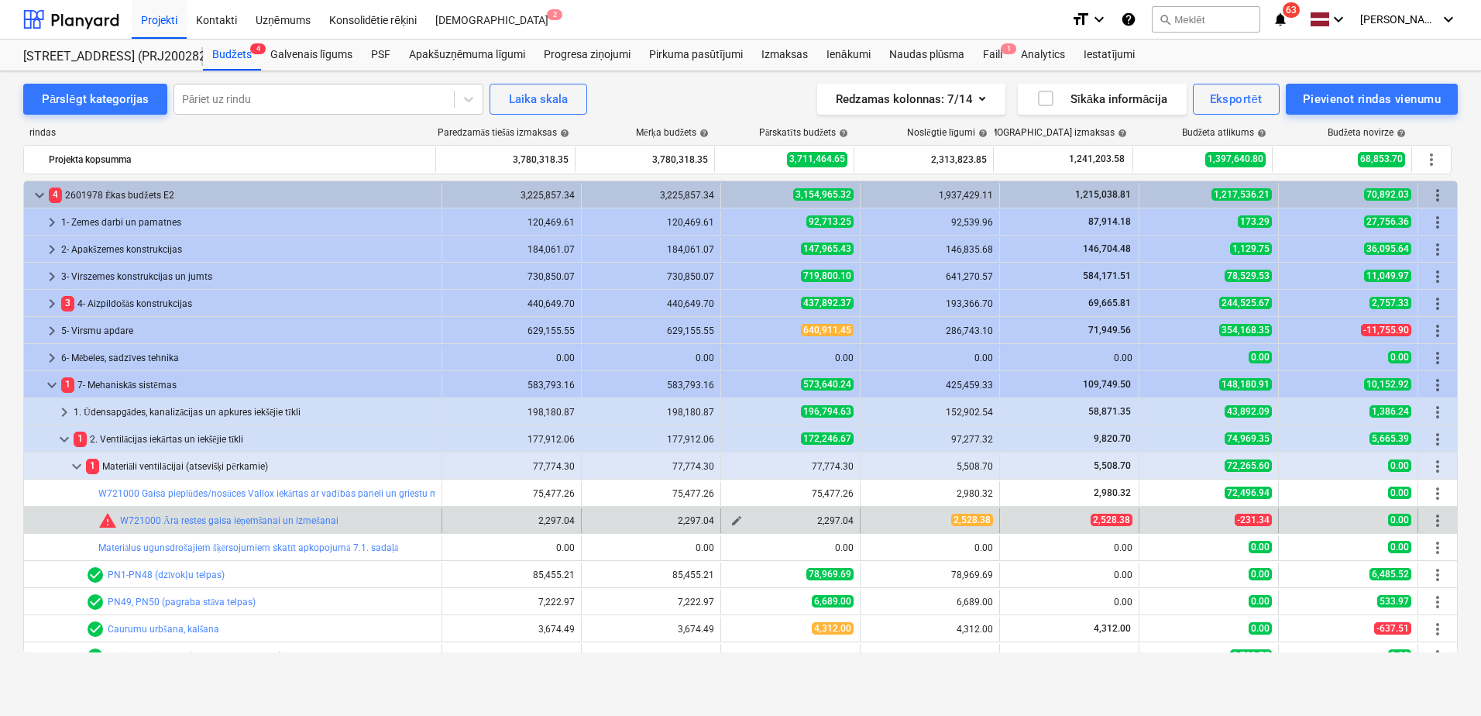
click at [730, 516] on span "edit" at bounding box center [736, 520] width 12 height 12
type textarea "x"
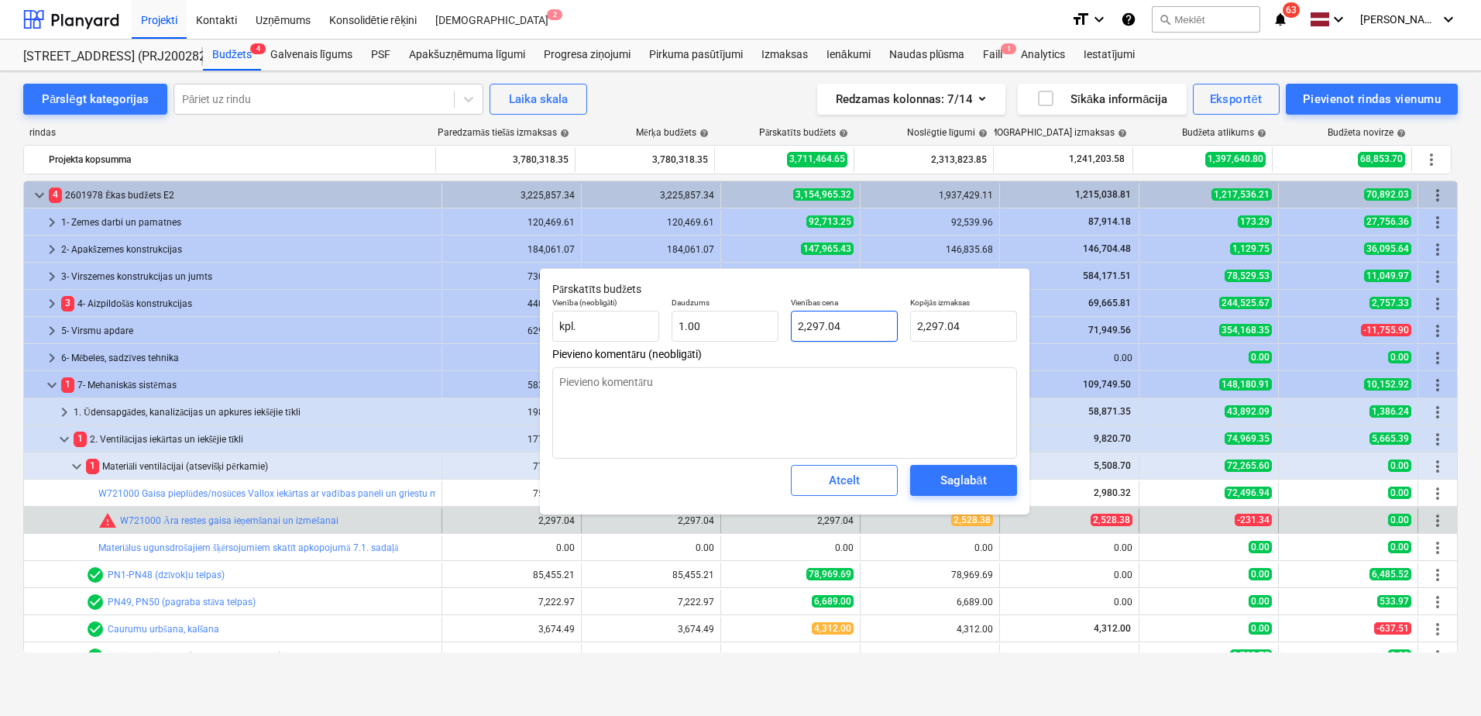
type input "2297.04"
click at [856, 328] on input "2297.04" at bounding box center [844, 326] width 107 height 31
drag, startPoint x: 822, startPoint y: 324, endPoint x: 775, endPoint y: 314, distance: 47.4
click at [775, 314] on div "Vienība (neobligāti) kpl. Daudzums 1.00 Vienības cena 2297.04 Kopējās izmaksas …" at bounding box center [784, 319] width 477 height 57
type textarea "x"
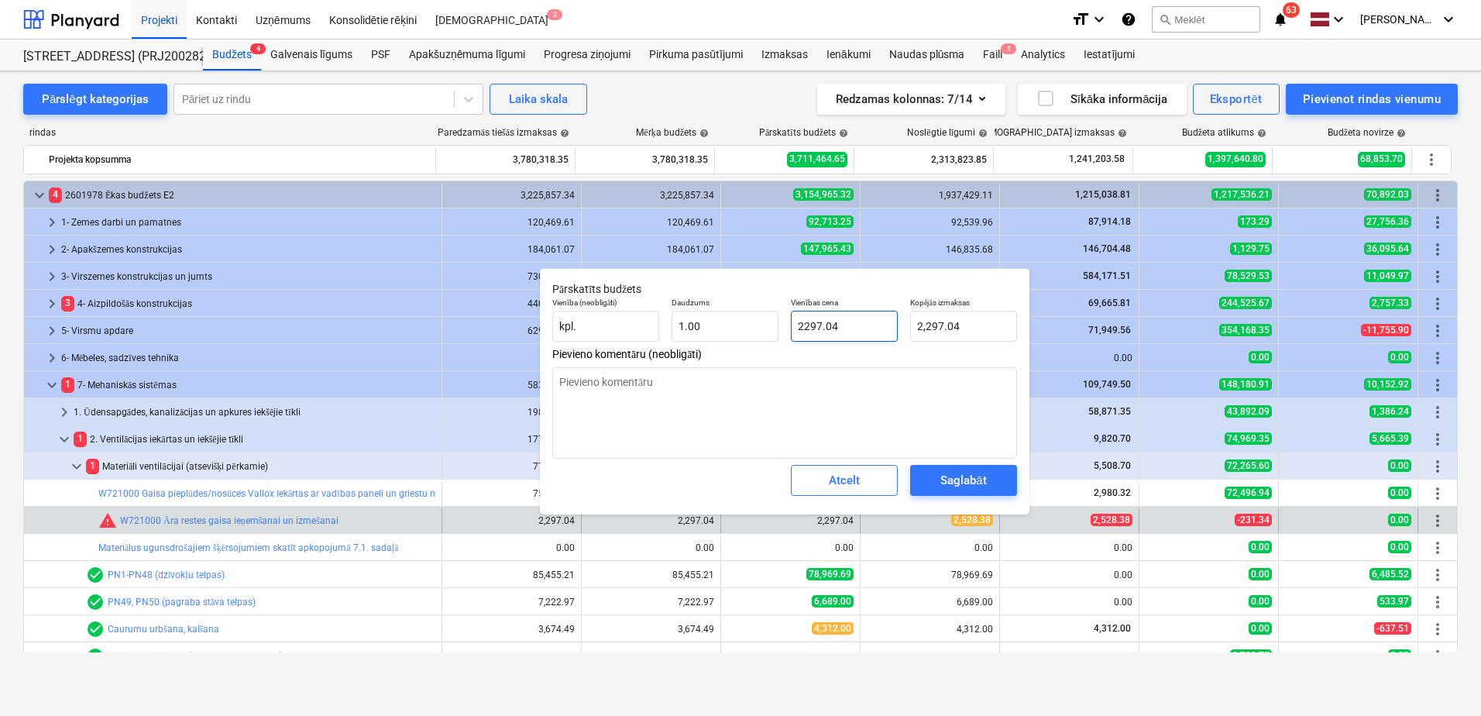
type input "2"
type input "2.00"
type textarea "x"
type input "25"
type input "25.00"
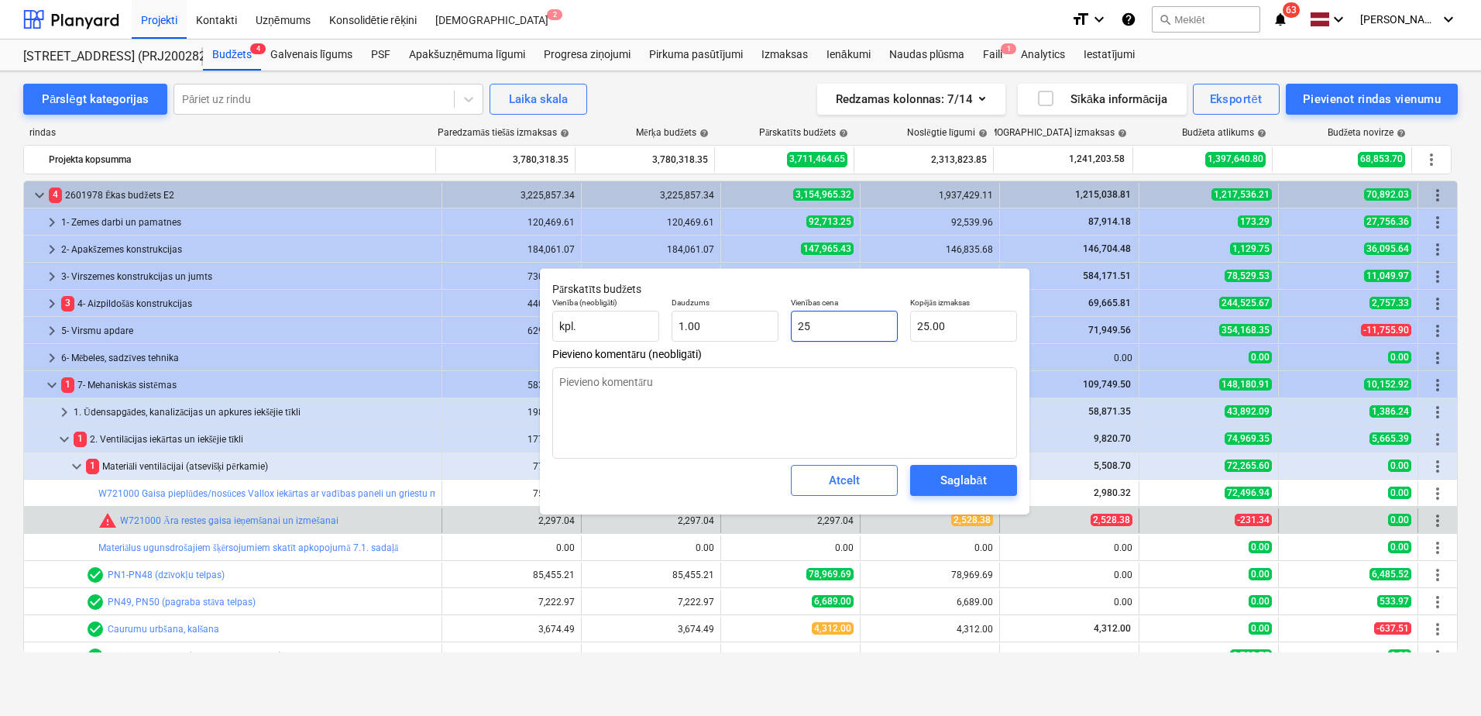
type textarea "x"
type input "252"
type input "252.00"
type textarea "x"
type input "2528"
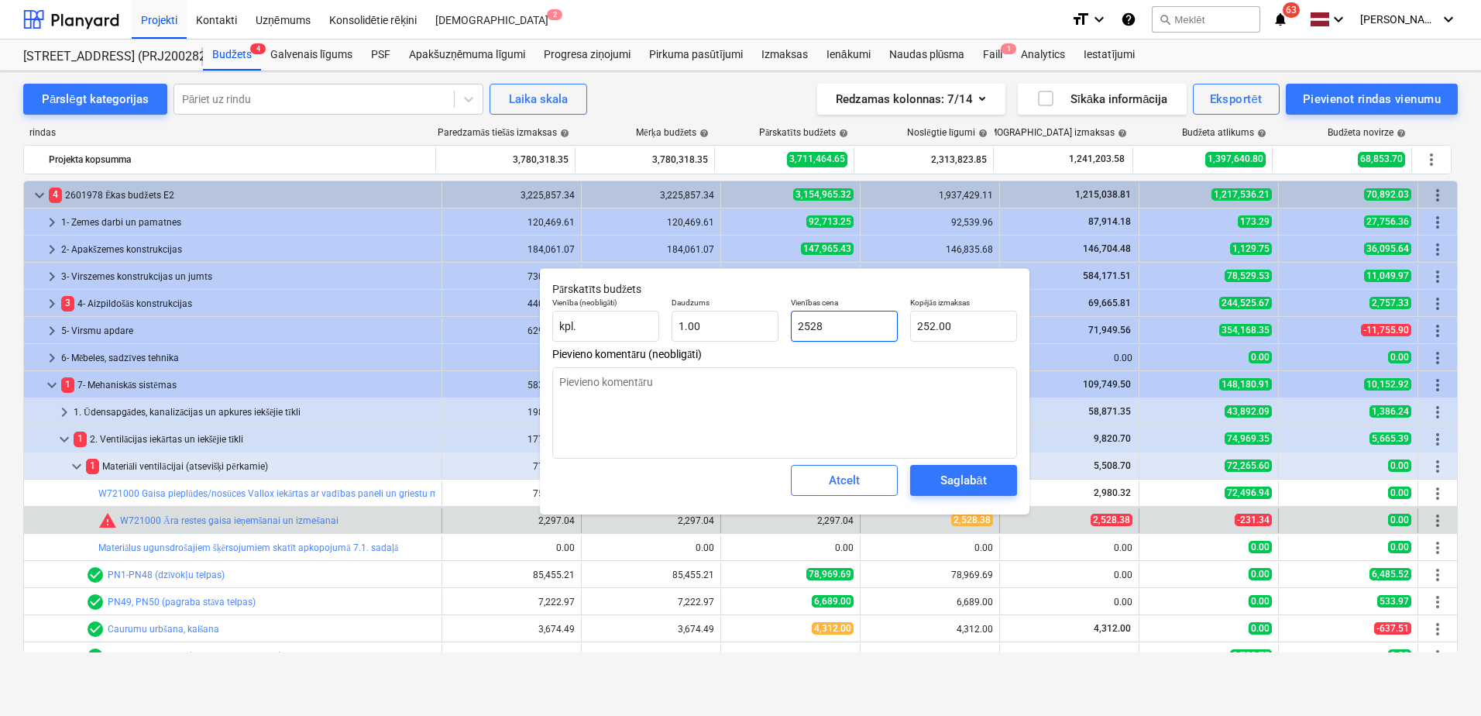
type input "2,528.00"
type textarea "x"
type input "2528."
type textarea "x"
type input "2528.3"
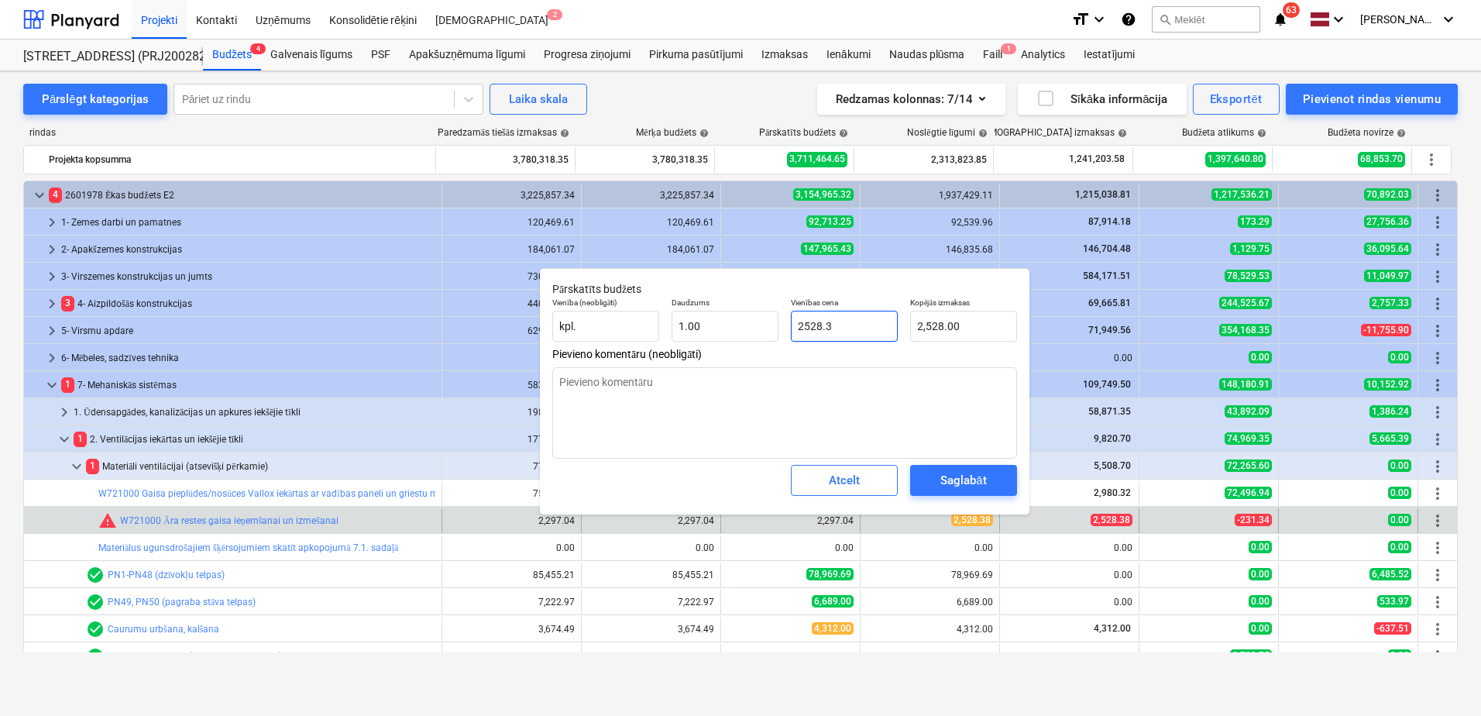
type input "2,528.30"
type textarea "x"
type input "2528.38"
type input "2,528.38"
type input "2528.38"
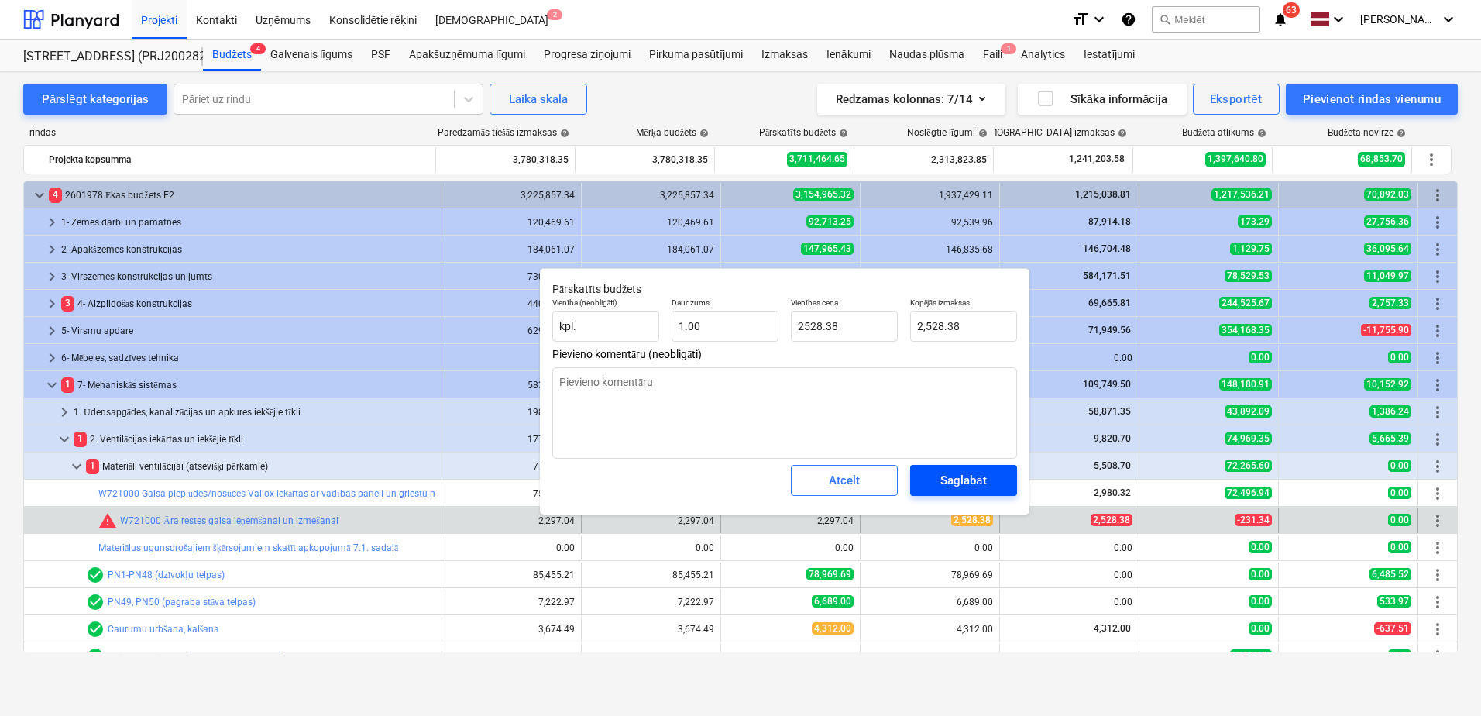
type textarea "x"
type input "2,528.38"
click at [959, 486] on div "Saglabāt" at bounding box center [963, 480] width 46 height 20
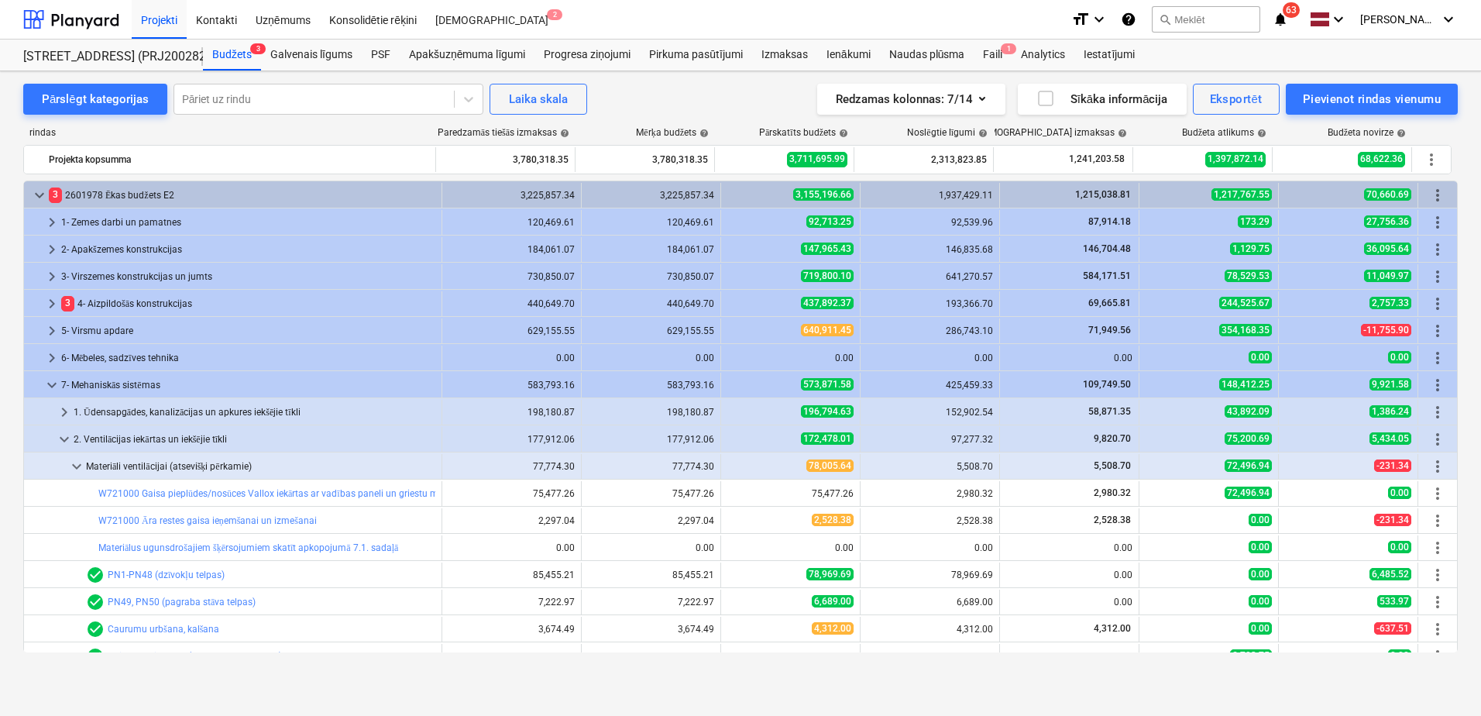
type textarea "x"
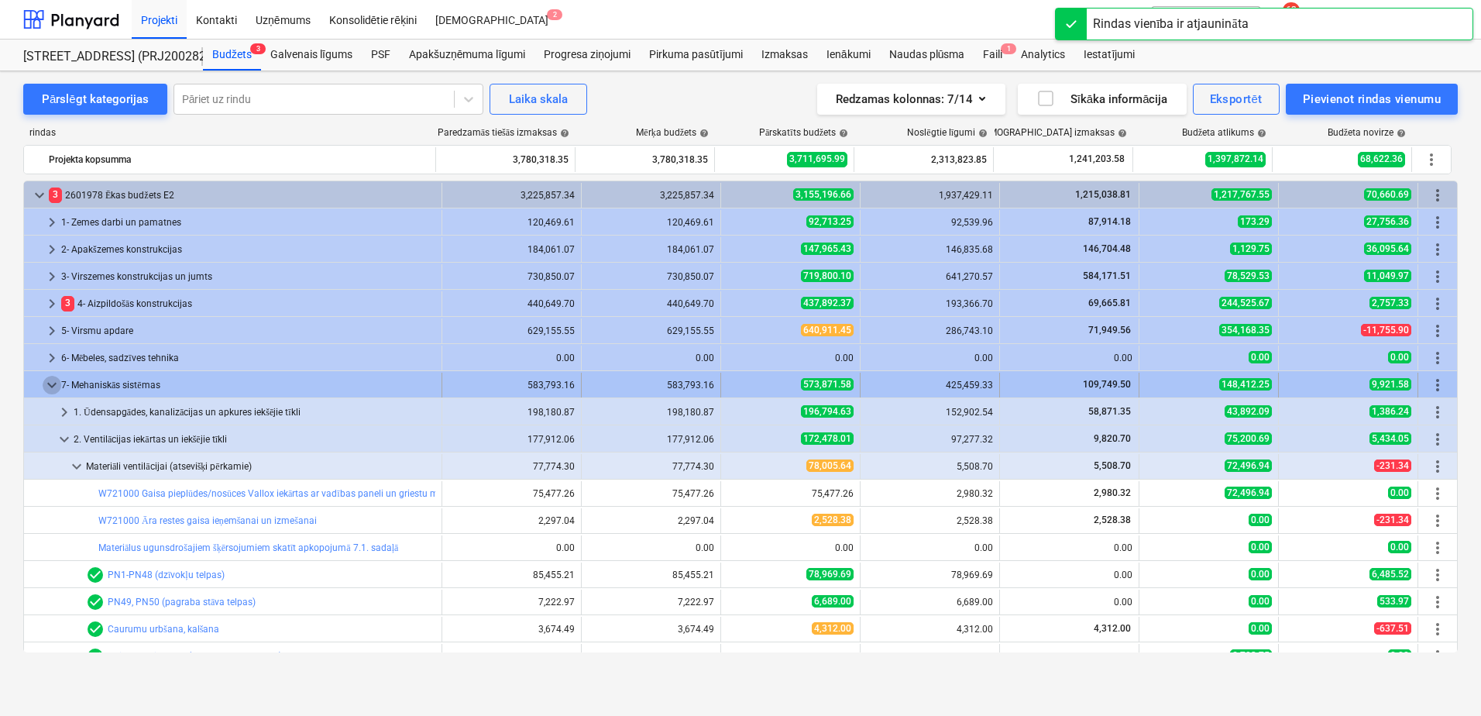
click at [53, 383] on span "keyboard_arrow_down" at bounding box center [52, 385] width 19 height 19
